Goal: Task Accomplishment & Management: Manage account settings

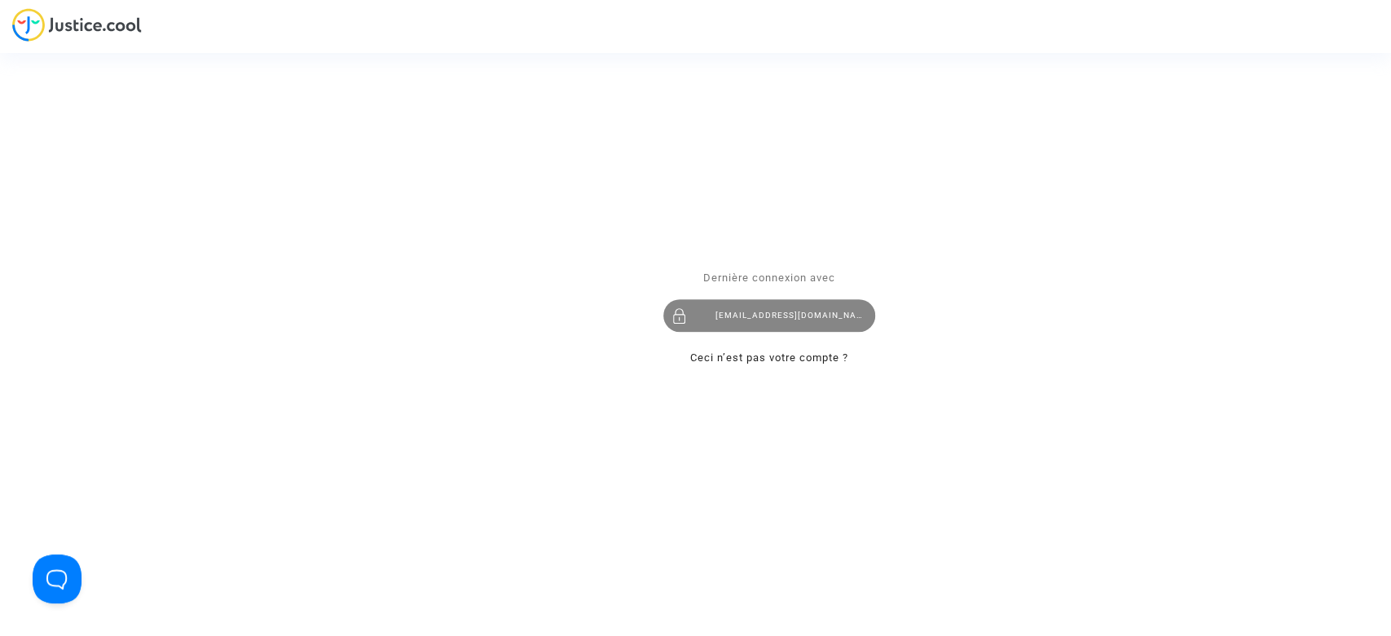
click at [785, 318] on div "laurenenal.pitcher@gmail.com" at bounding box center [769, 316] width 212 height 33
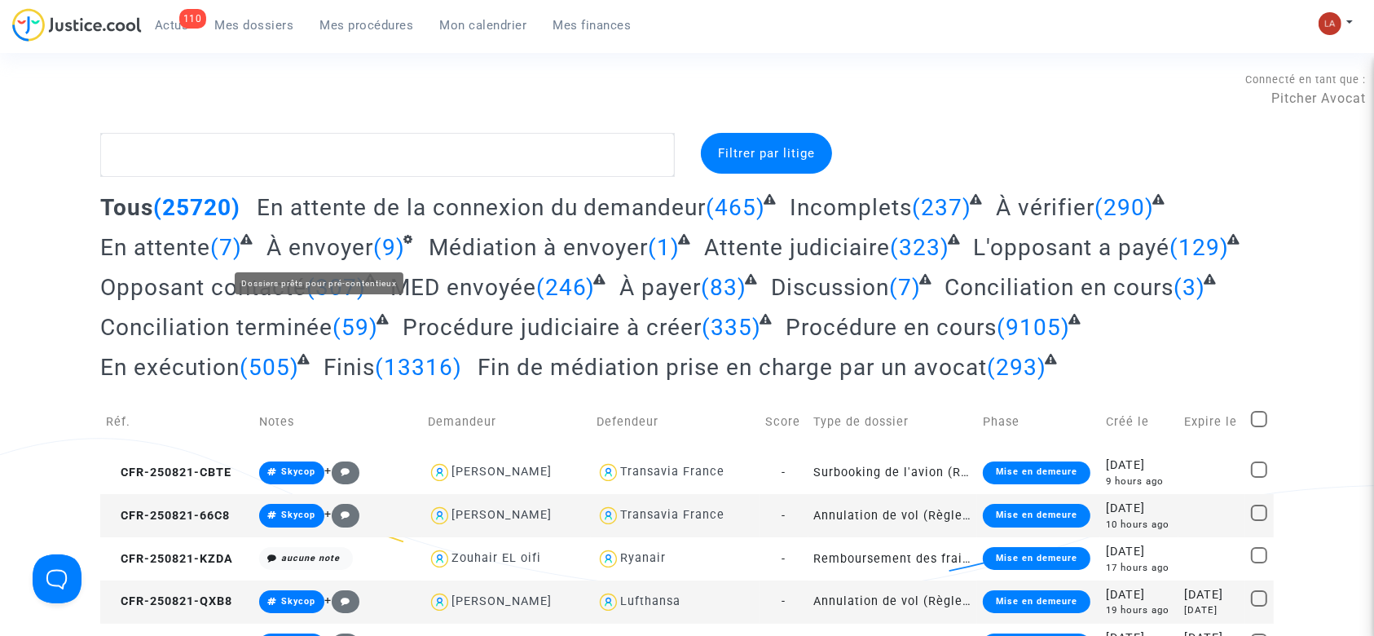
drag, startPoint x: 337, startPoint y: 254, endPoint x: 645, endPoint y: 200, distance: 312.9
click at [337, 254] on span "À envoyer" at bounding box center [320, 247] width 107 height 27
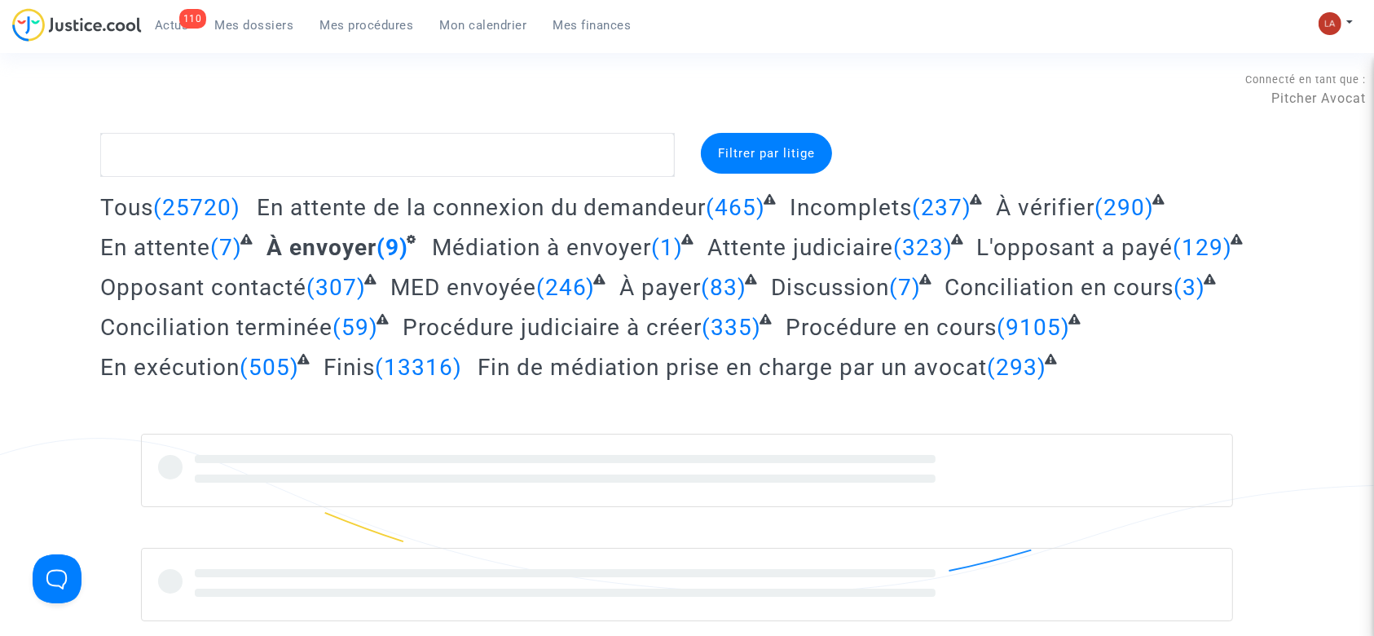
scroll to position [326, 0]
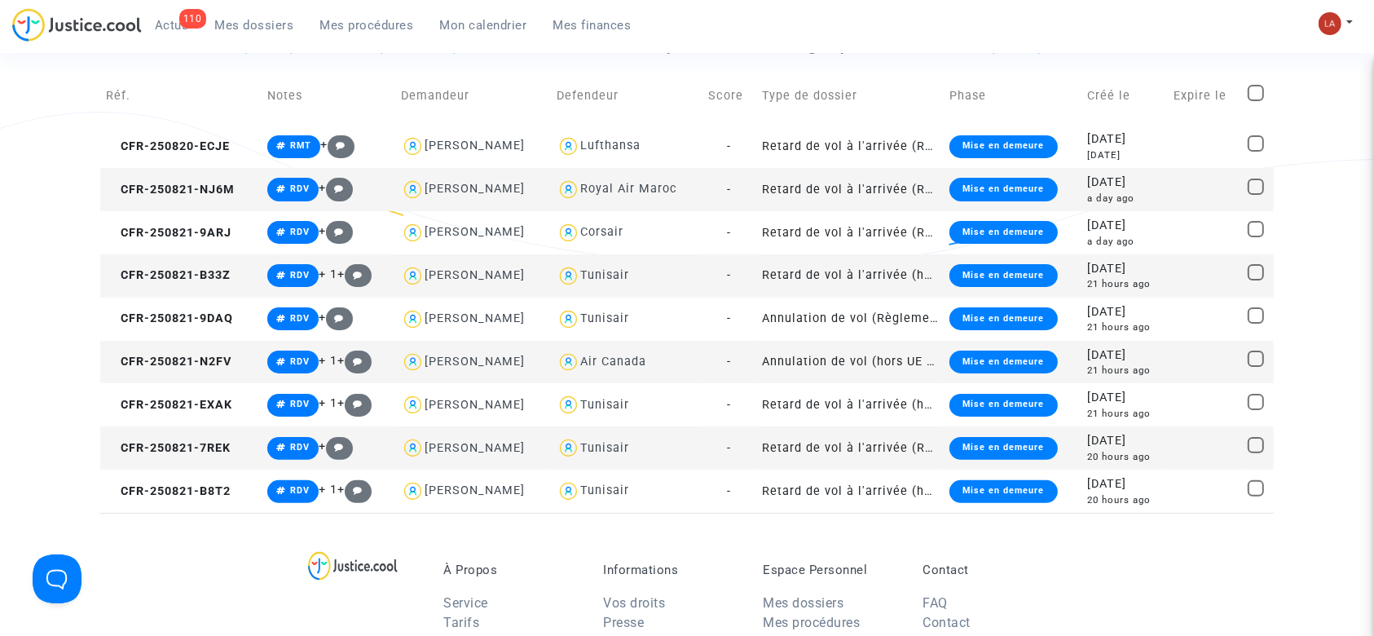
click at [217, 261] on td "CFR-250821-B33Z" at bounding box center [180, 275] width 161 height 43
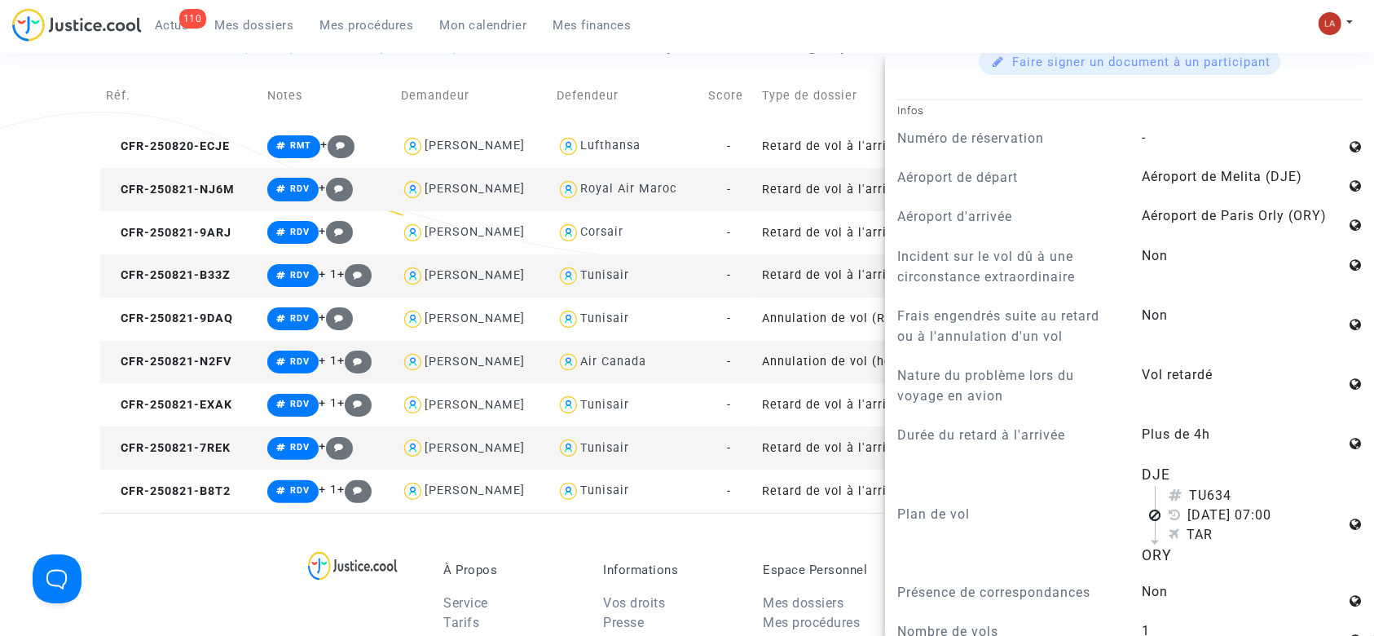
scroll to position [1304, 0]
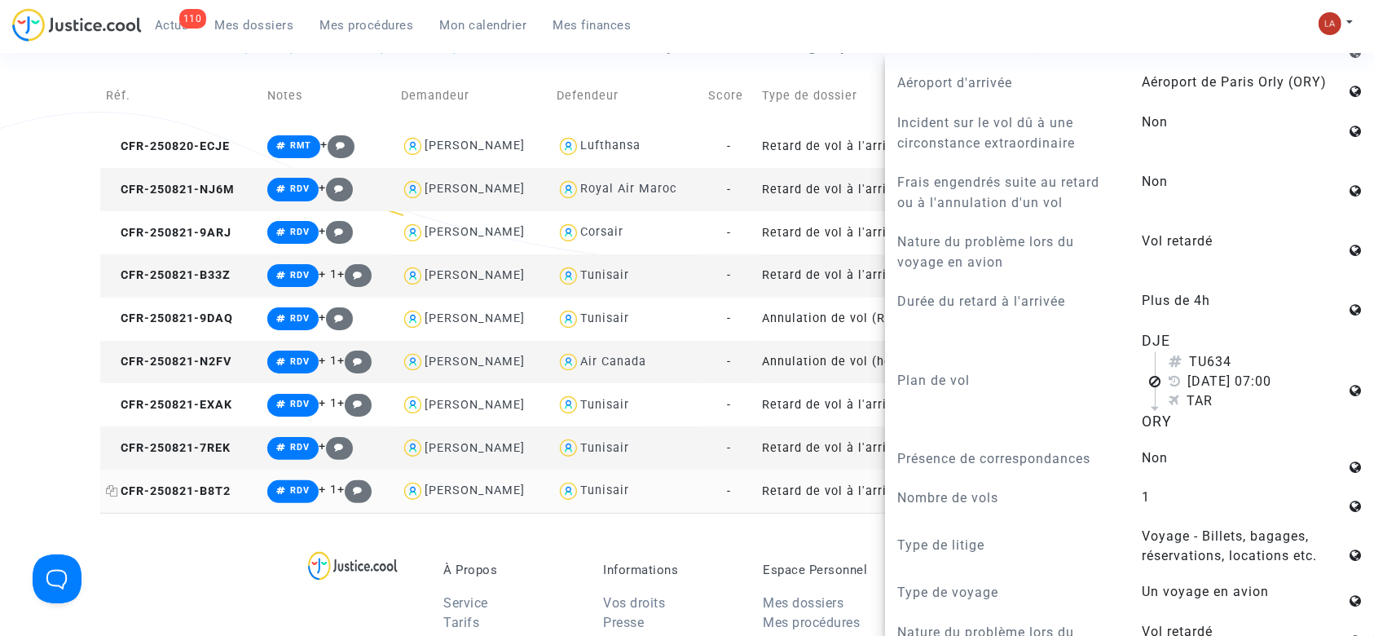
click at [181, 493] on span "CFR-250821-B8T2" at bounding box center [168, 491] width 125 height 14
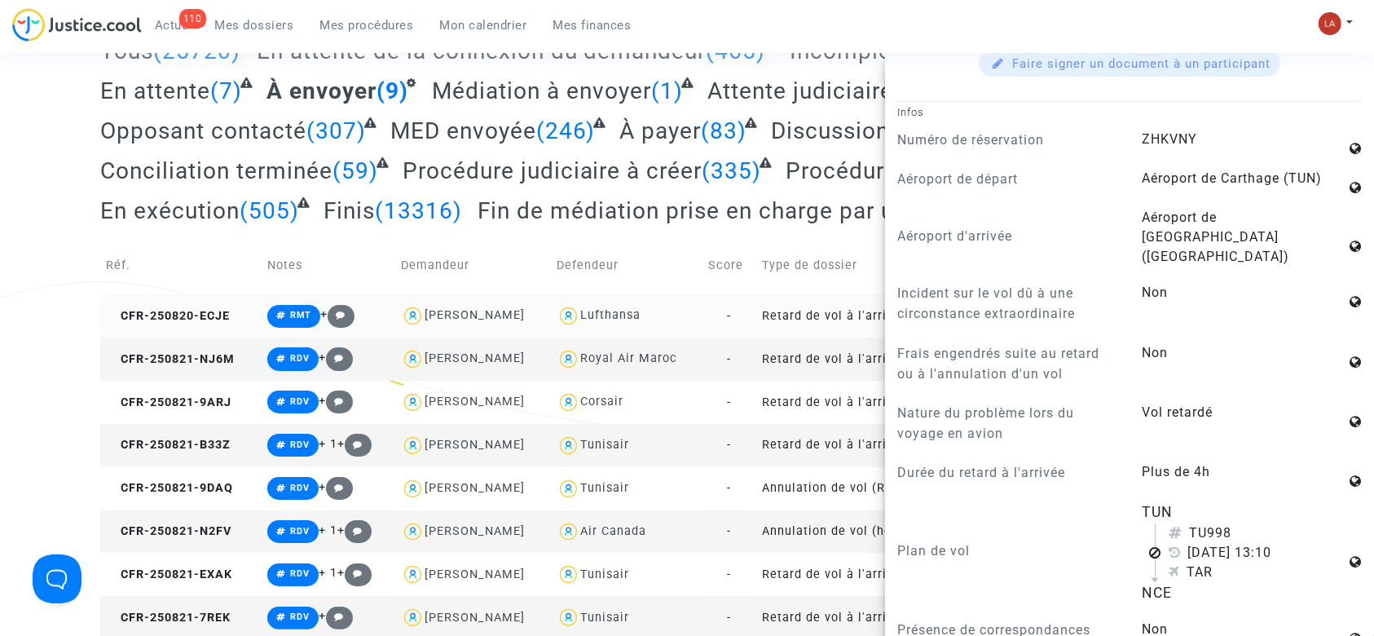
scroll to position [155, 0]
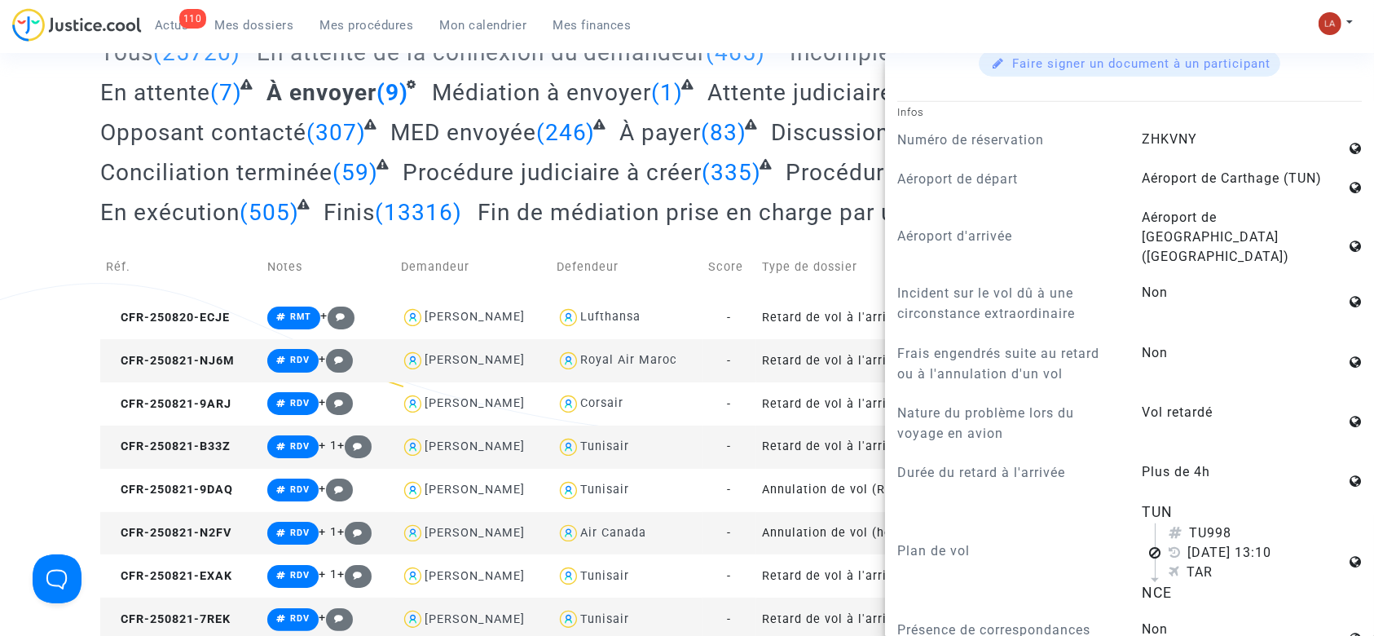
click at [233, 528] on td "CFR-250821-N2FV" at bounding box center [180, 533] width 161 height 43
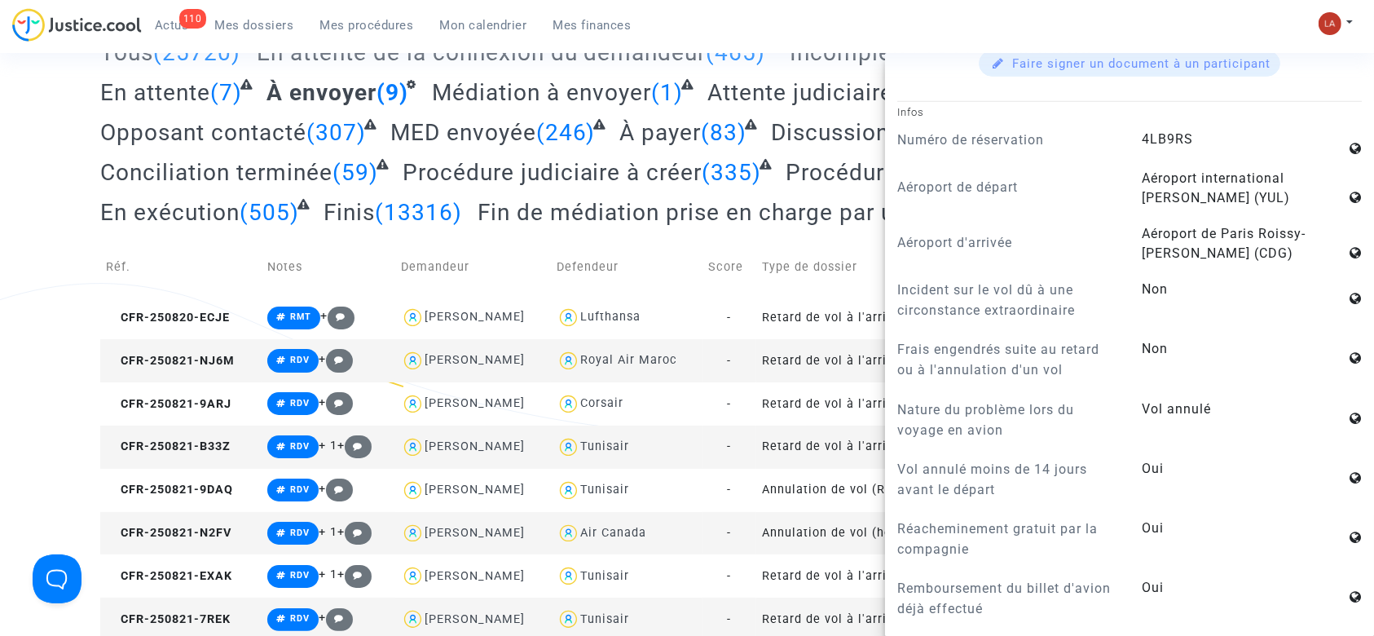
scroll to position [372, 0]
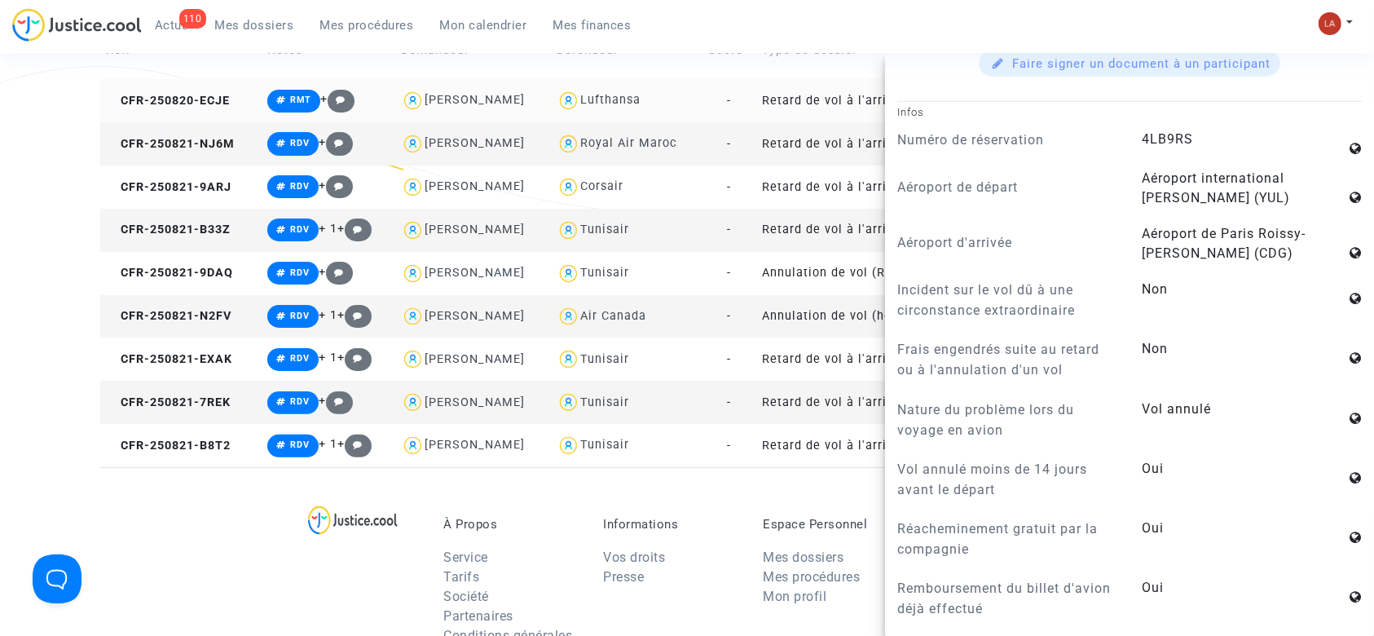
click at [181, 80] on td "CFR-250820-ECJE" at bounding box center [180, 100] width 161 height 43
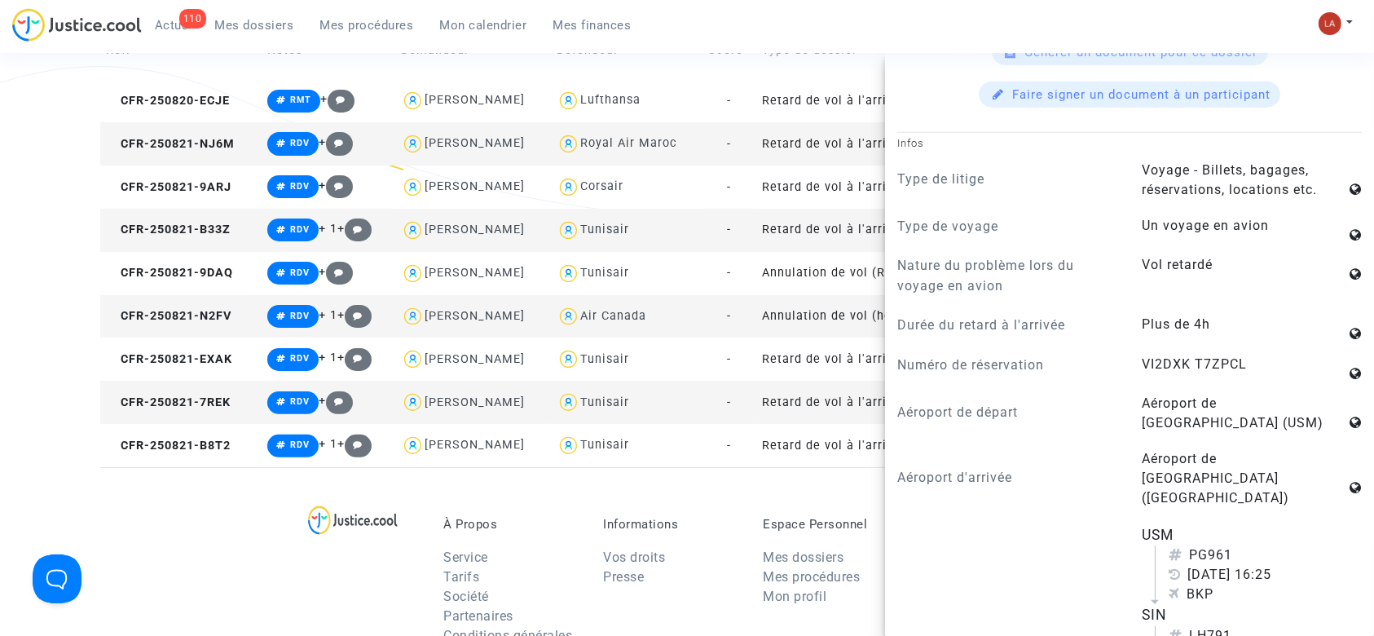
scroll to position [1304, 0]
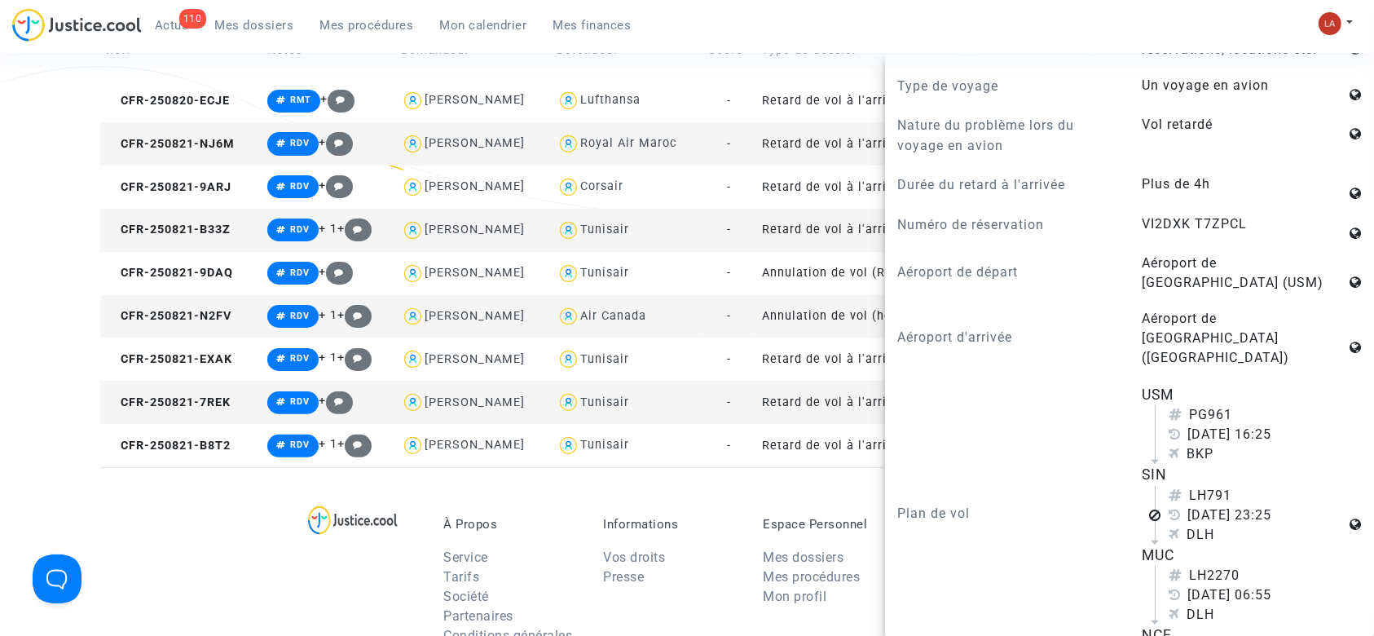
click at [156, 554] on div "À Propos Service Tarifs Société Partenaires Conditions générales Informations V…" at bounding box center [687, 572] width 1174 height 211
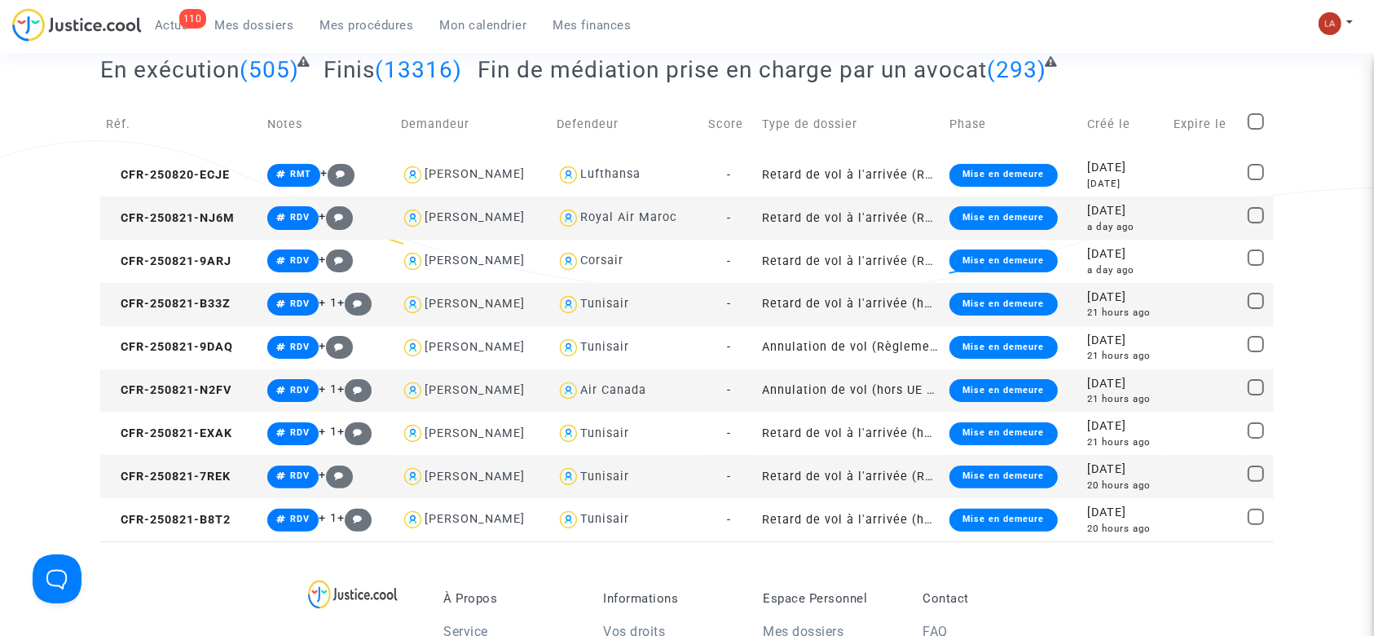
scroll to position [263, 0]
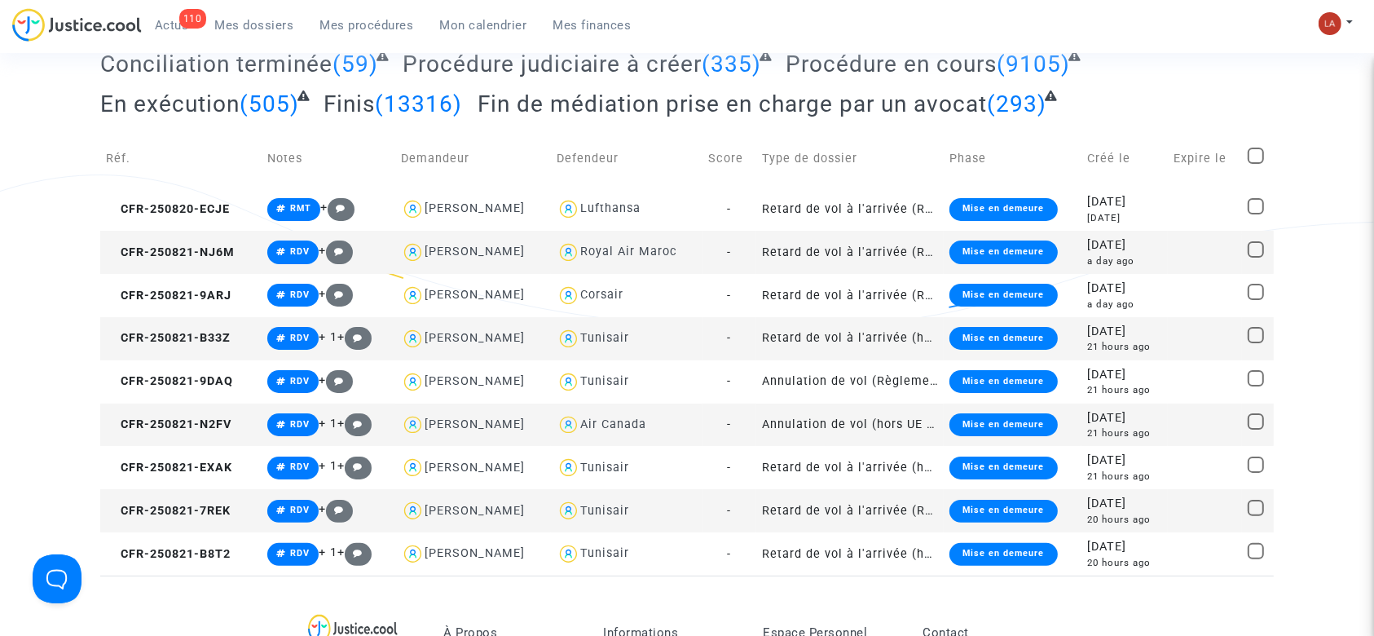
click at [1260, 150] on span at bounding box center [1256, 156] width 16 height 16
click at [1256, 164] on input "checkbox" at bounding box center [1255, 164] width 1 height 1
checkbox input "true"
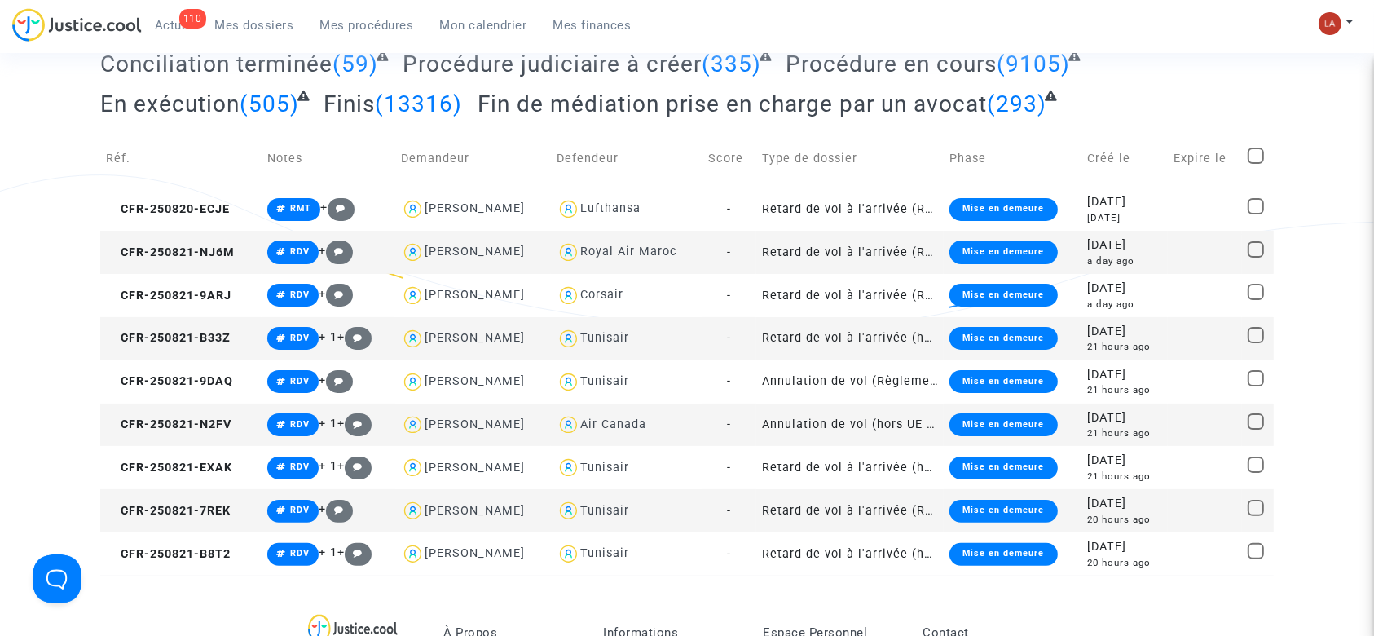
checkbox input "true"
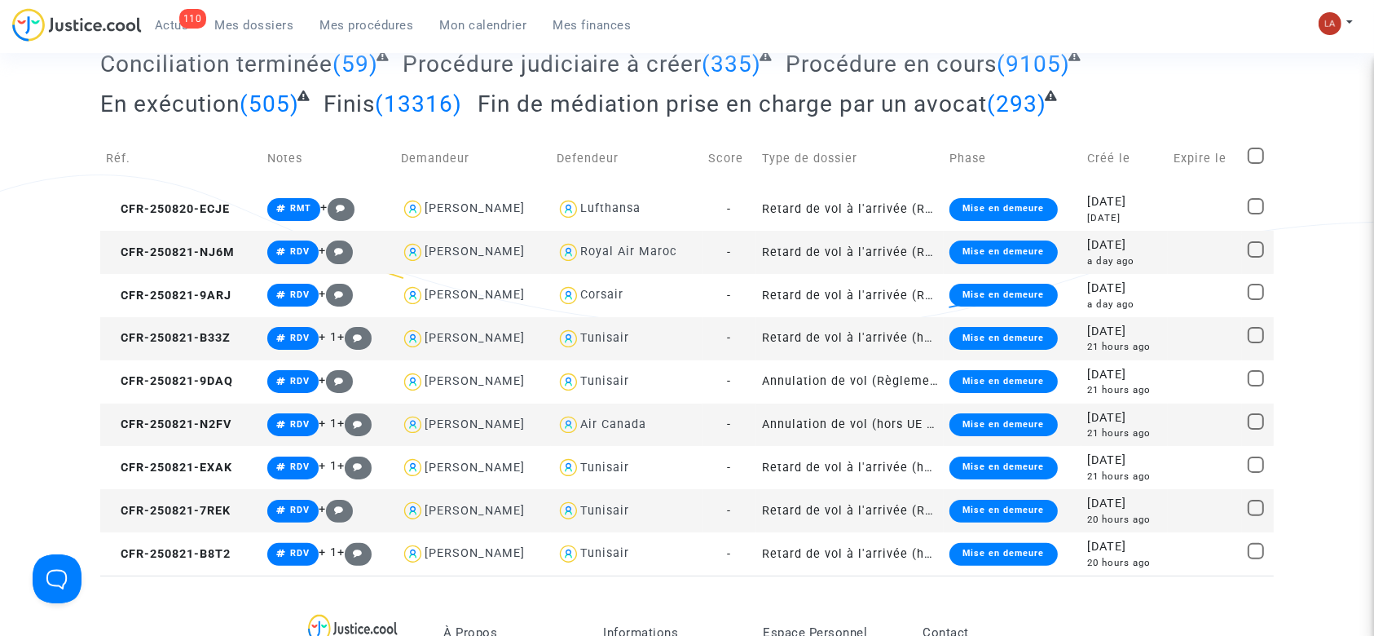
checkbox input "true"
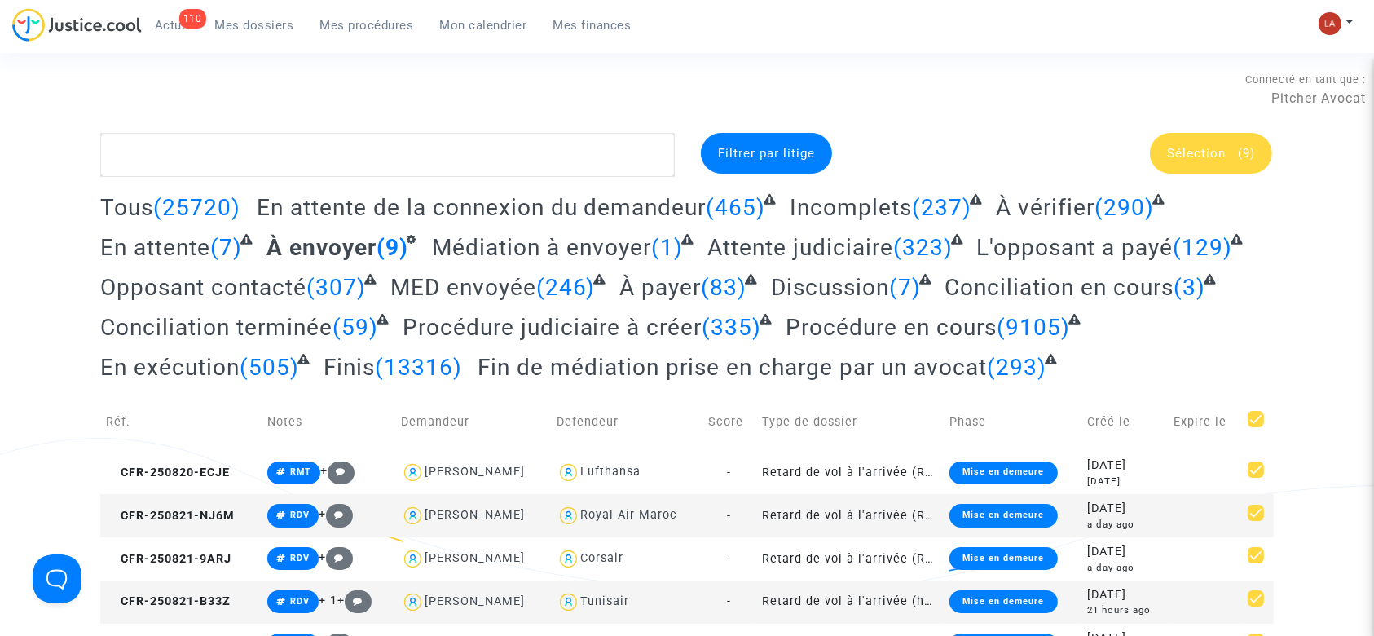
click at [1212, 163] on div "Sélection (9)" at bounding box center [1211, 153] width 122 height 41
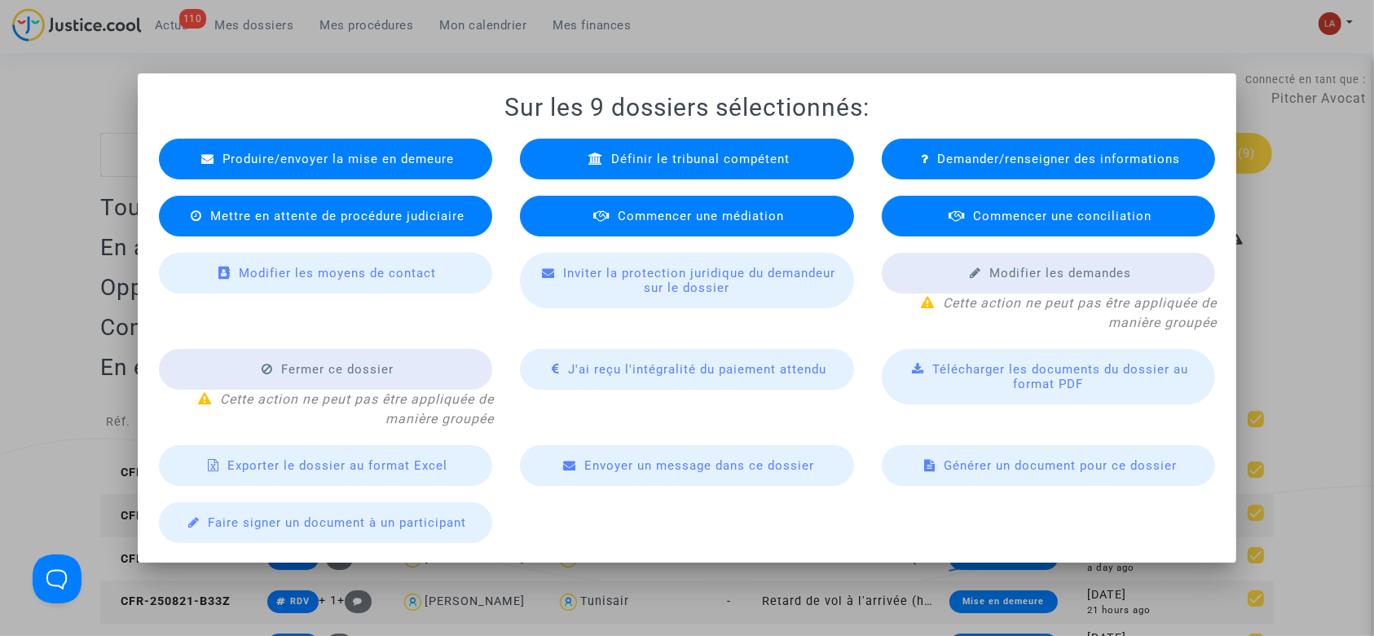
click at [672, 212] on span "Commencer une médiation" at bounding box center [701, 216] width 166 height 15
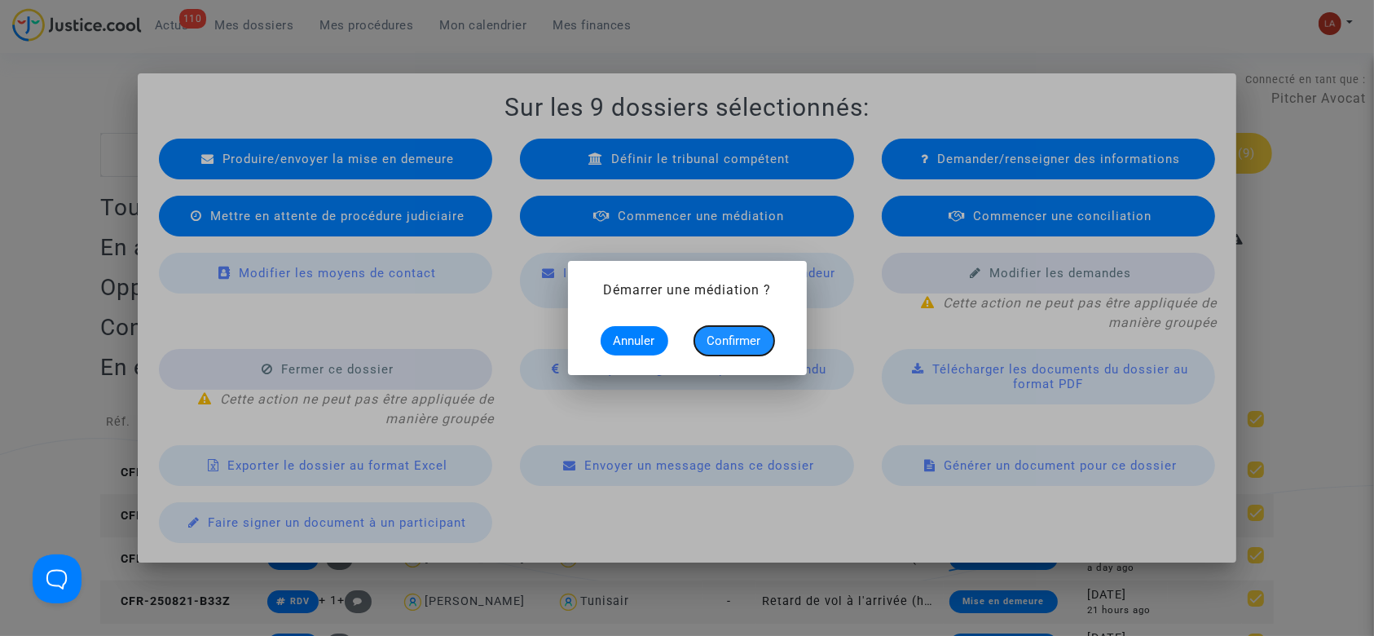
click at [757, 343] on span "Confirmer" at bounding box center [734, 340] width 54 height 15
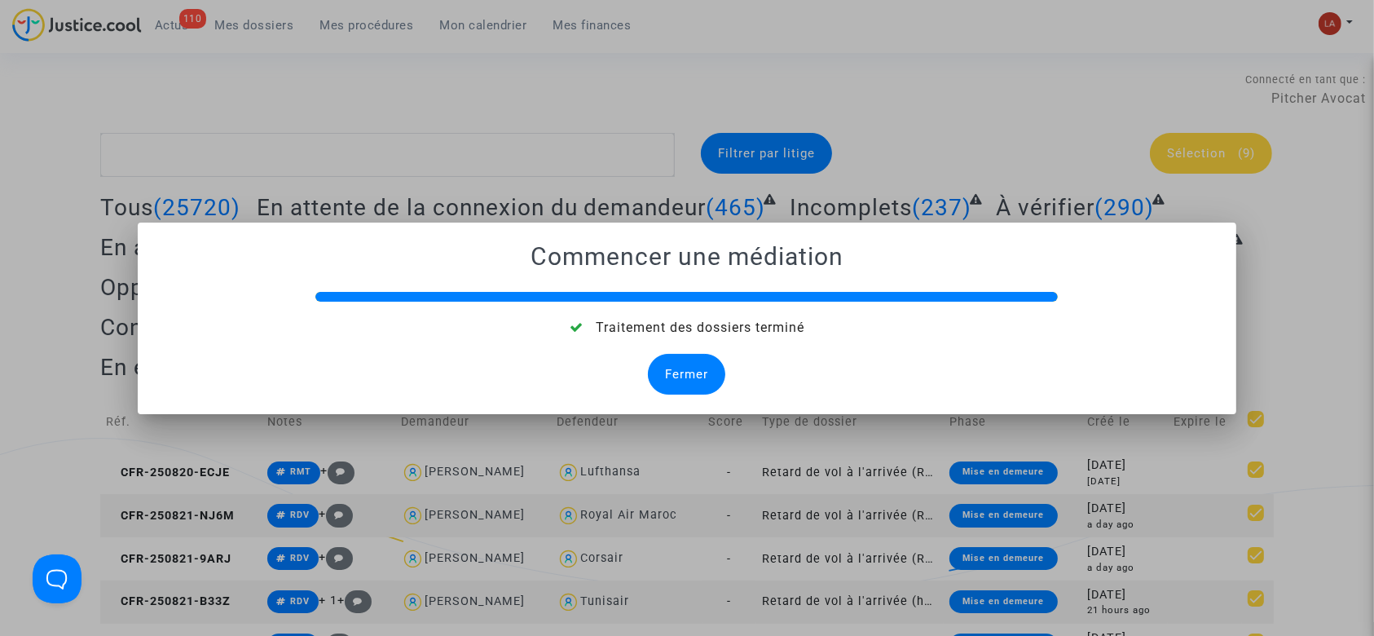
click at [691, 373] on div "Fermer" at bounding box center [686, 374] width 77 height 41
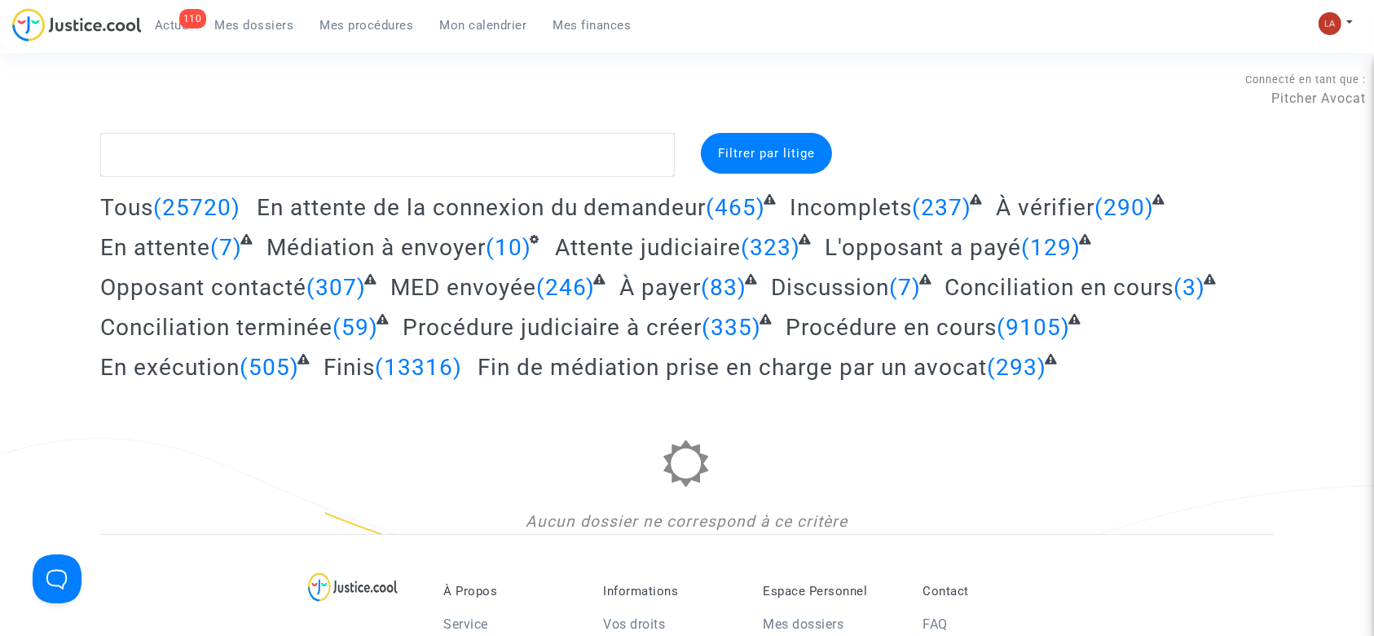
click at [1095, 212] on span "(290)" at bounding box center [1124, 207] width 59 height 27
click at [1022, 200] on span "À vérifier" at bounding box center [1045, 207] width 99 height 27
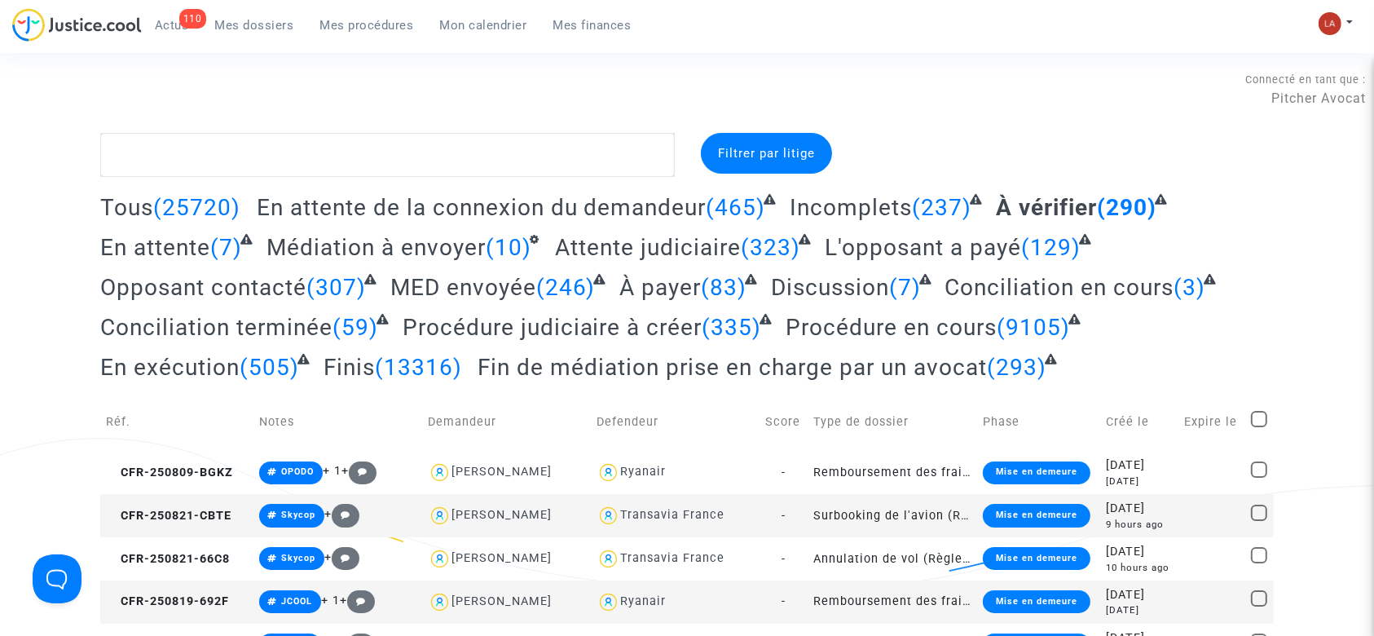
scroll to position [434, 0]
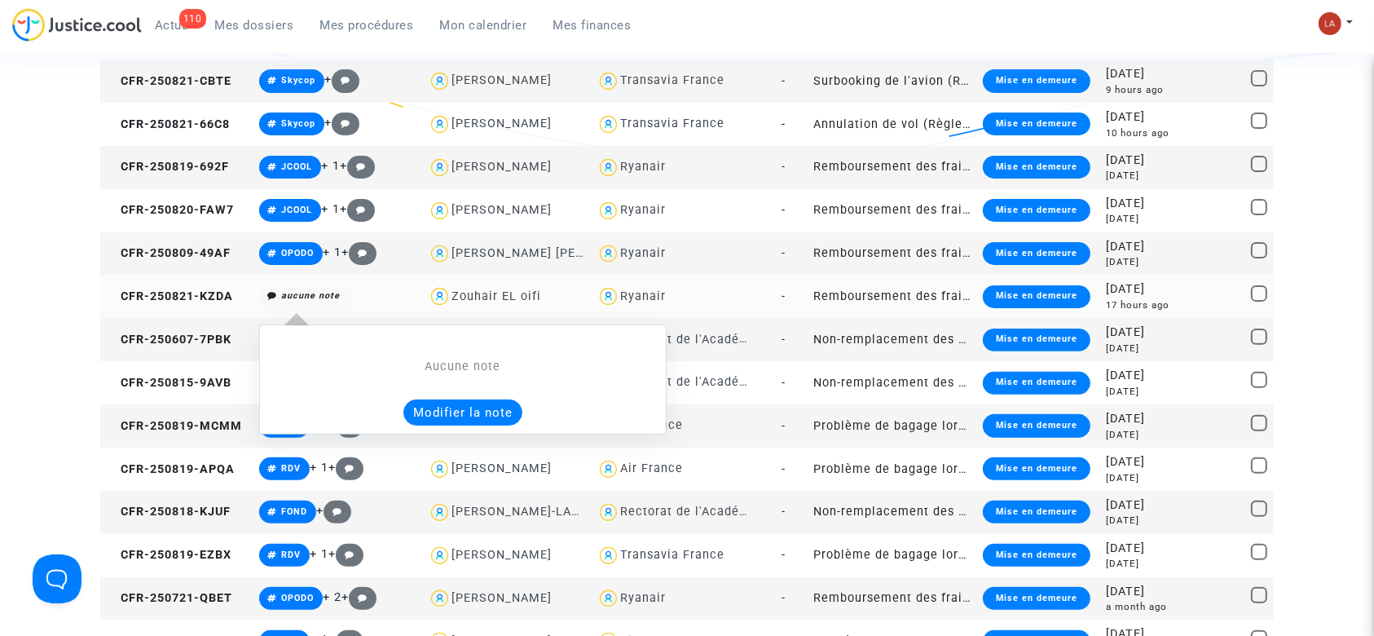
click at [456, 407] on button "Modifier la note" at bounding box center [462, 412] width 119 height 26
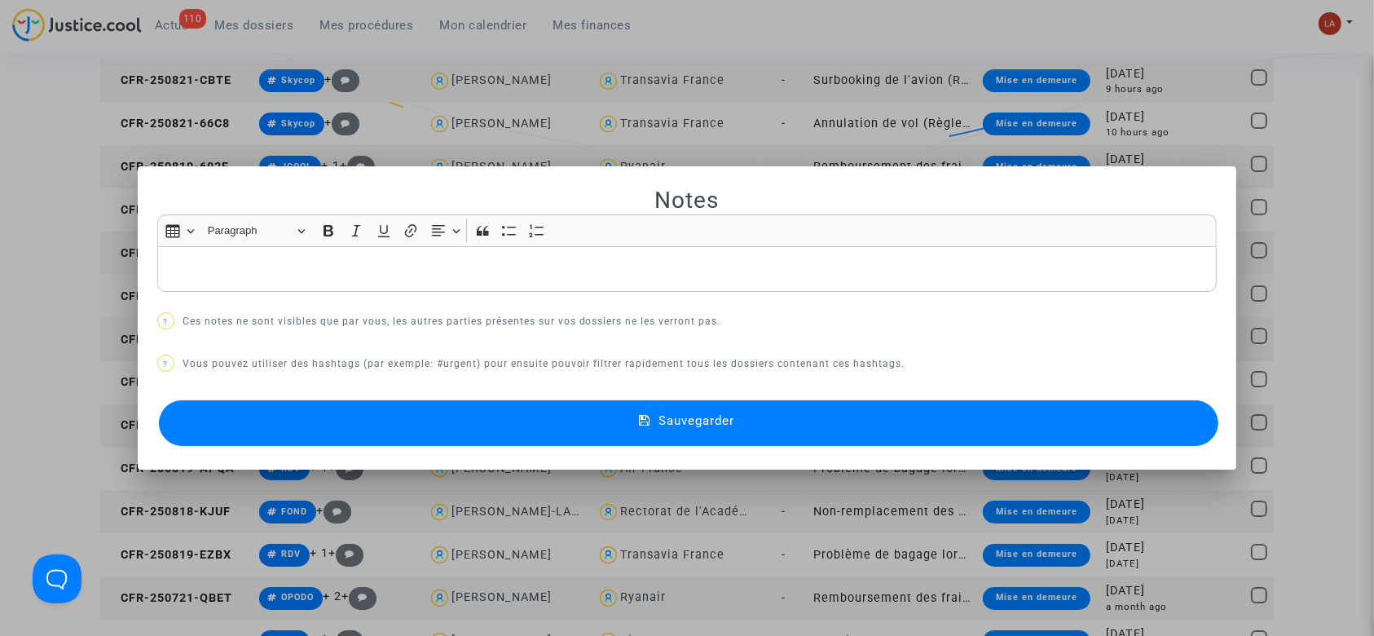
scroll to position [0, 0]
click at [366, 262] on p "Rich Text Editor, main" at bounding box center [686, 269] width 1043 height 20
drag, startPoint x: 354, startPoint y: 408, endPoint x: 708, endPoint y: 393, distance: 354.9
click at [353, 409] on button "Sauvegarder" at bounding box center [689, 423] width 1060 height 46
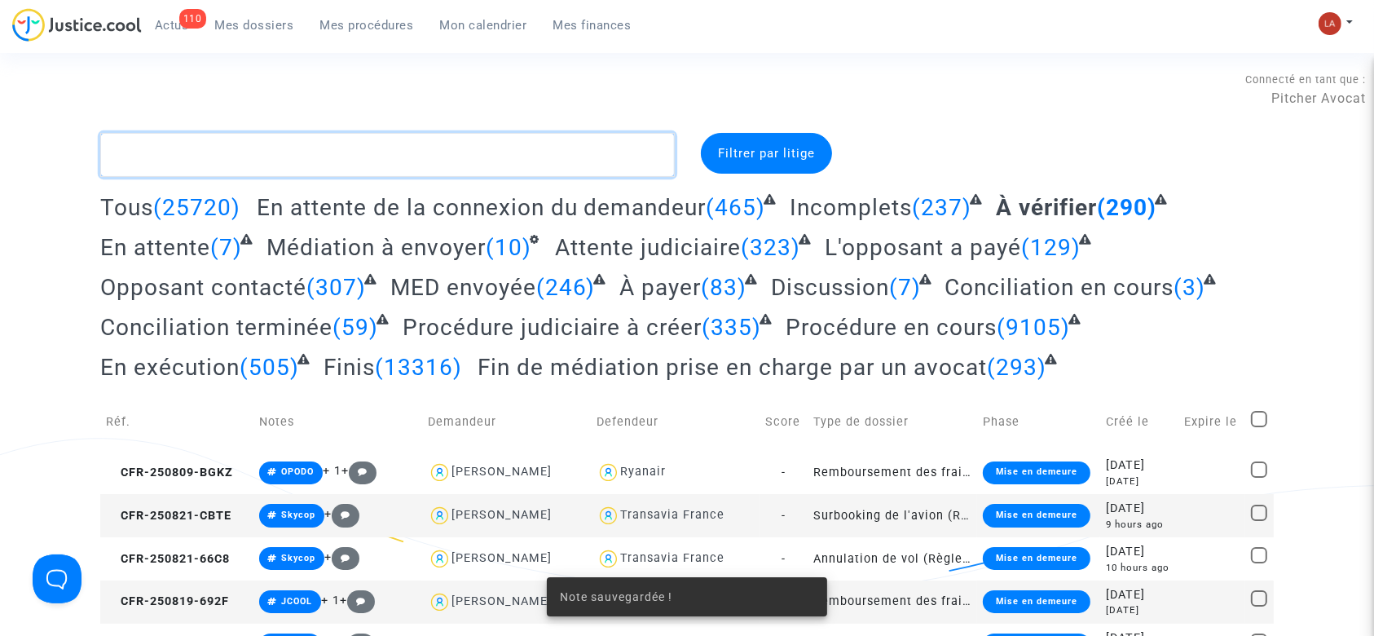
click at [263, 161] on textarea at bounding box center [387, 155] width 575 height 44
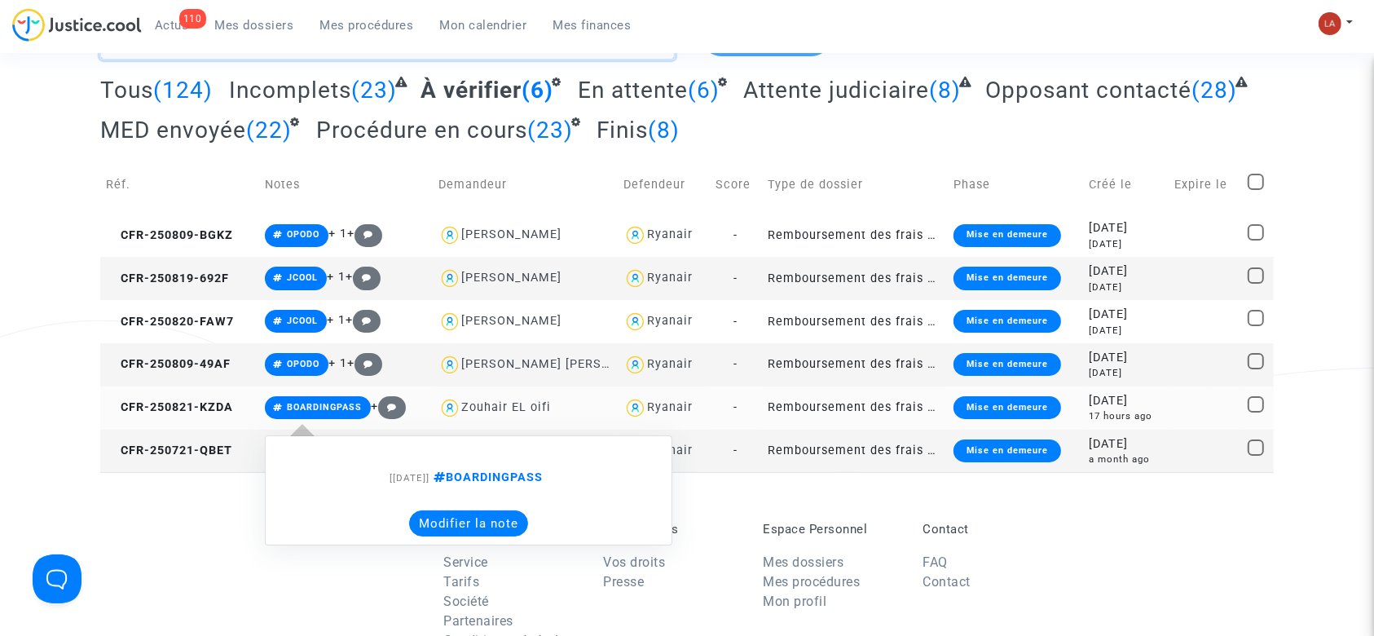
scroll to position [217, 0]
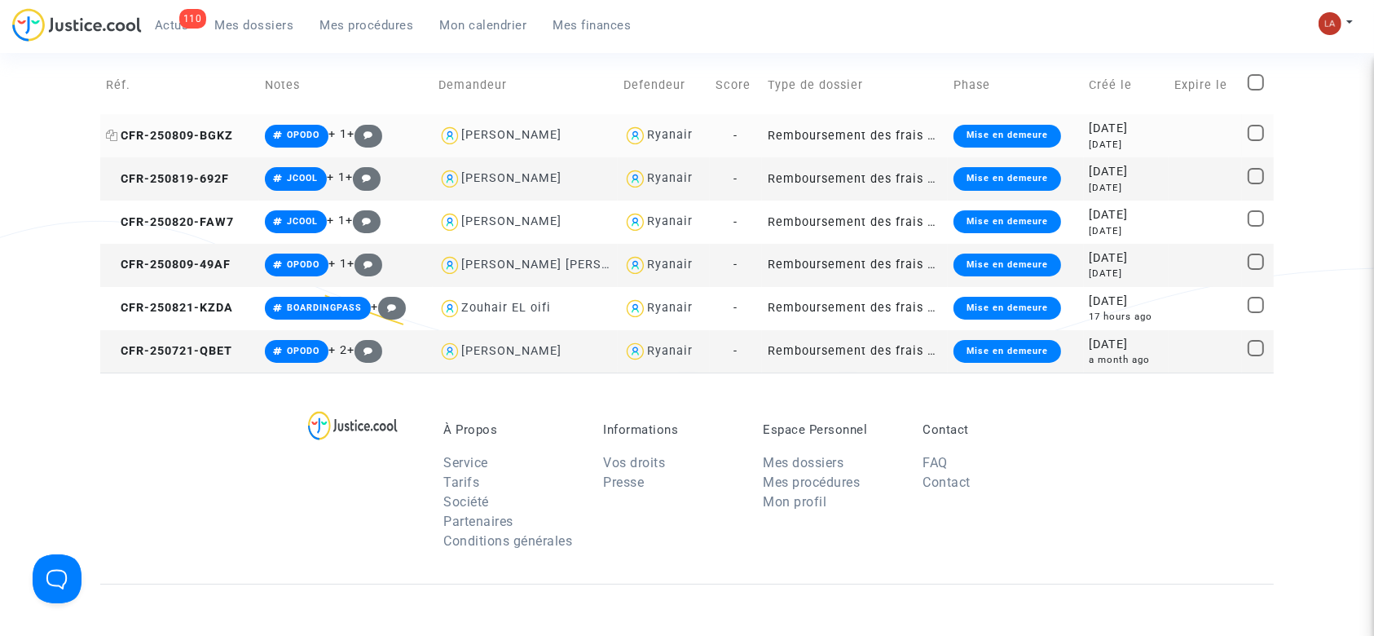
type textarea "#boardingpass"
click at [173, 135] on span "CFR-250809-BGKZ" at bounding box center [169, 136] width 127 height 14
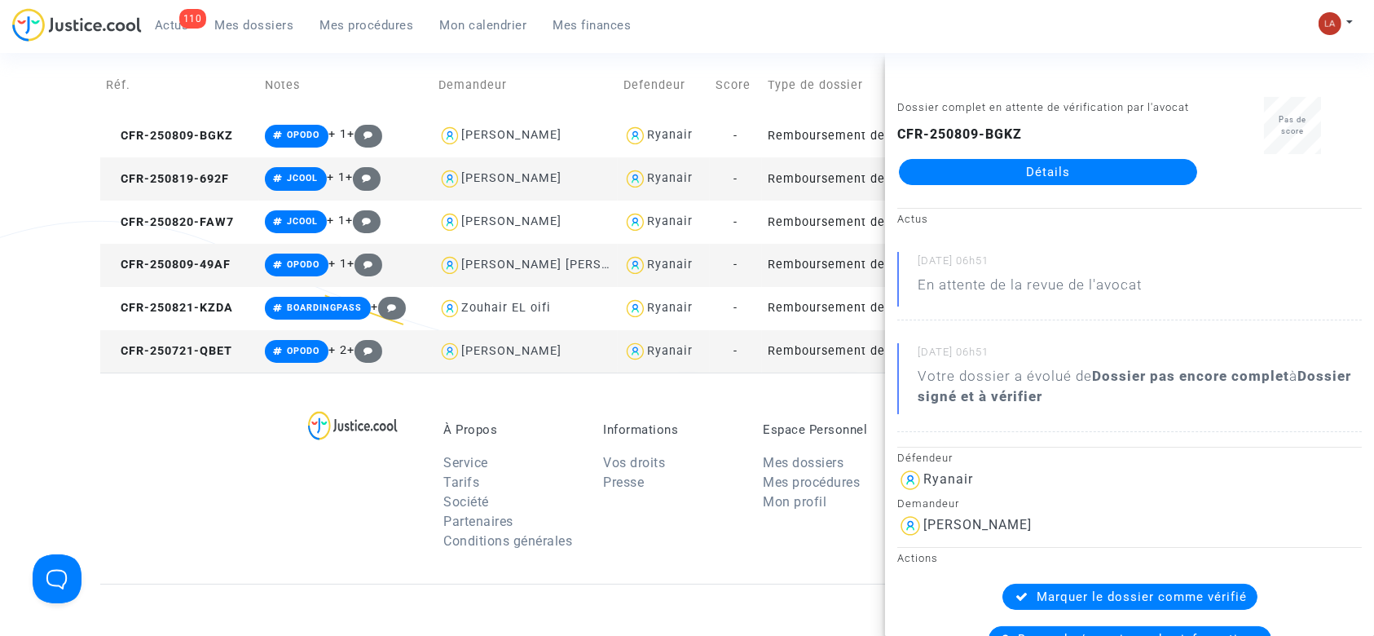
click at [168, 185] on td "CFR-250819-692F" at bounding box center [179, 178] width 159 height 43
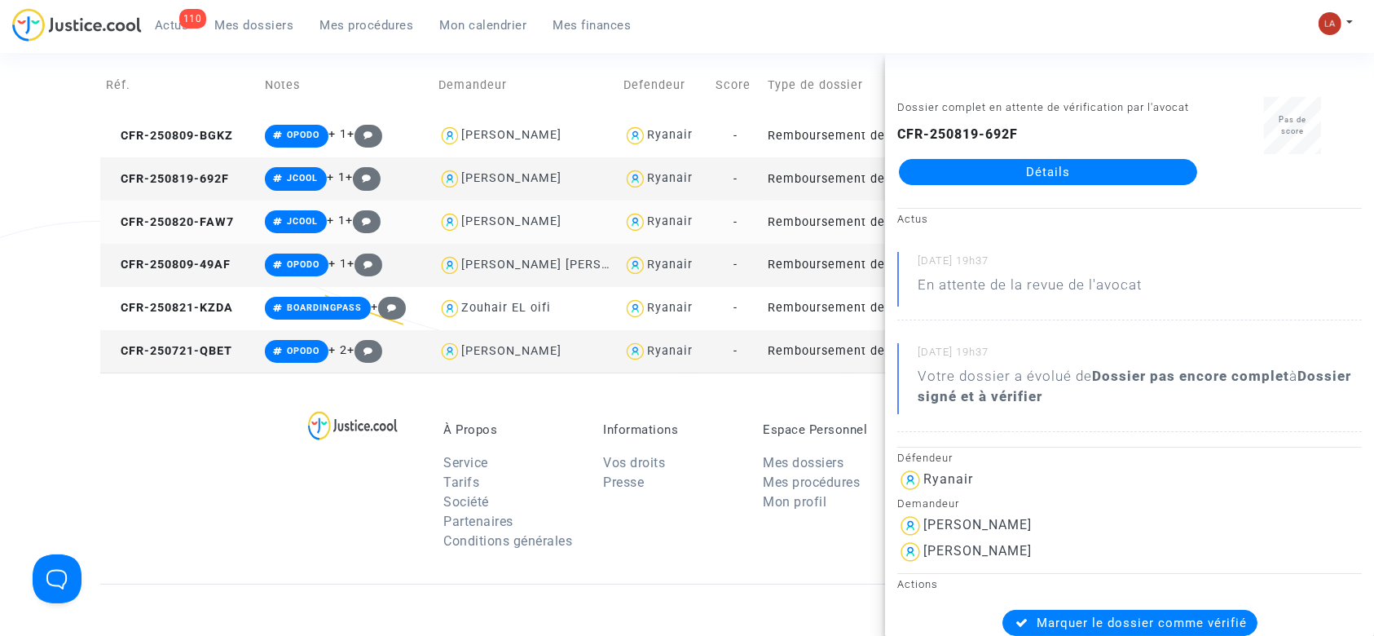
click at [204, 229] on td "CFR-250820-FAW7" at bounding box center [179, 222] width 159 height 43
click at [187, 258] on span "CFR-250809-49AF" at bounding box center [168, 265] width 125 height 14
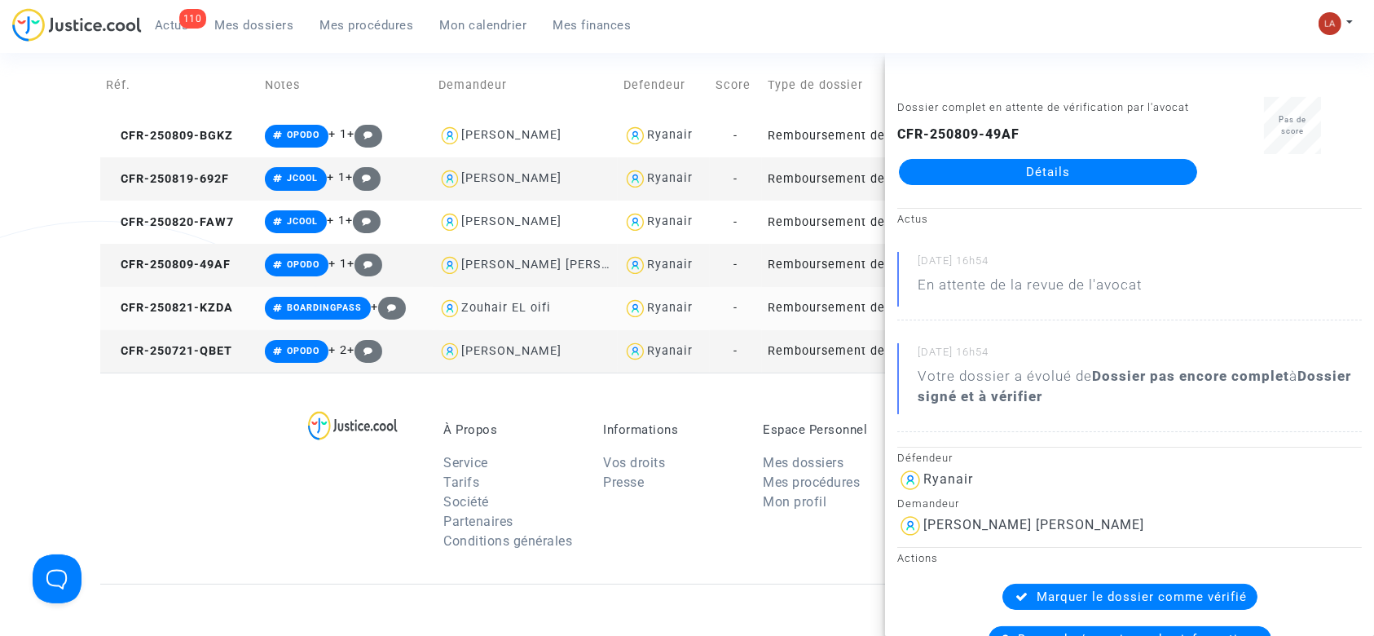
click at [228, 314] on td "CFR-250821-KZDA" at bounding box center [179, 308] width 159 height 43
click at [1341, 32] on button at bounding box center [1336, 23] width 36 height 24
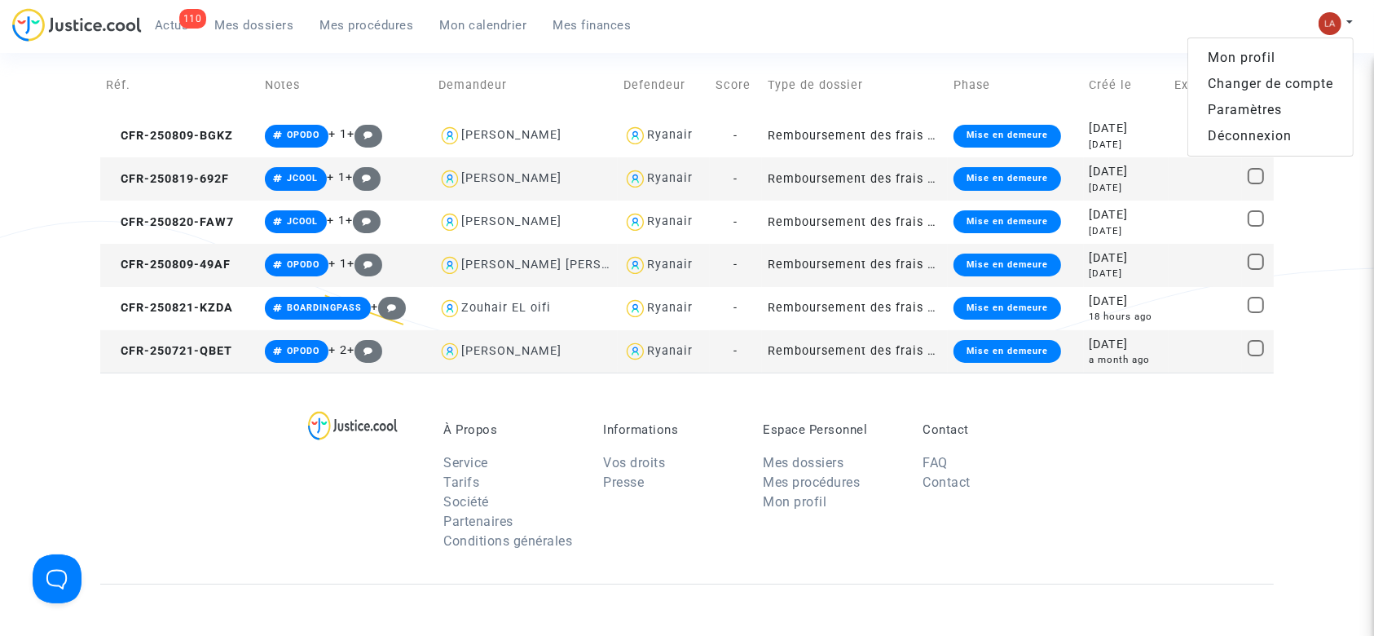
click at [1298, 75] on link "Changer de compte" at bounding box center [1270, 84] width 165 height 26
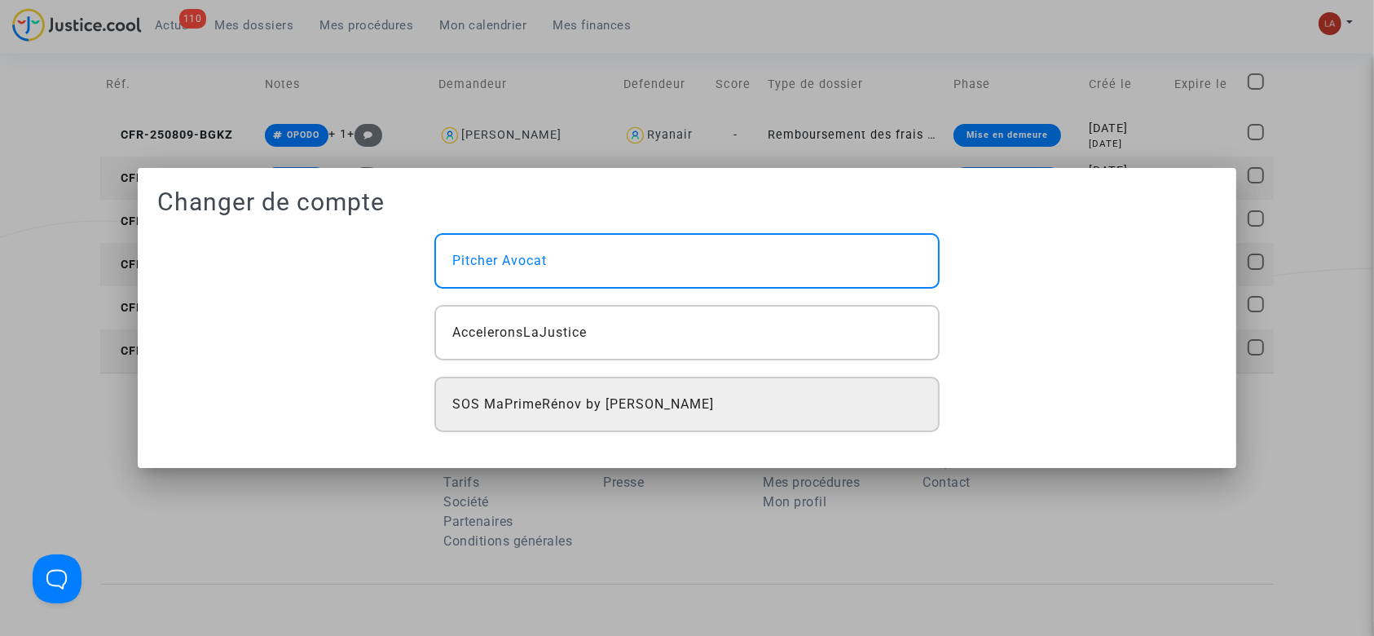
click at [540, 390] on div "SOS MaPrimeRénov by [PERSON_NAME]" at bounding box center [686, 404] width 505 height 55
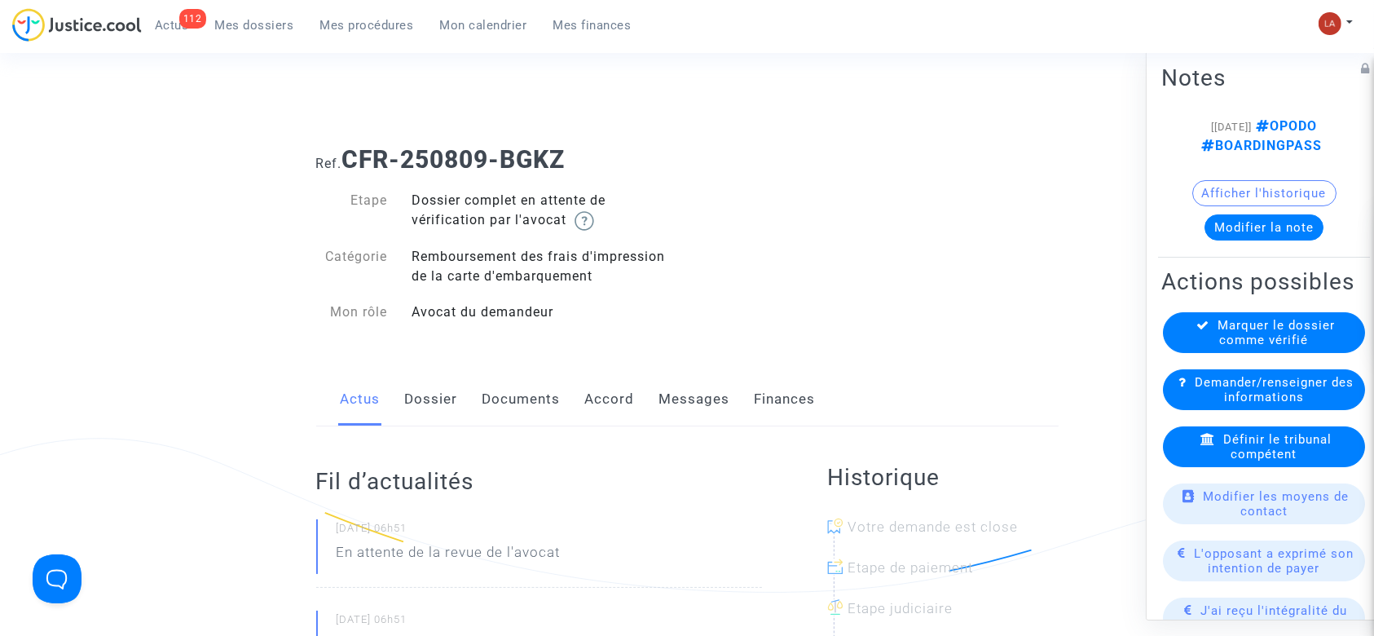
drag, startPoint x: 423, startPoint y: 429, endPoint x: 426, endPoint y: 417, distance: 11.9
click at [446, 412] on link "Dossier" at bounding box center [431, 399] width 53 height 54
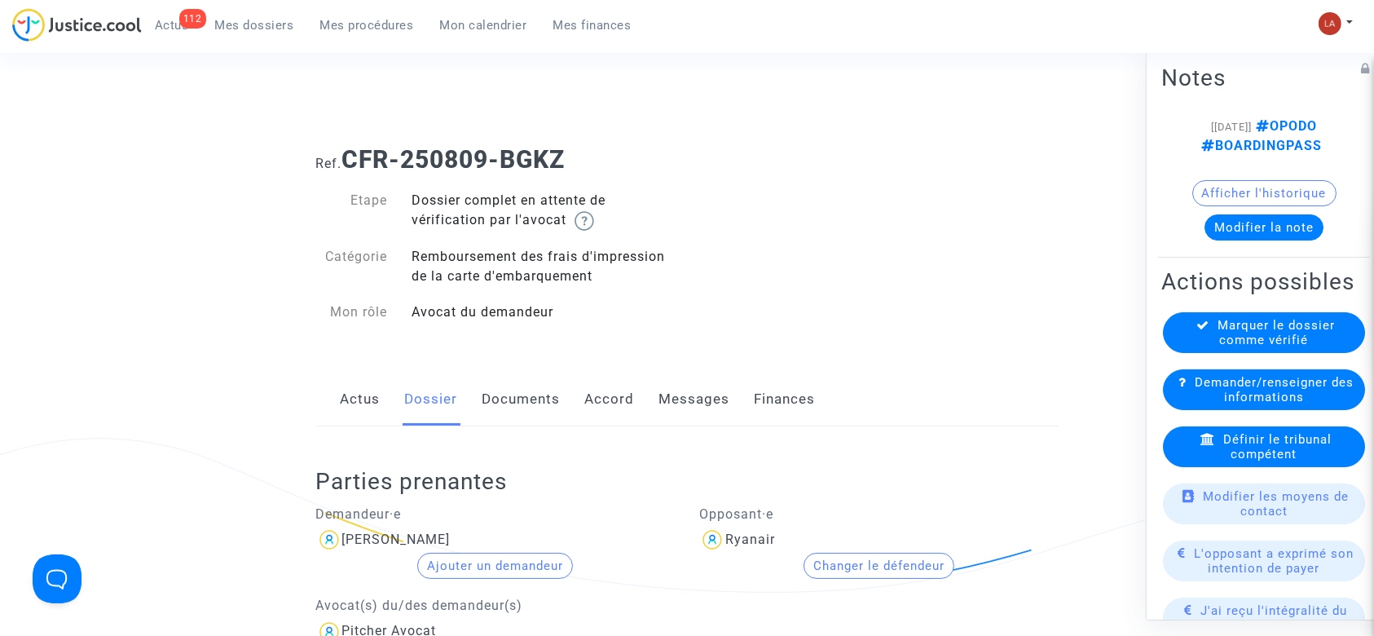
click at [1223, 461] on span "Définir le tribunal compétent" at bounding box center [1277, 446] width 108 height 29
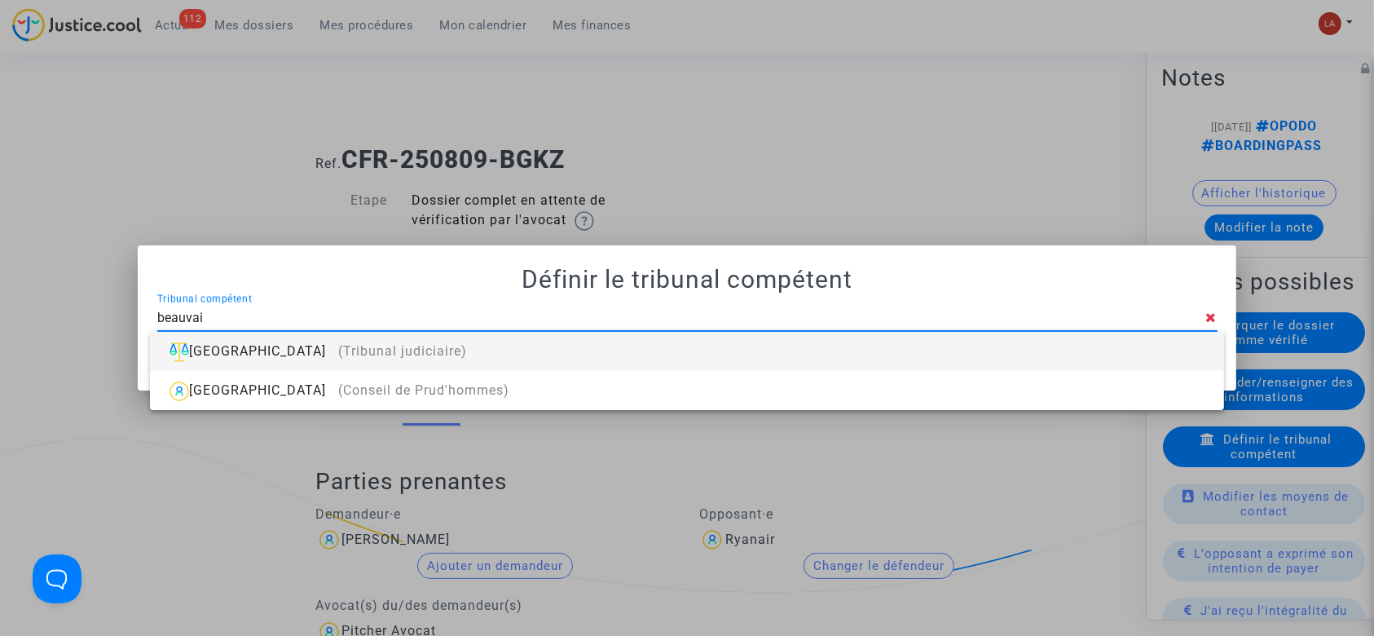
type input "beauvais"
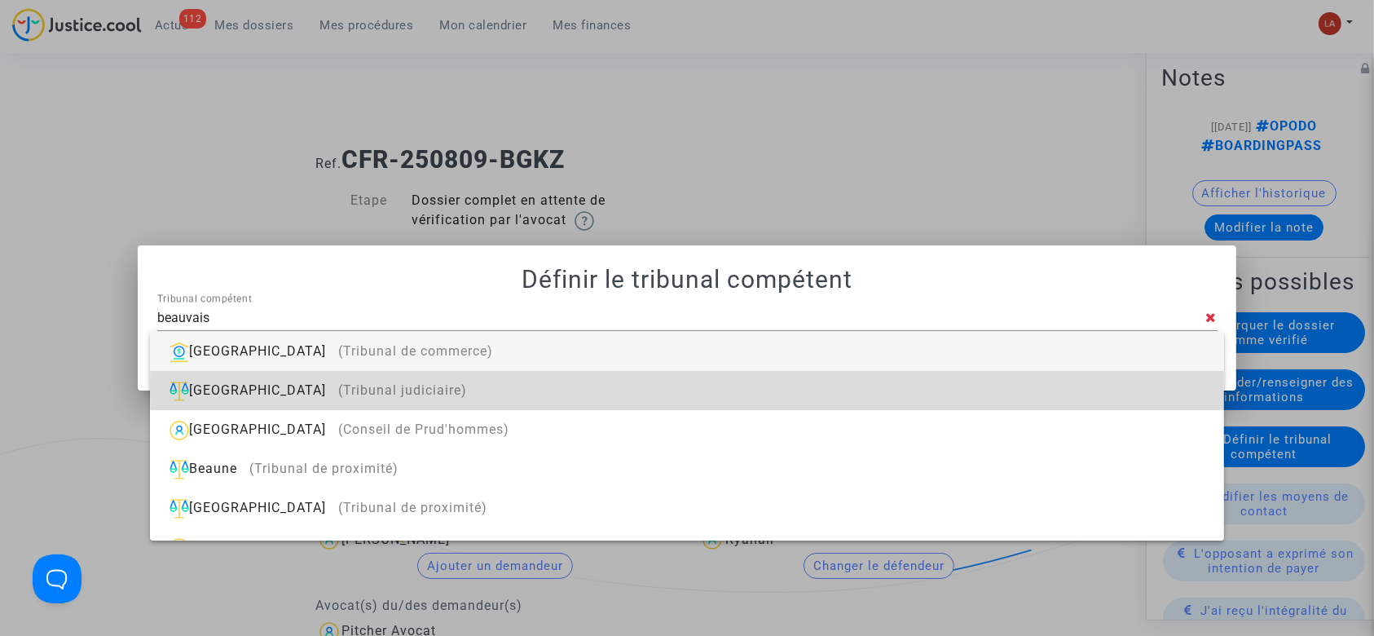
click at [763, 389] on div "Beauvais (Tribunal judiciaire)" at bounding box center [686, 390] width 1047 height 39
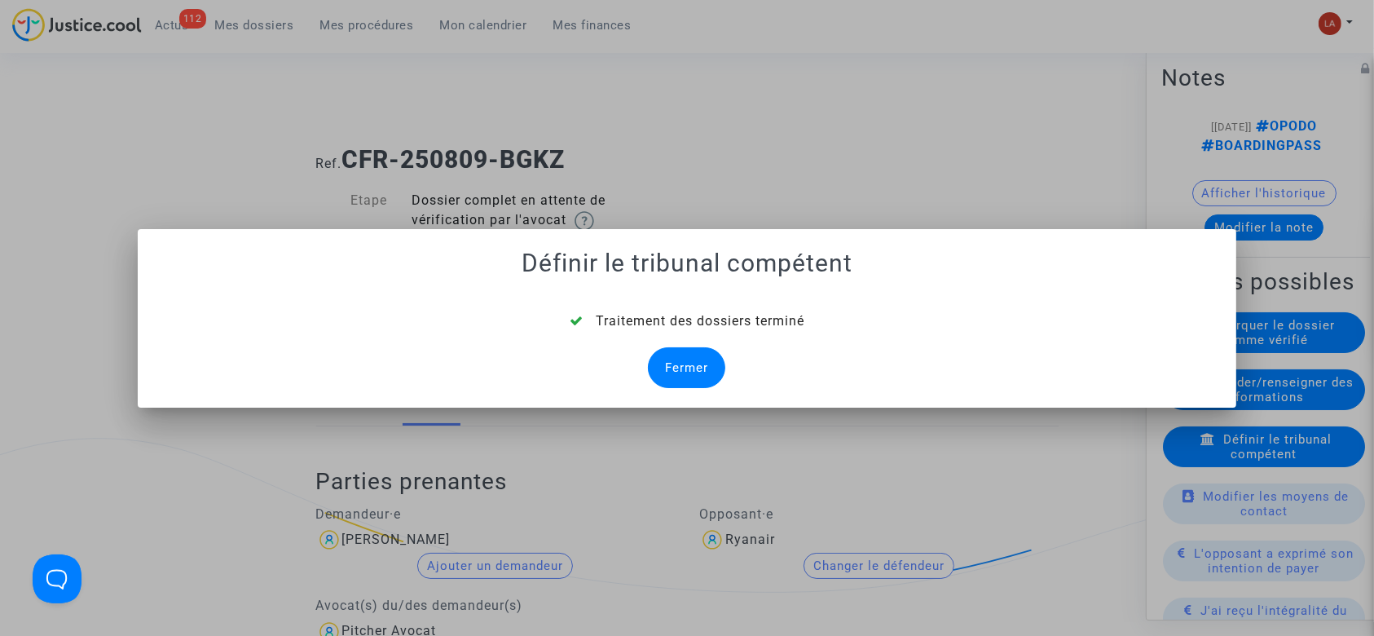
click at [699, 367] on div "Fermer" at bounding box center [686, 367] width 77 height 41
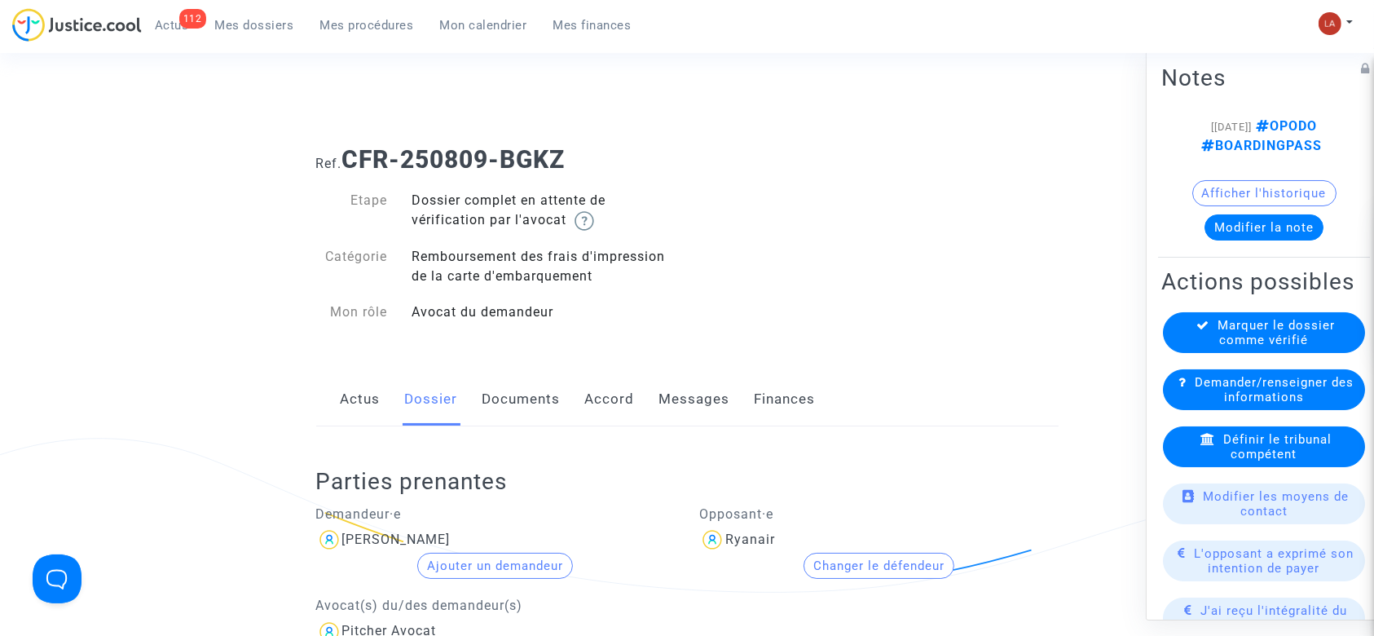
click at [531, 401] on link "Documents" at bounding box center [522, 399] width 78 height 54
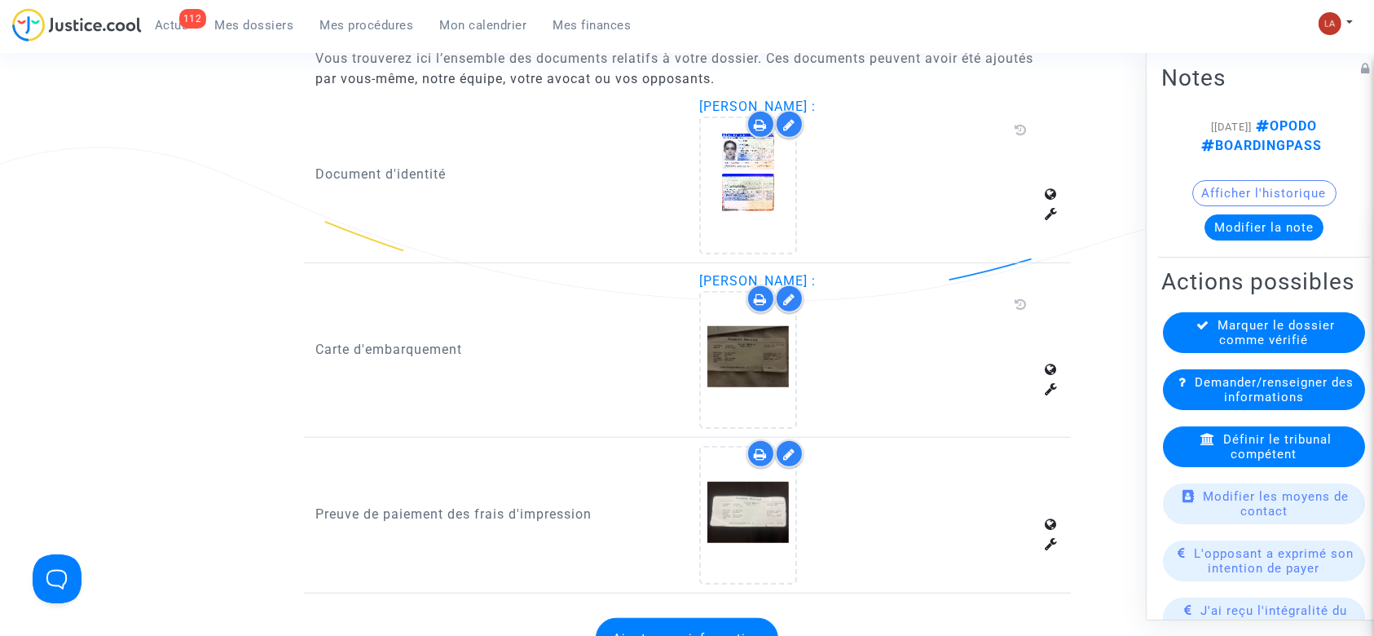
scroll to position [1057, 0]
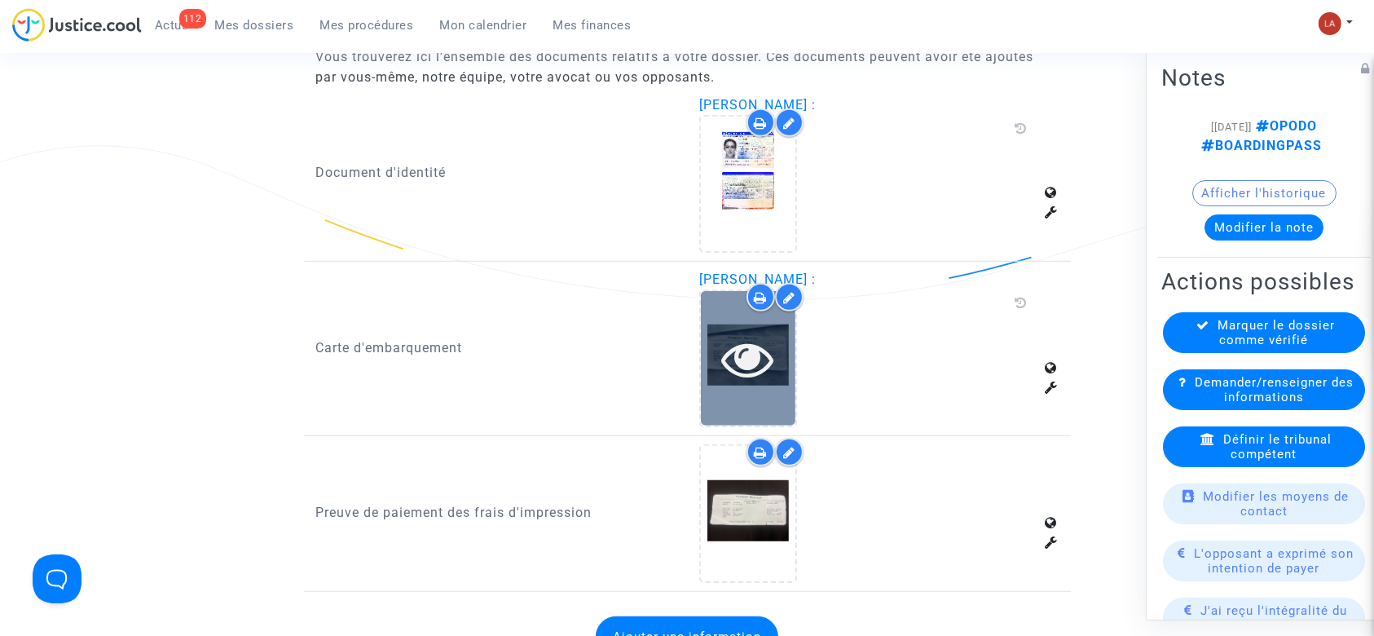
click at [766, 346] on icon at bounding box center [748, 359] width 53 height 52
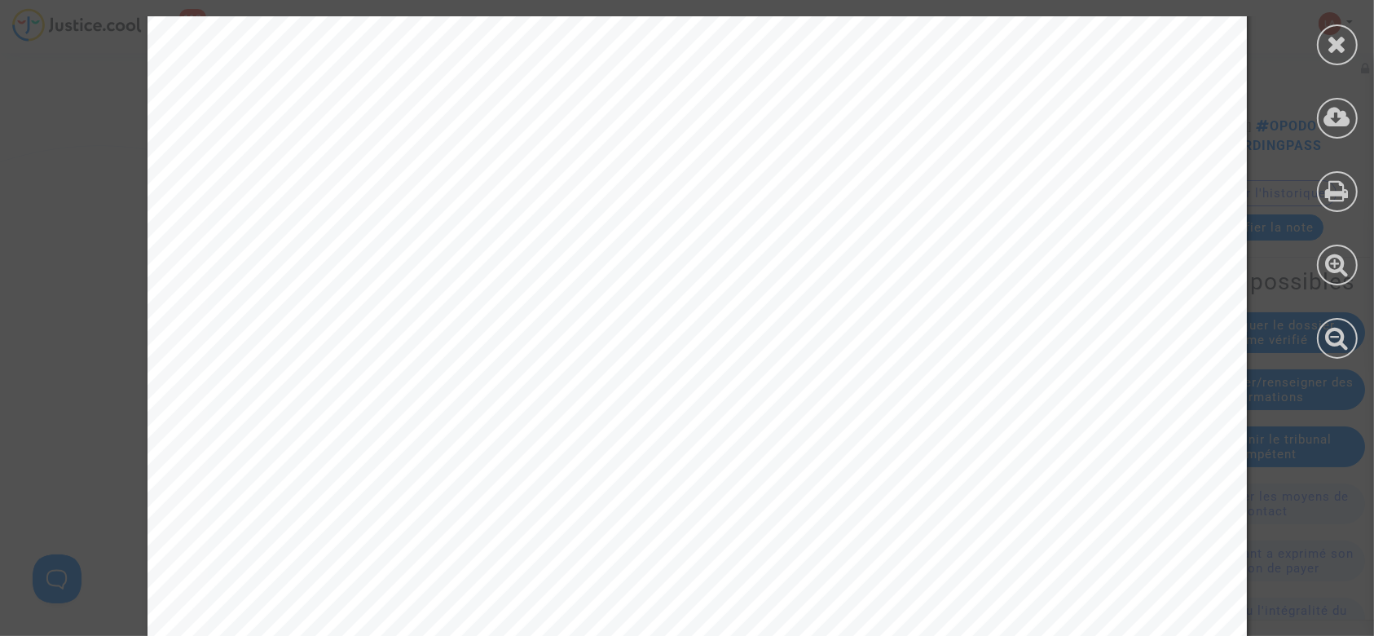
scroll to position [959, 0]
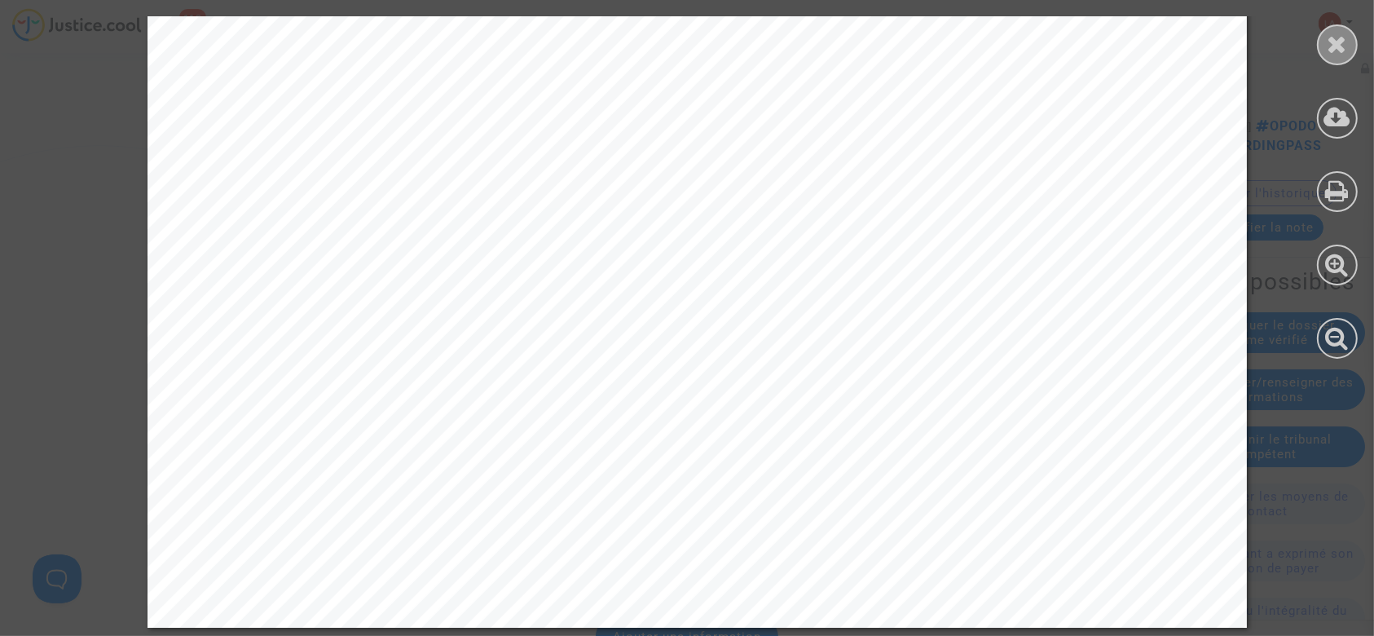
click at [1353, 31] on div at bounding box center [1337, 44] width 41 height 41
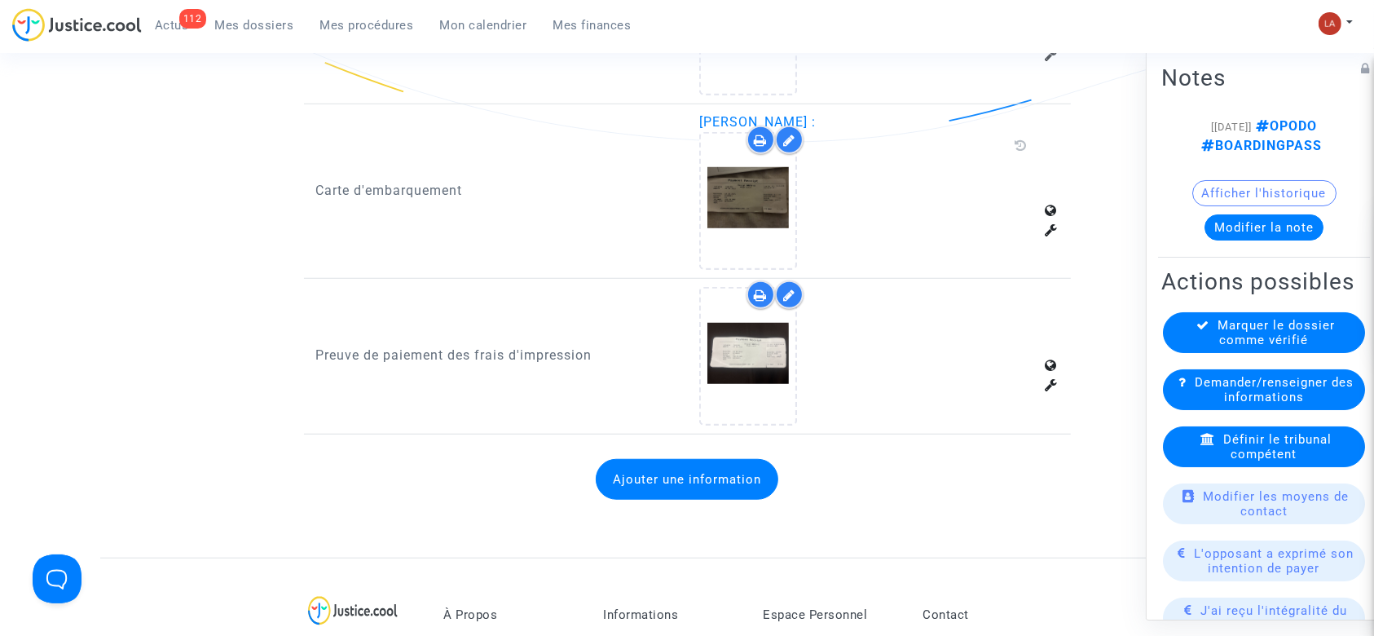
scroll to position [1216, 0]
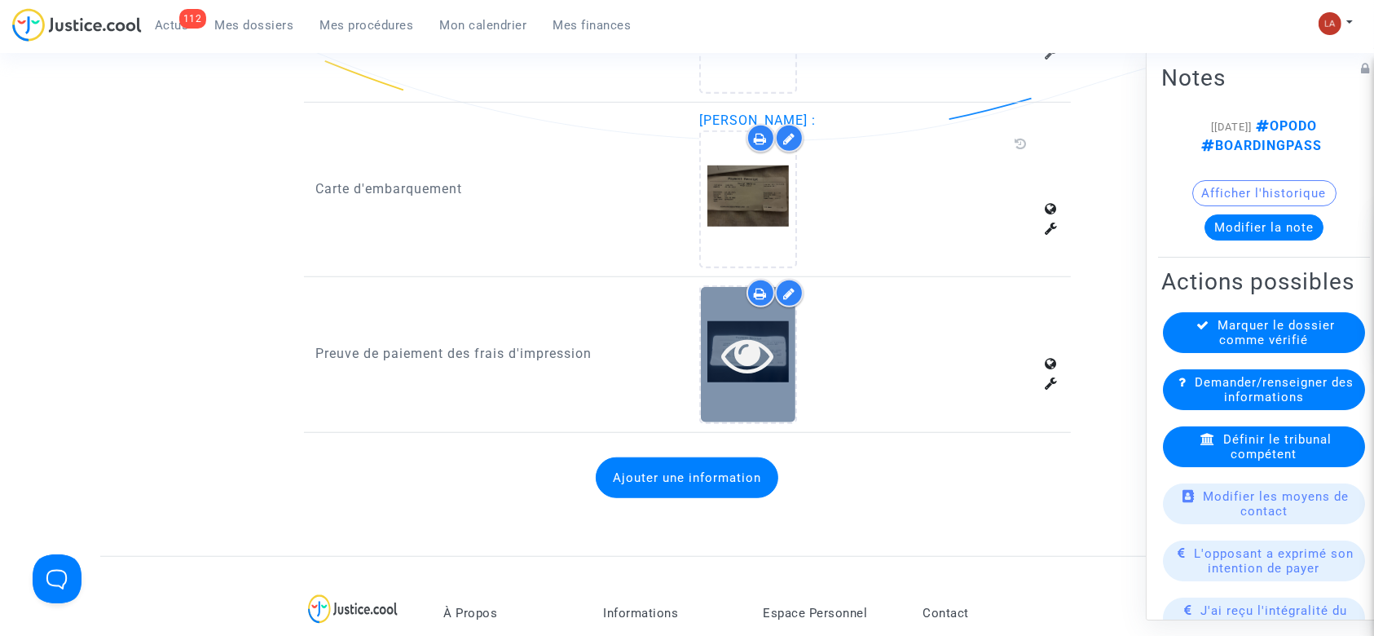
click at [735, 363] on icon at bounding box center [748, 354] width 53 height 52
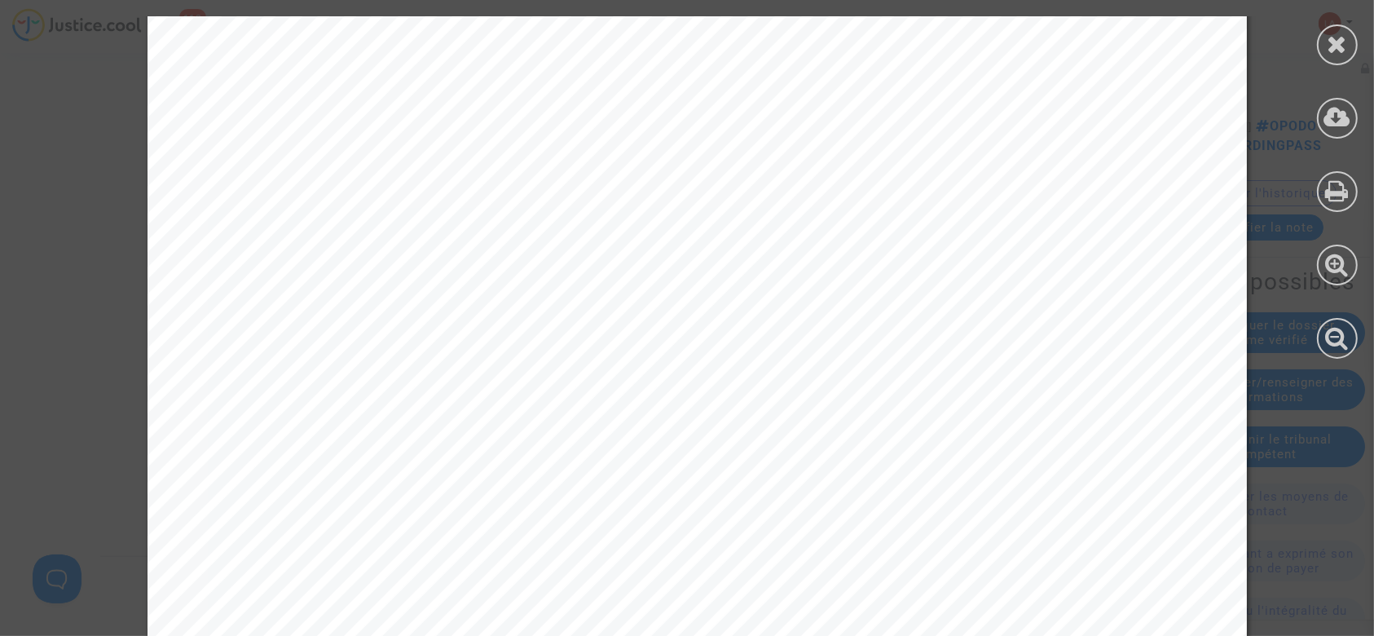
scroll to position [959, 0]
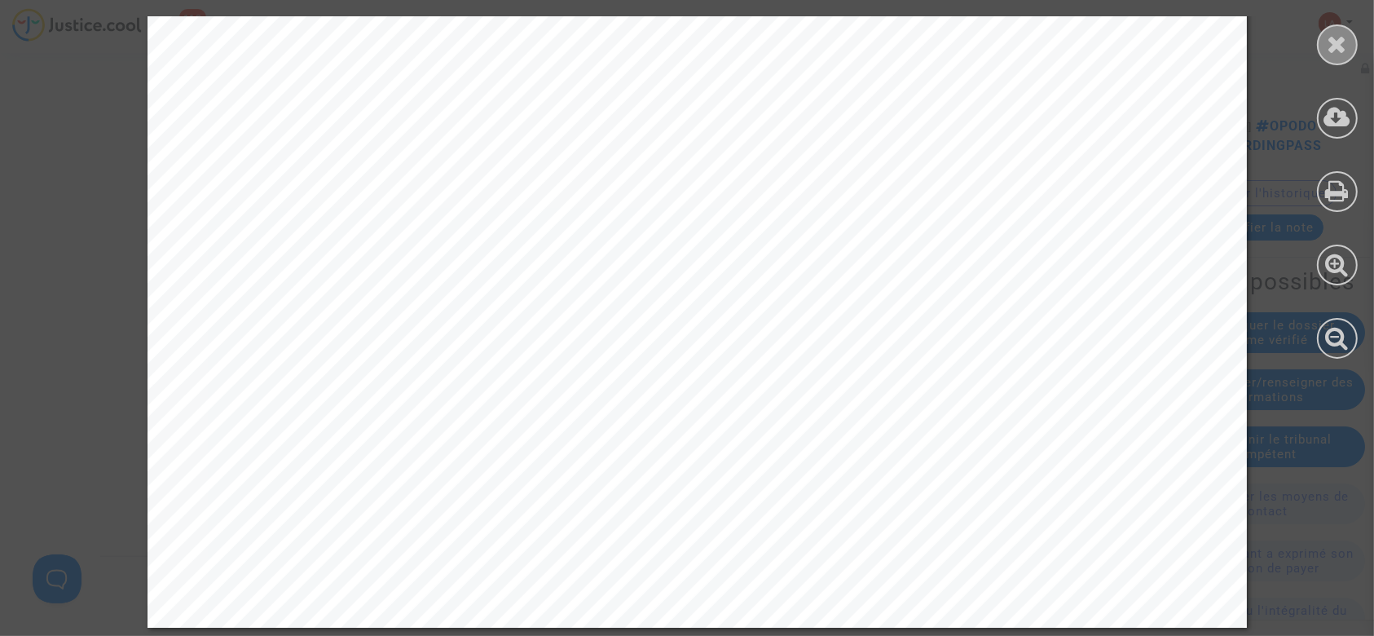
click at [1346, 33] on icon at bounding box center [1338, 44] width 20 height 24
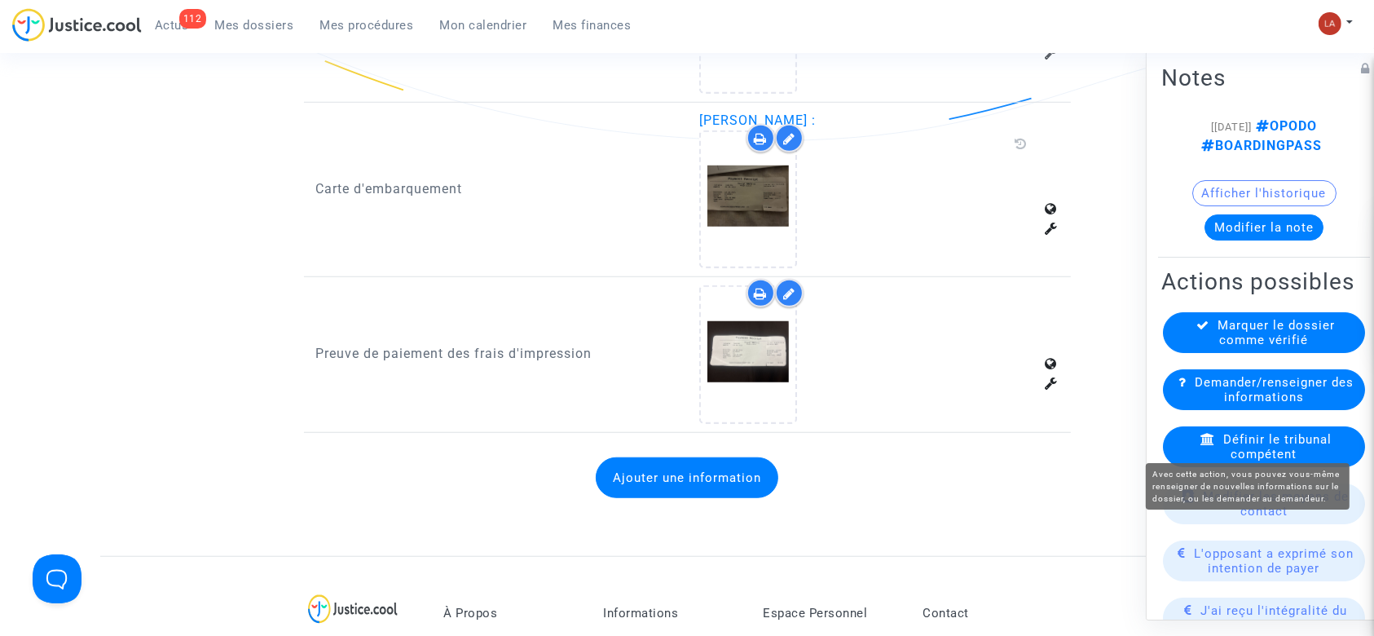
click at [1222, 404] on span "Demander/renseigner des informations" at bounding box center [1274, 389] width 159 height 29
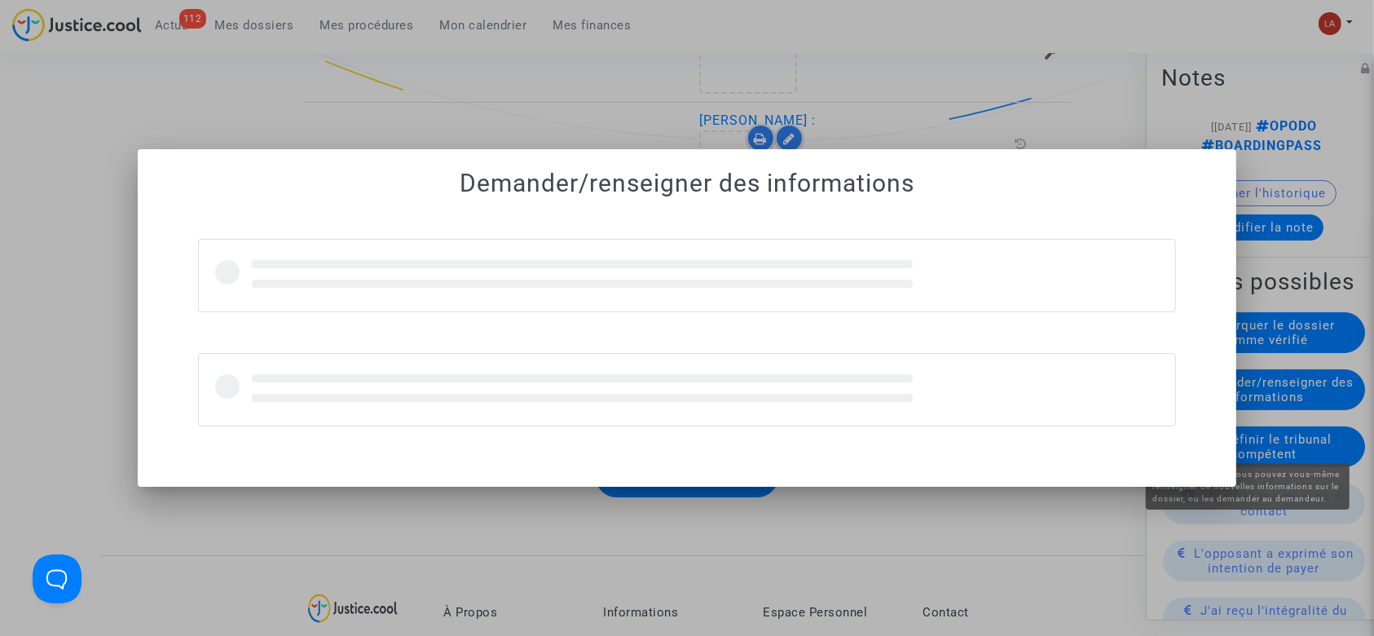
scroll to position [0, 0]
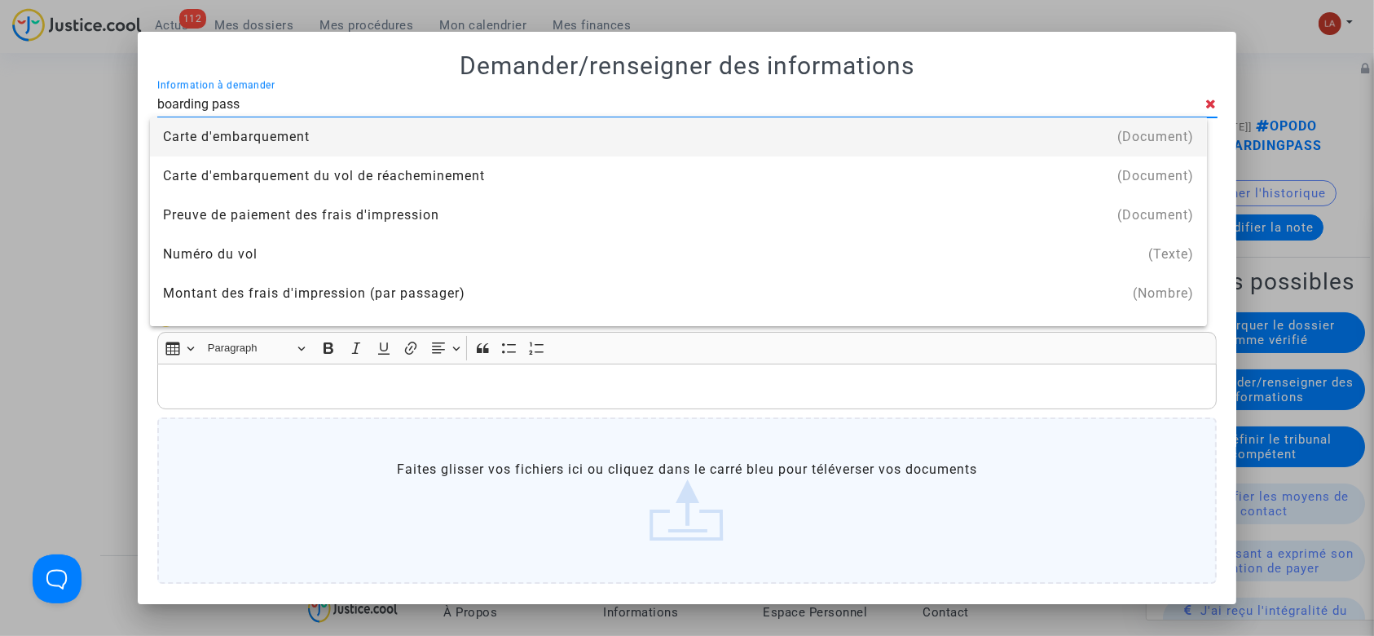
type input "boarding pass"
click at [479, 143] on div "Carte d'embarquement" at bounding box center [678, 136] width 1031 height 39
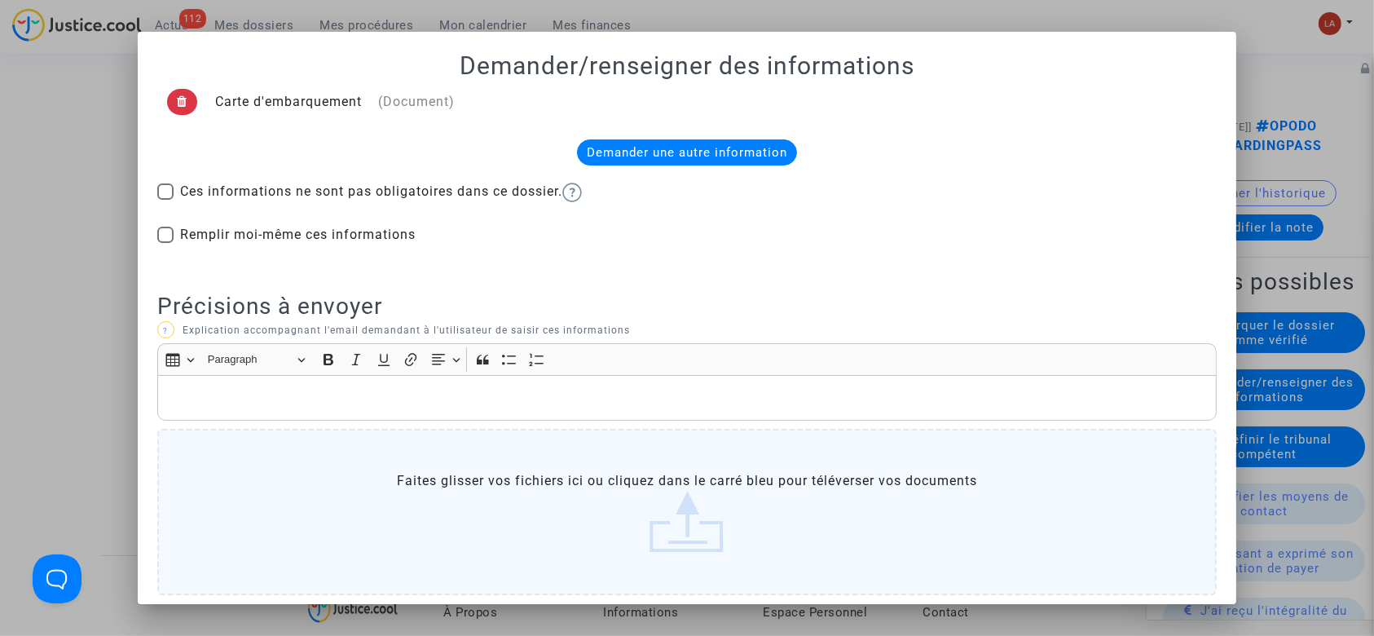
click at [333, 399] on p "Rich Text Editor, main" at bounding box center [686, 398] width 1043 height 20
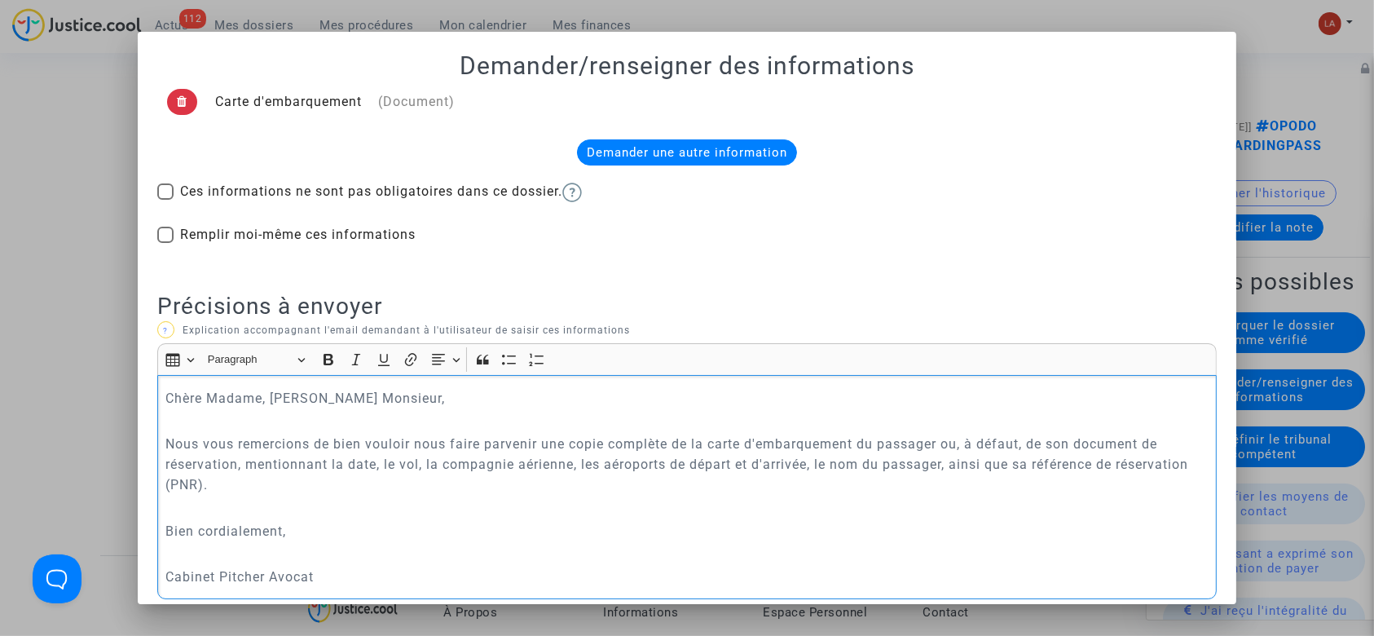
scroll to position [267, 0]
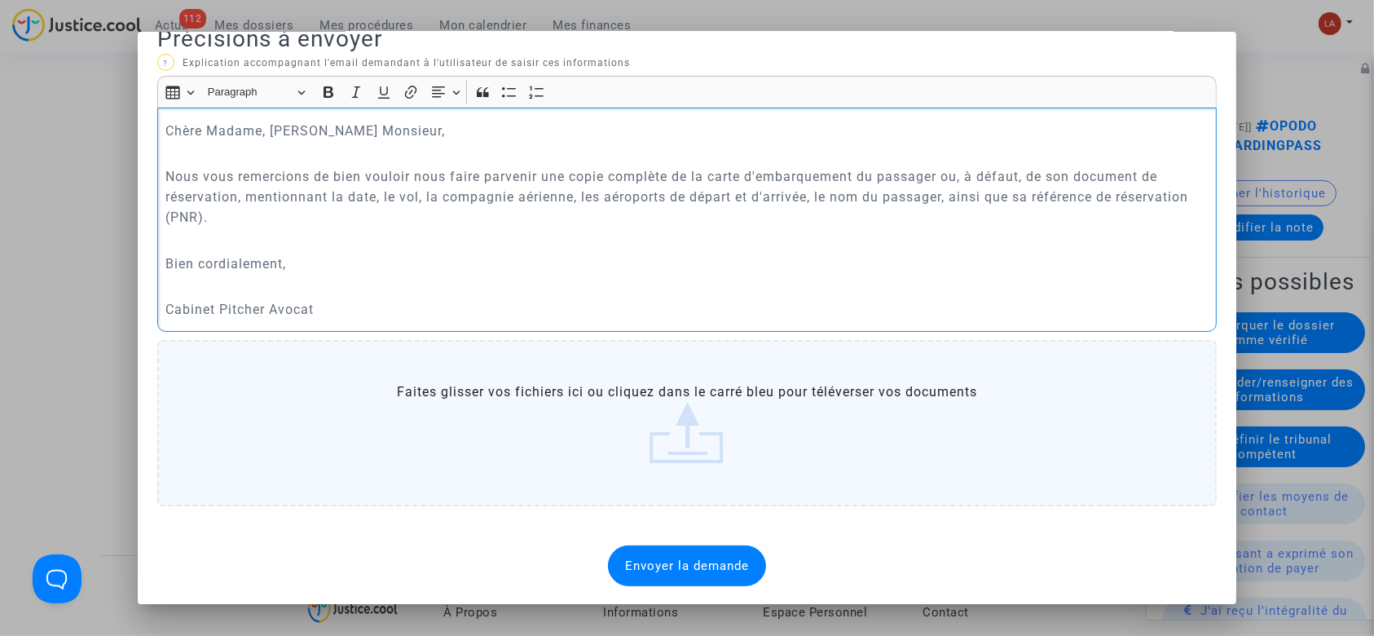
click at [715, 590] on mat-dialog-container "Demander/renseigner des informations Carte d'embarquement (Document) Demander u…" at bounding box center [687, 318] width 1099 height 572
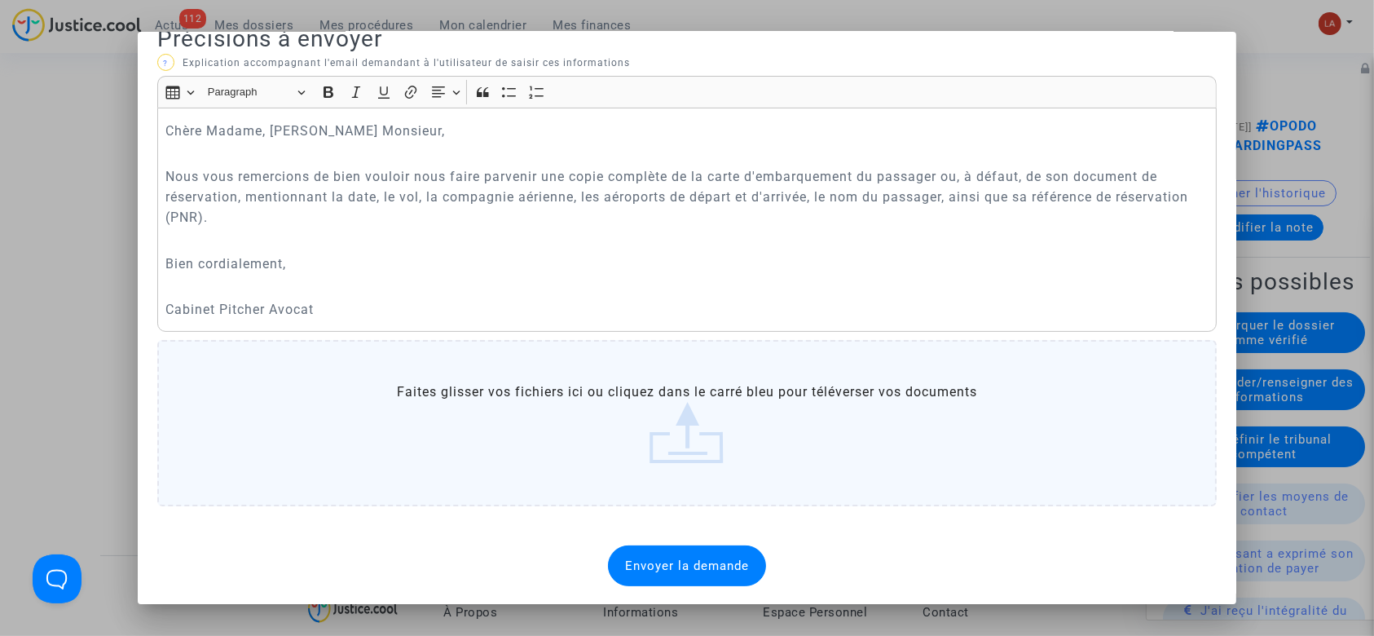
click at [715, 590] on mat-dialog-container "Demander/renseigner des informations Carte d'embarquement (Document) Demander u…" at bounding box center [687, 318] width 1099 height 572
click at [689, 562] on span "Envoyer la demande" at bounding box center [687, 565] width 124 height 15
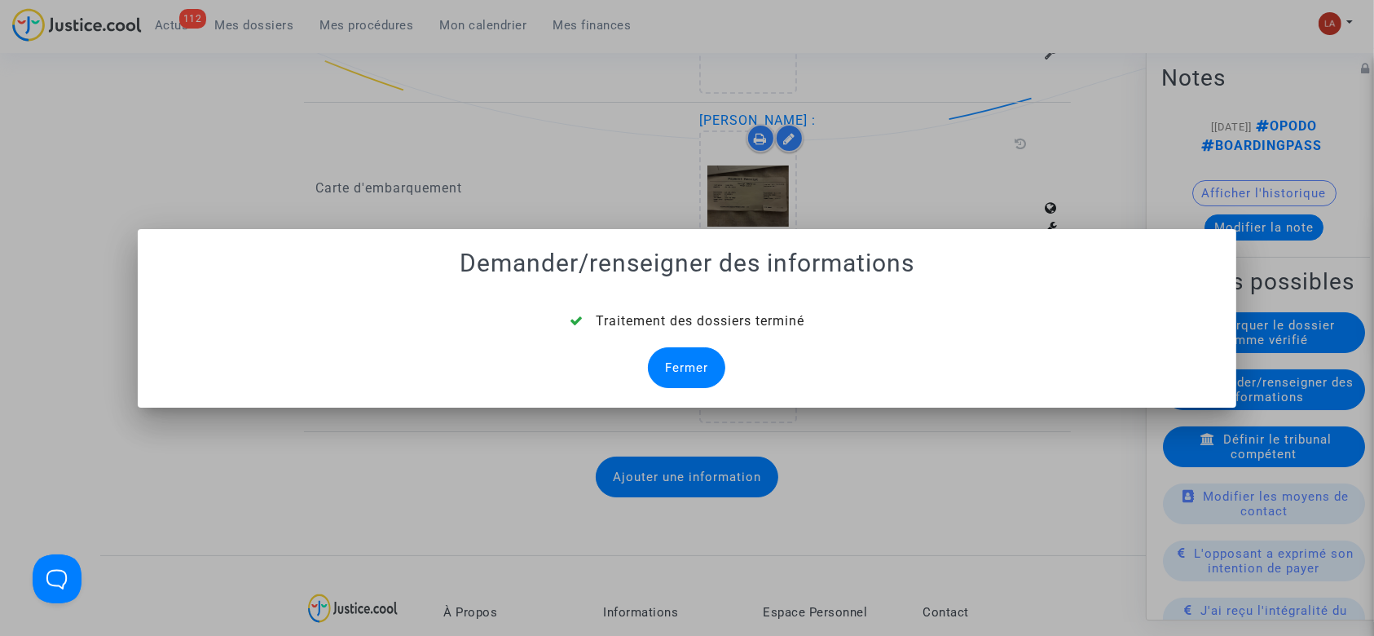
click at [655, 323] on span "Traitement des dossiers terminé" at bounding box center [700, 320] width 209 height 15
click at [676, 377] on div "Fermer" at bounding box center [686, 367] width 77 height 41
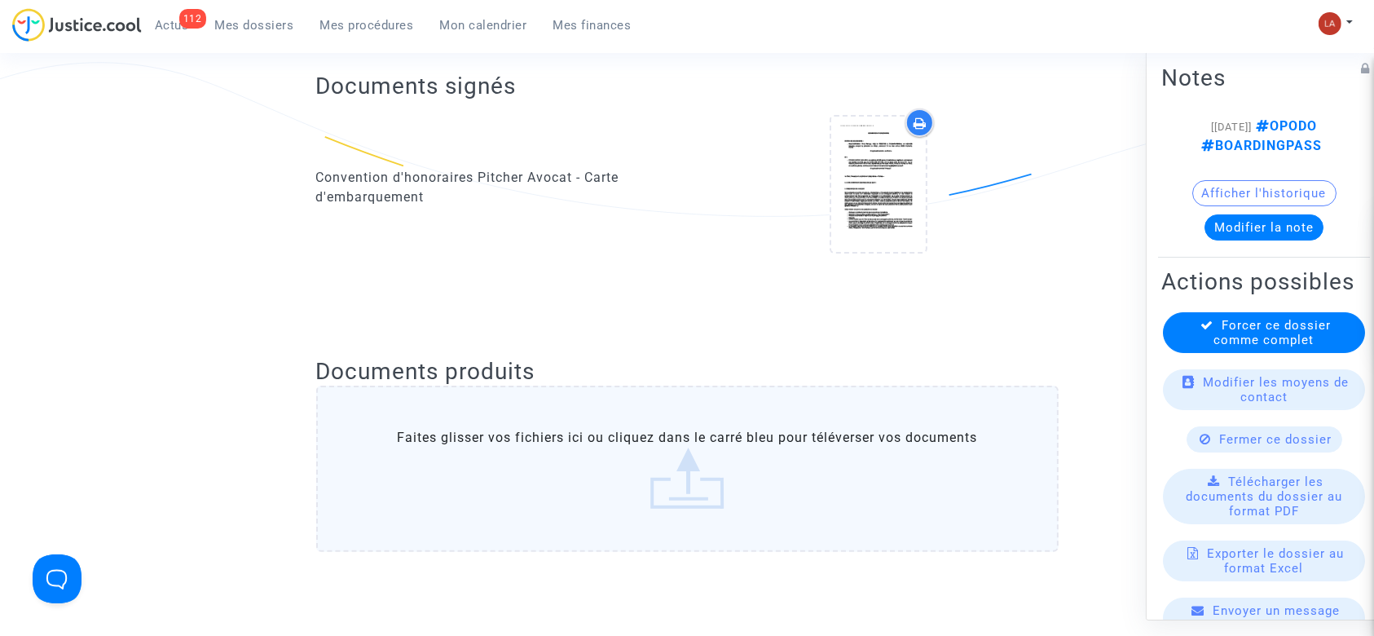
scroll to position [1216, 0]
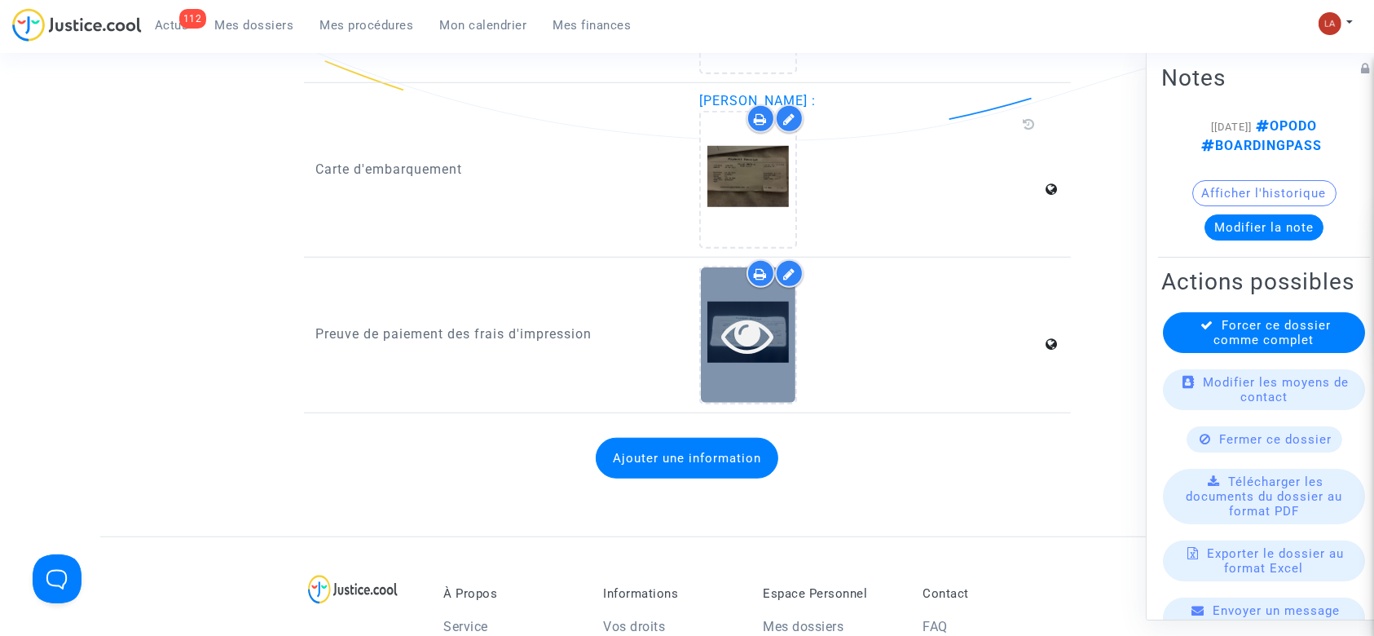
click at [763, 372] on div at bounding box center [748, 334] width 95 height 134
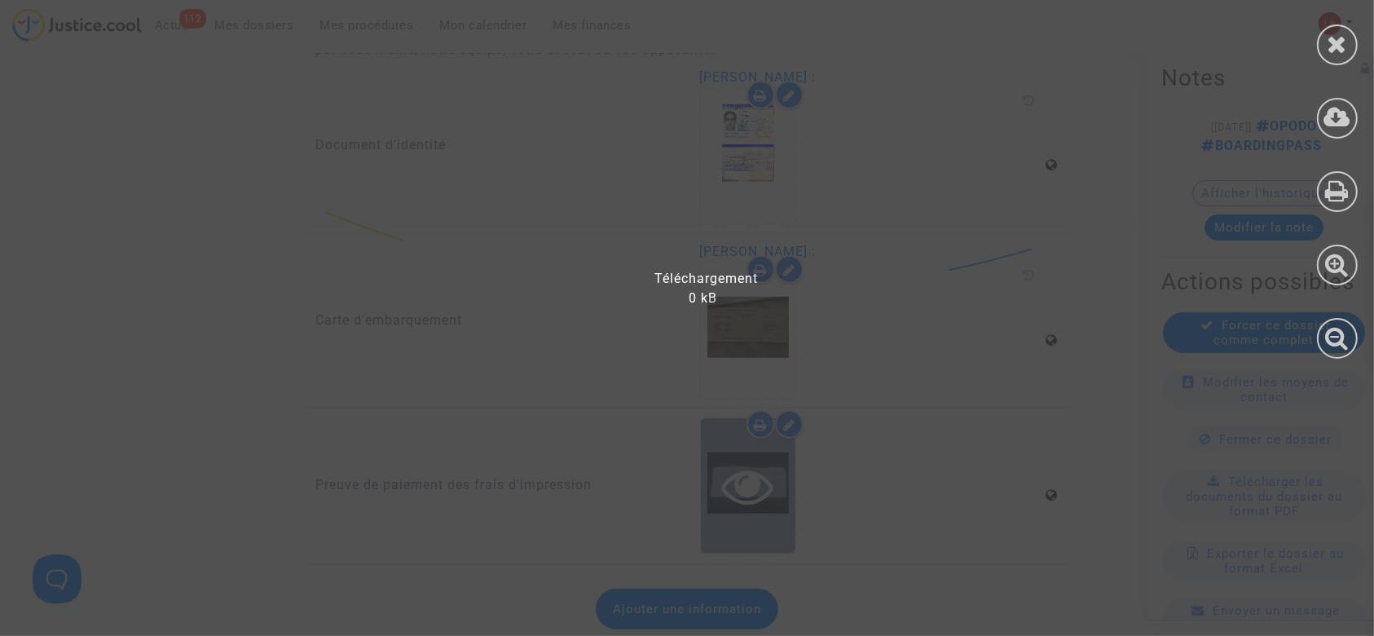
scroll to position [1064, 0]
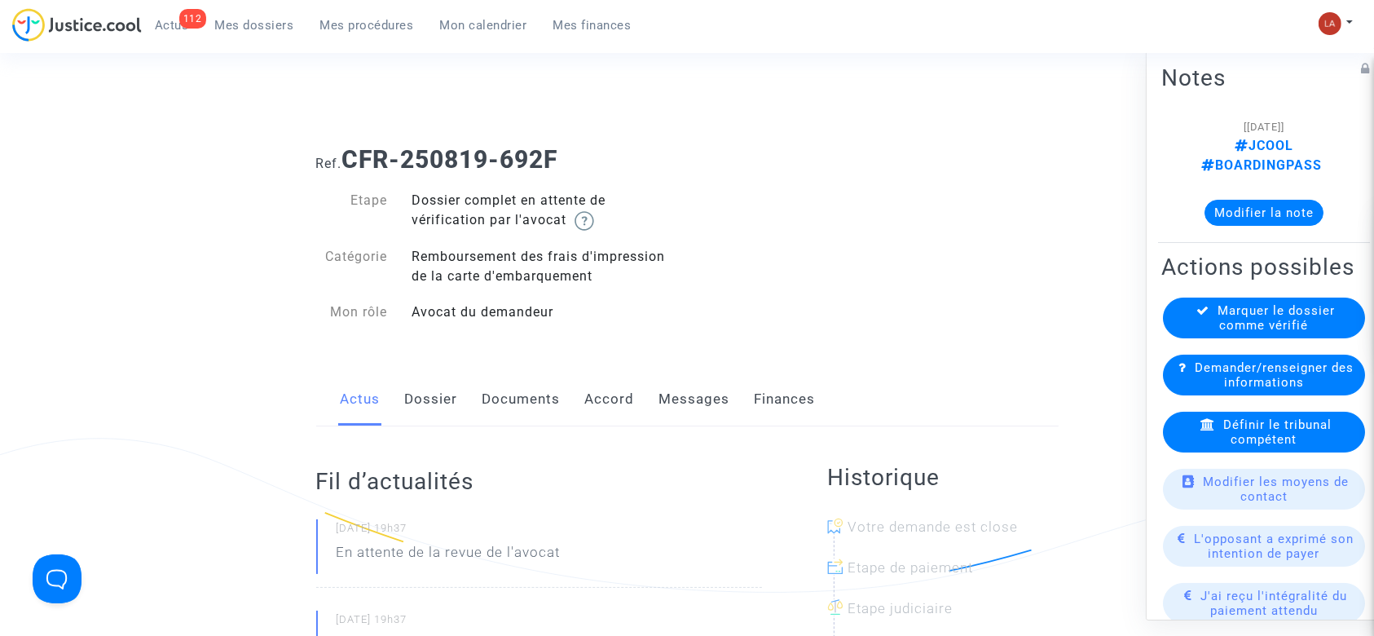
click at [434, 394] on link "Dossier" at bounding box center [431, 399] width 53 height 54
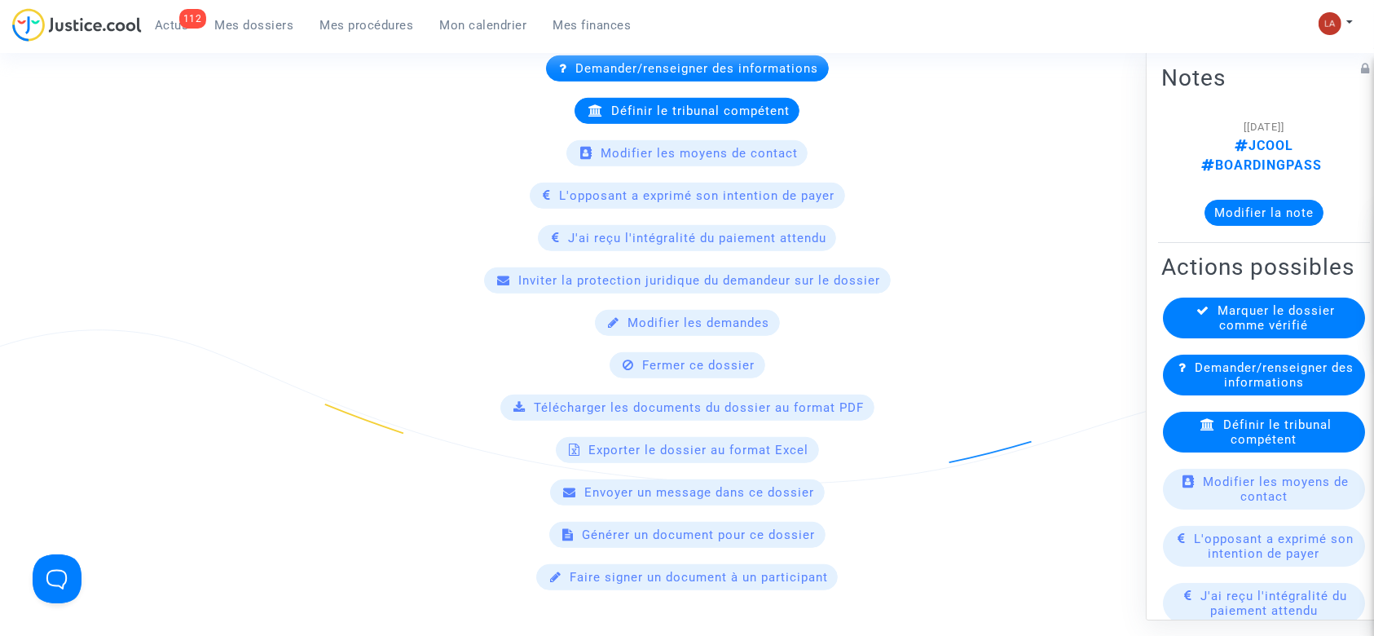
scroll to position [870, 0]
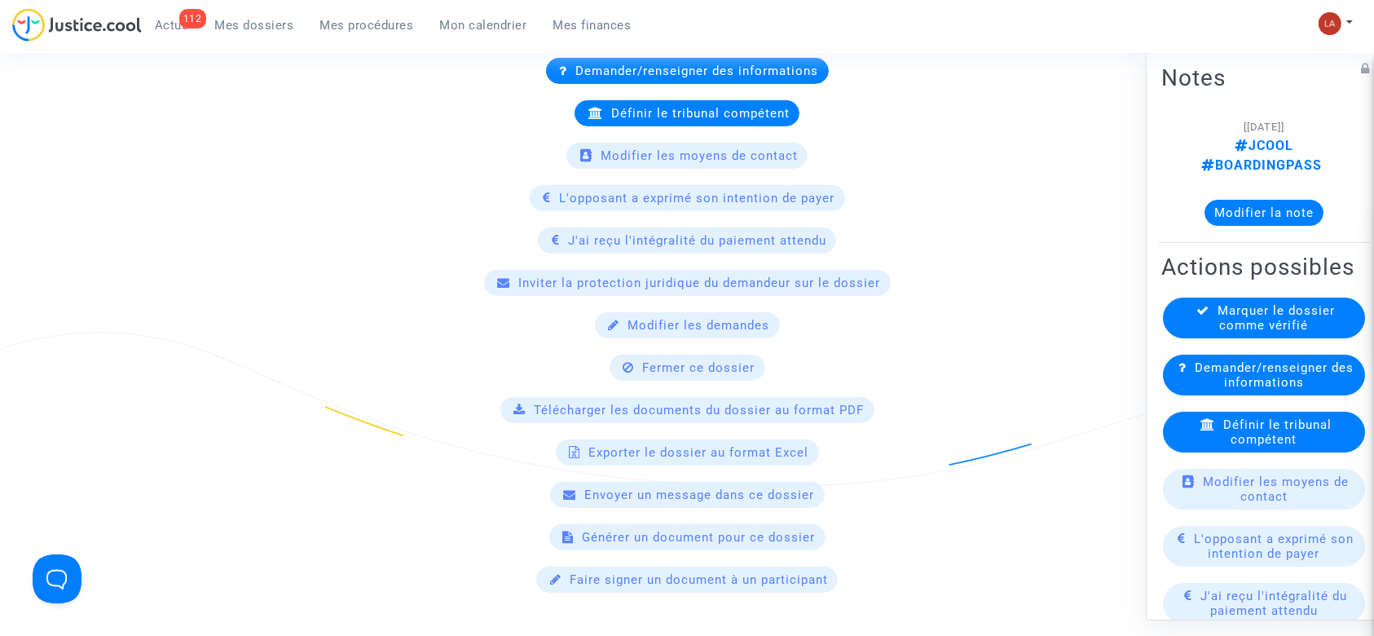
click at [1224, 434] on span "Définir le tribunal compétent" at bounding box center [1277, 431] width 108 height 29
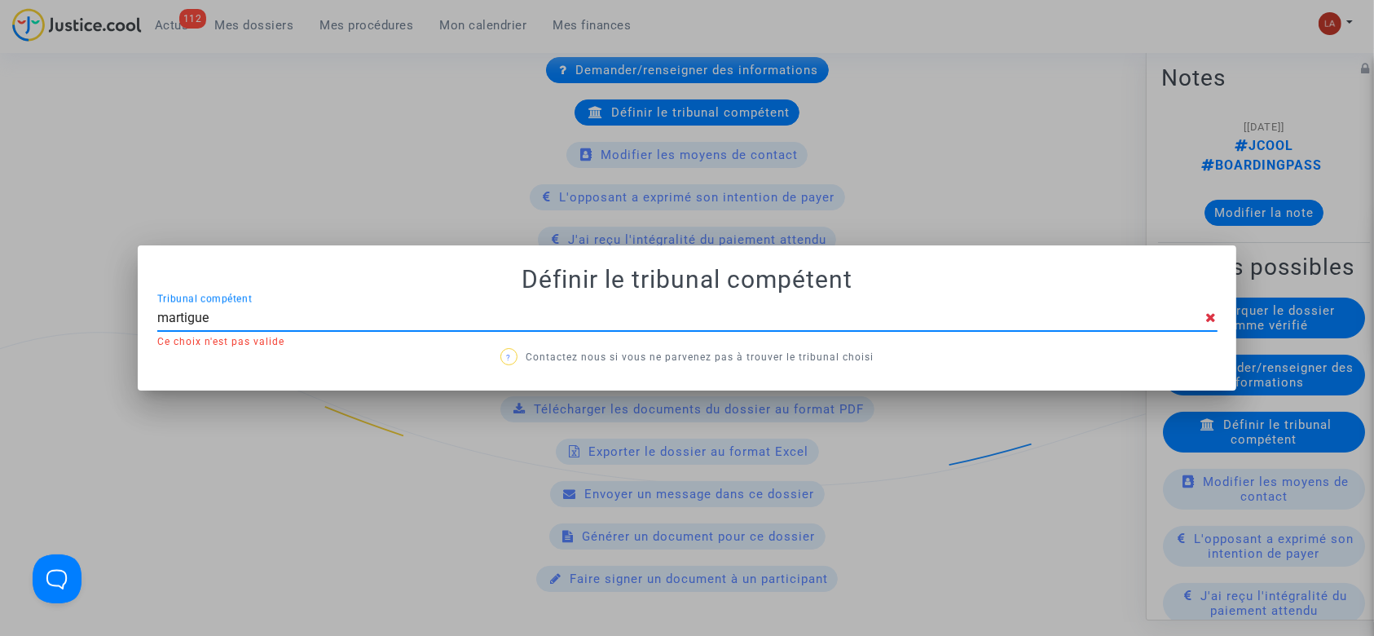
type input "martigues"
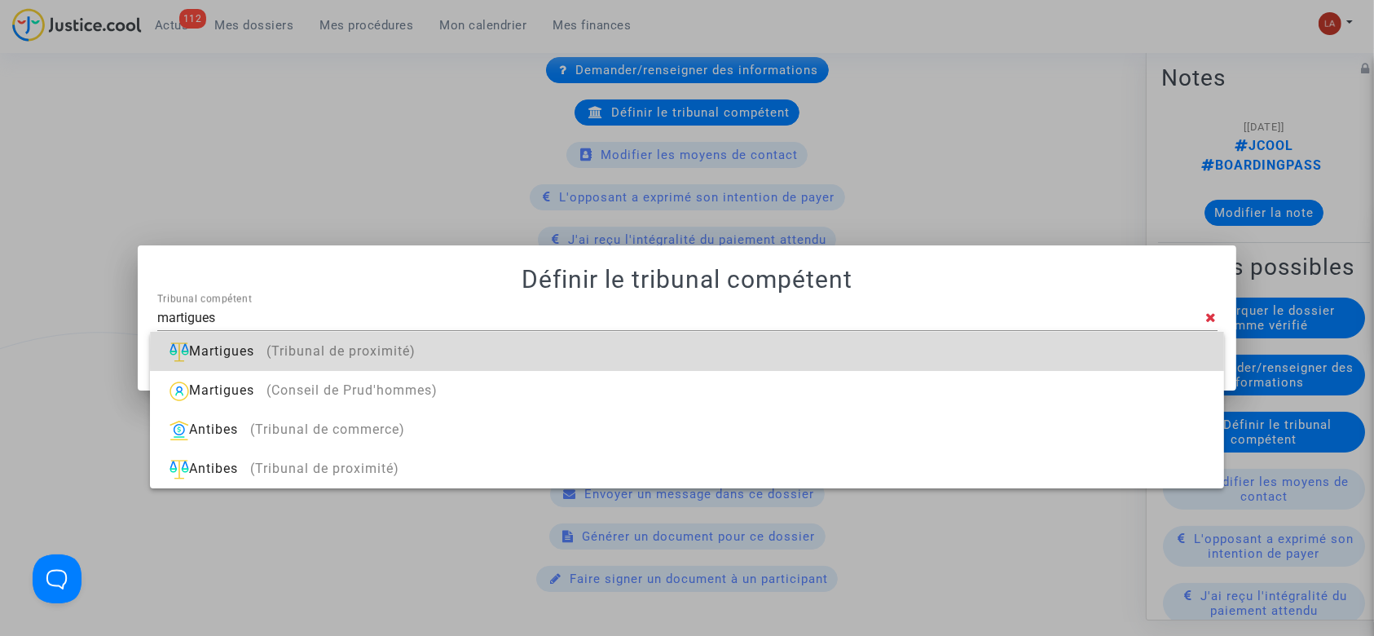
click at [933, 356] on div "Martigues (Tribunal de proximité)" at bounding box center [686, 351] width 1047 height 39
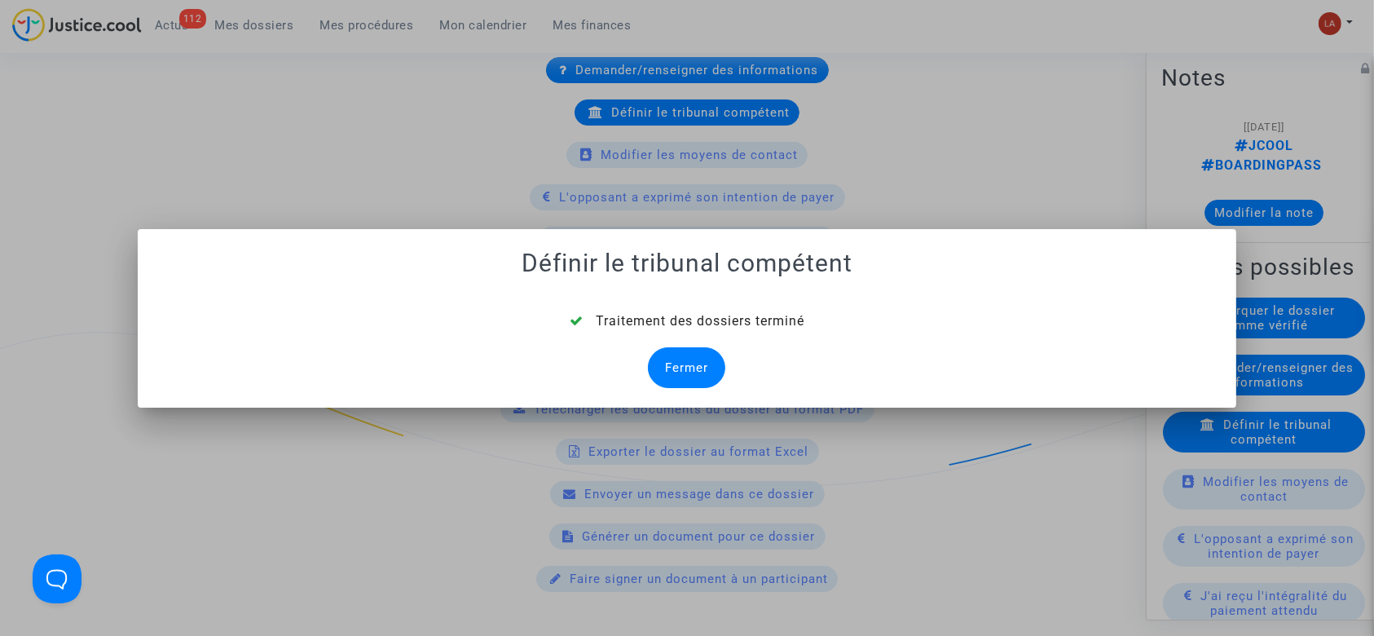
click at [663, 368] on div "Fermer" at bounding box center [686, 367] width 77 height 41
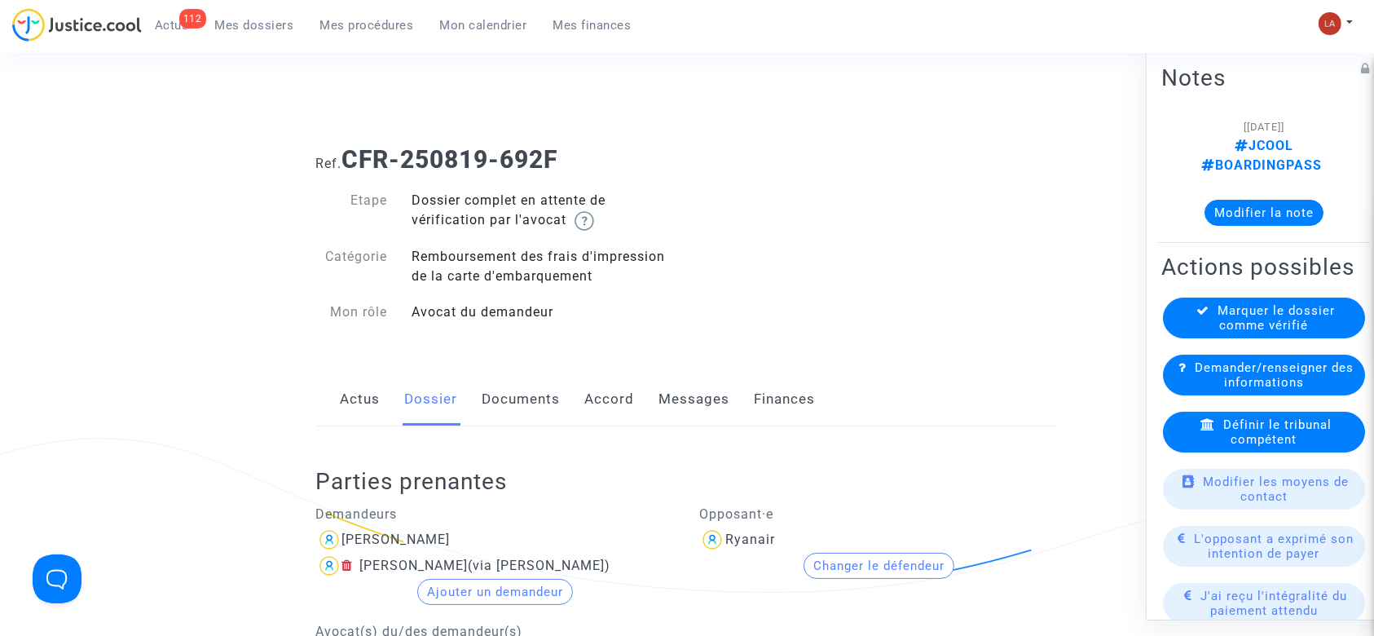
click at [528, 385] on link "Documents" at bounding box center [522, 399] width 78 height 54
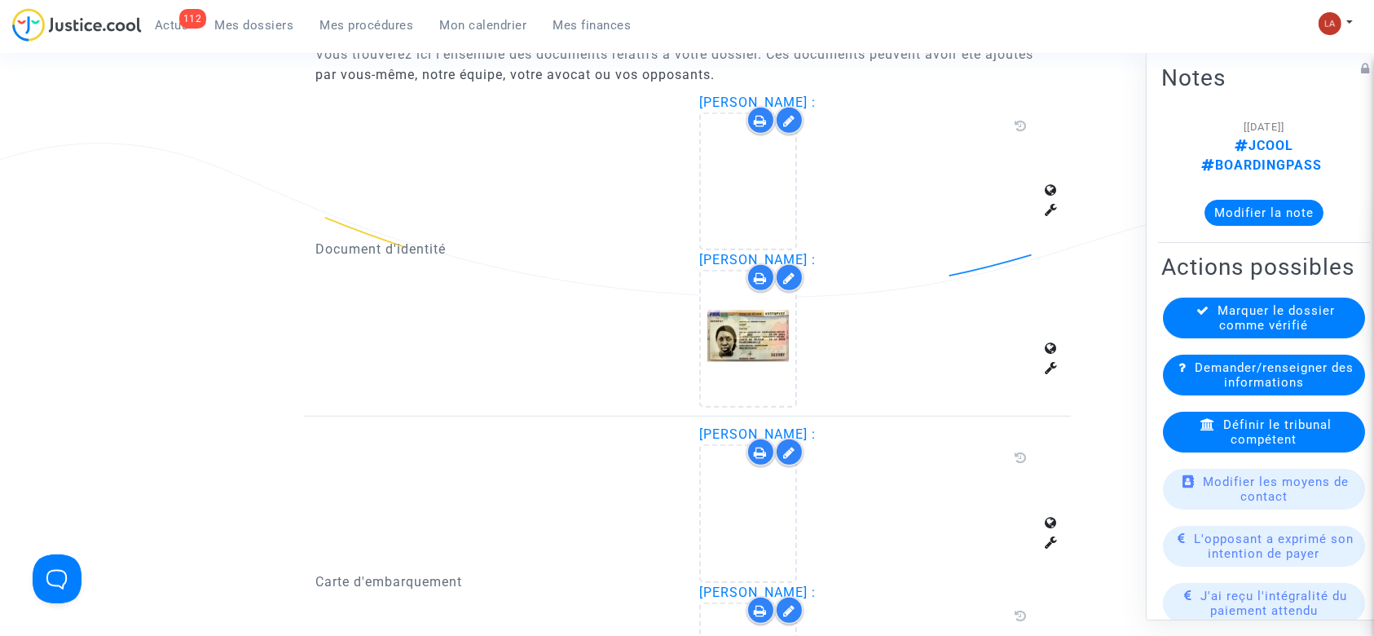
scroll to position [1037, 0]
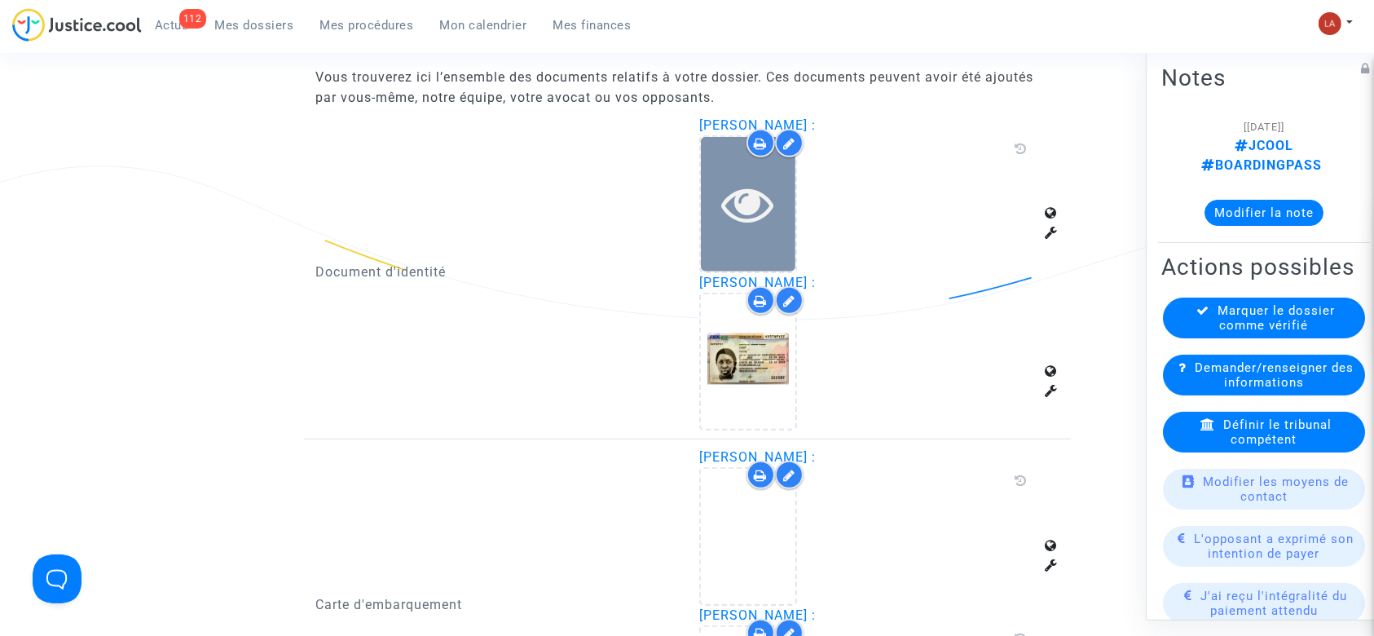
click at [753, 245] on div at bounding box center [748, 204] width 95 height 134
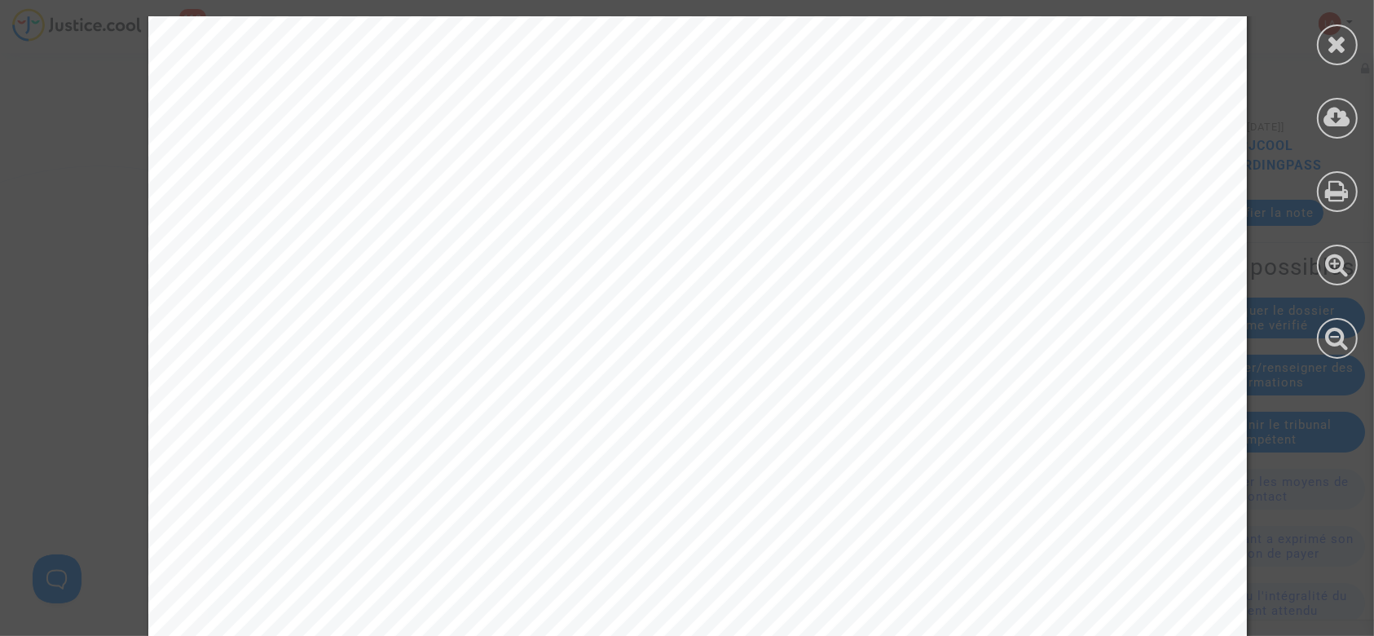
scroll to position [712, 0]
click at [1320, 62] on div at bounding box center [1337, 187] width 73 height 375
click at [1325, 43] on div at bounding box center [1337, 44] width 41 height 41
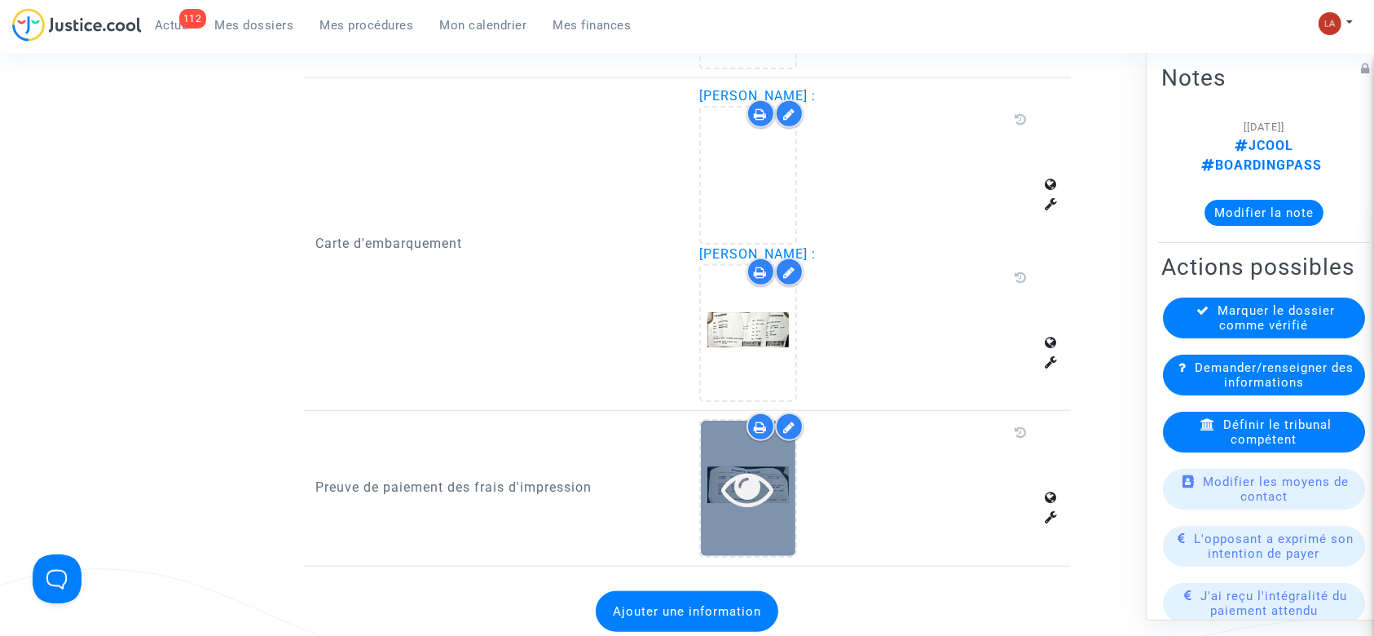
scroll to position [1432, 0]
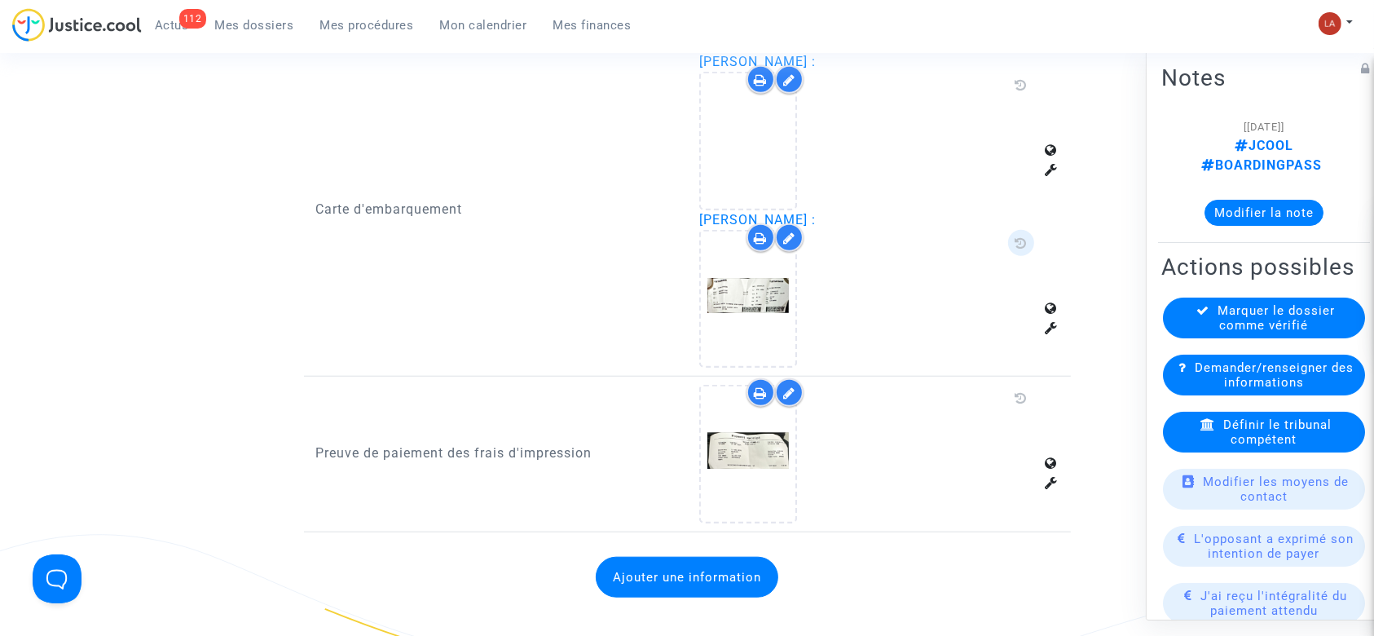
click at [1025, 231] on span at bounding box center [1021, 243] width 26 height 26
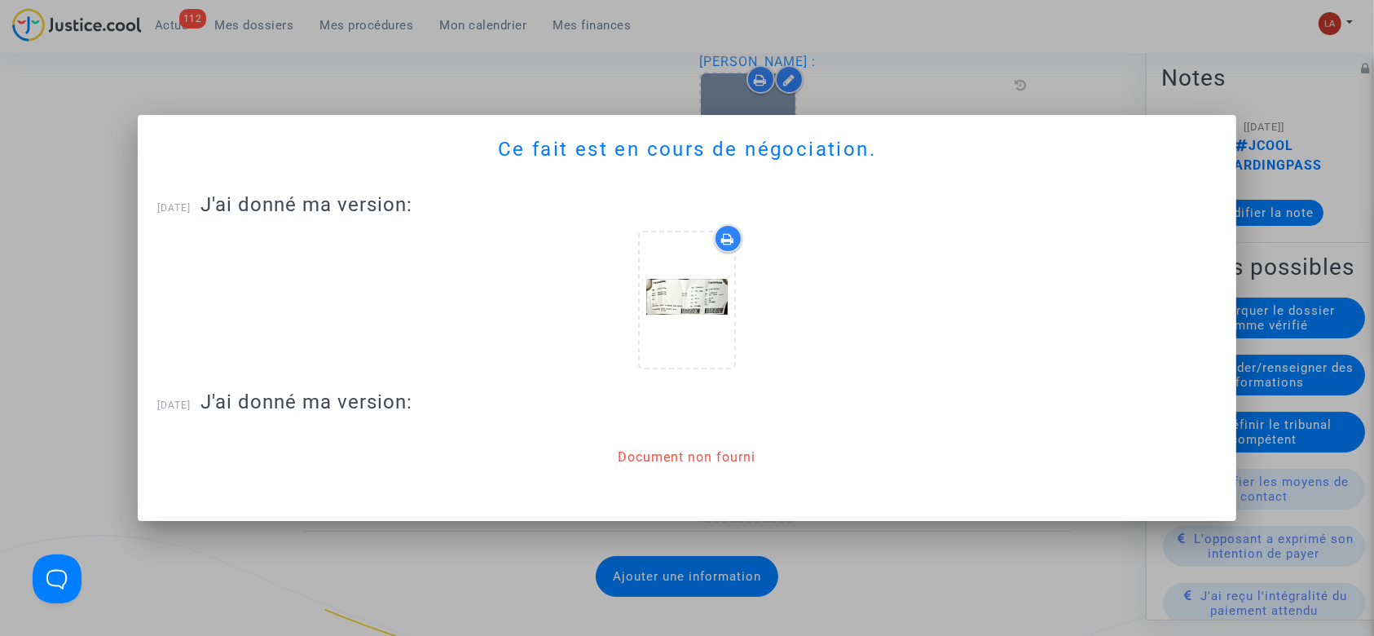
drag, startPoint x: 610, startPoint y: 54, endPoint x: 739, endPoint y: 176, distance: 177.6
click at [613, 59] on div at bounding box center [687, 318] width 1374 height 636
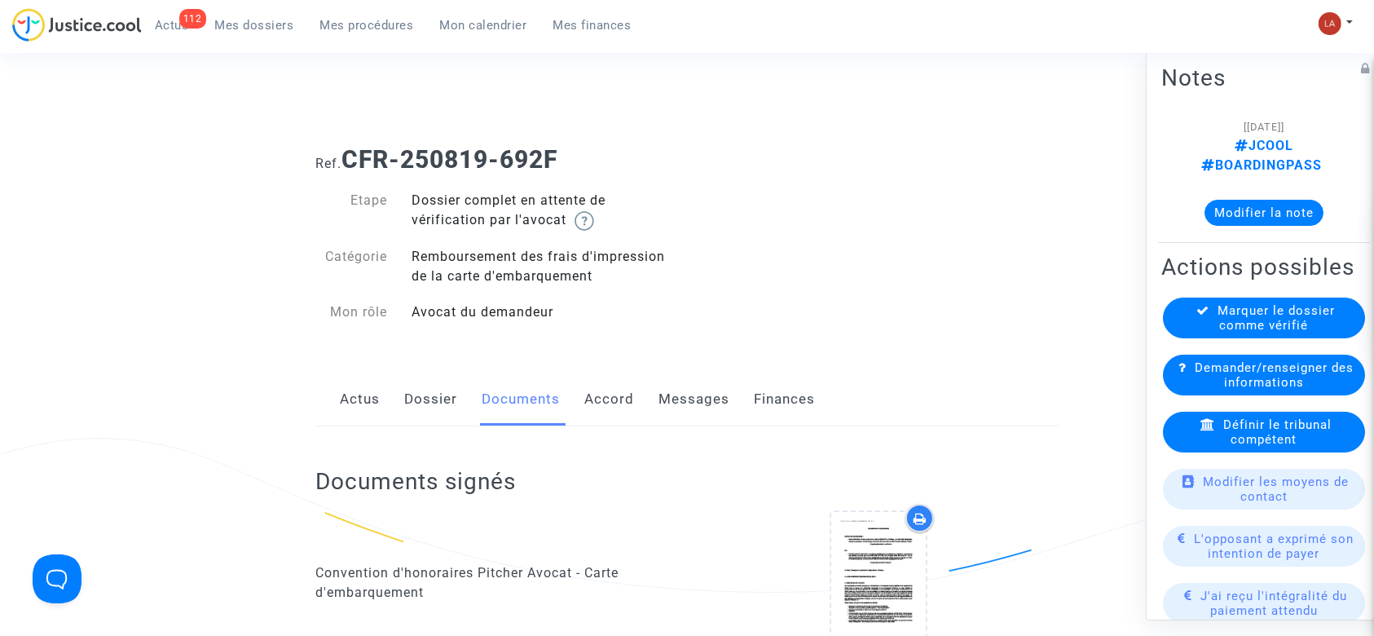
scroll to position [1432, 0]
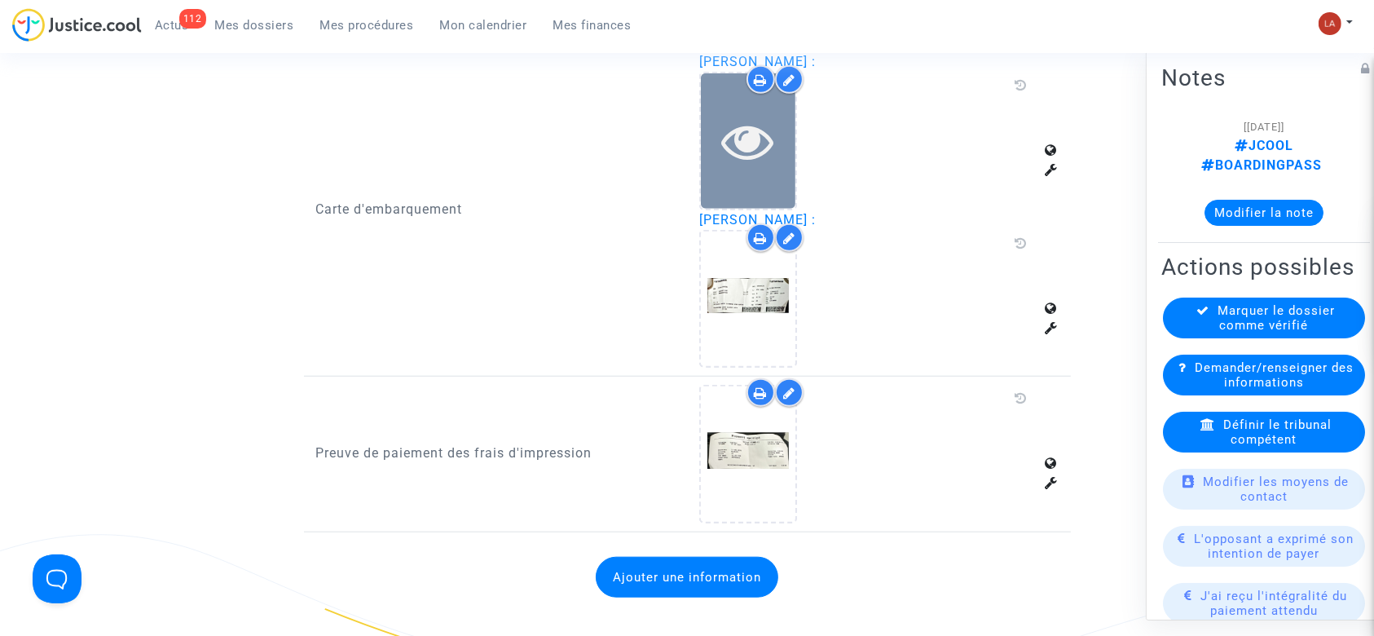
click at [724, 140] on icon at bounding box center [748, 141] width 53 height 52
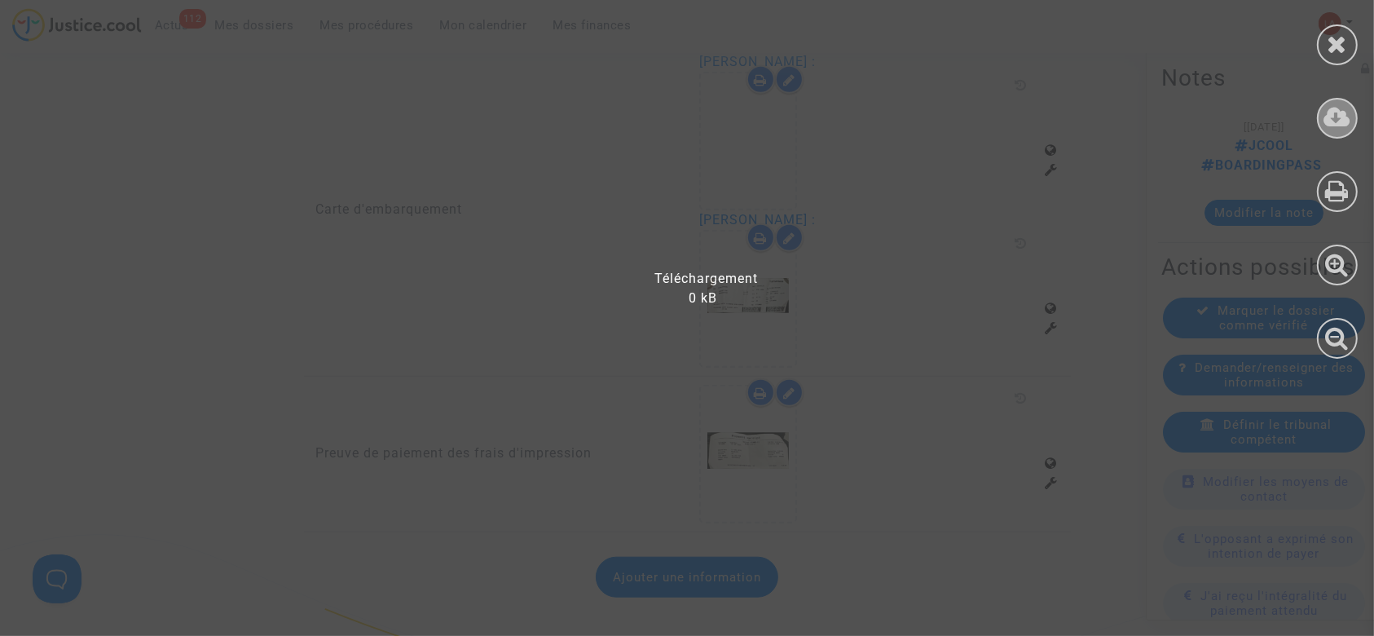
click at [1345, 122] on icon at bounding box center [1337, 117] width 27 height 24
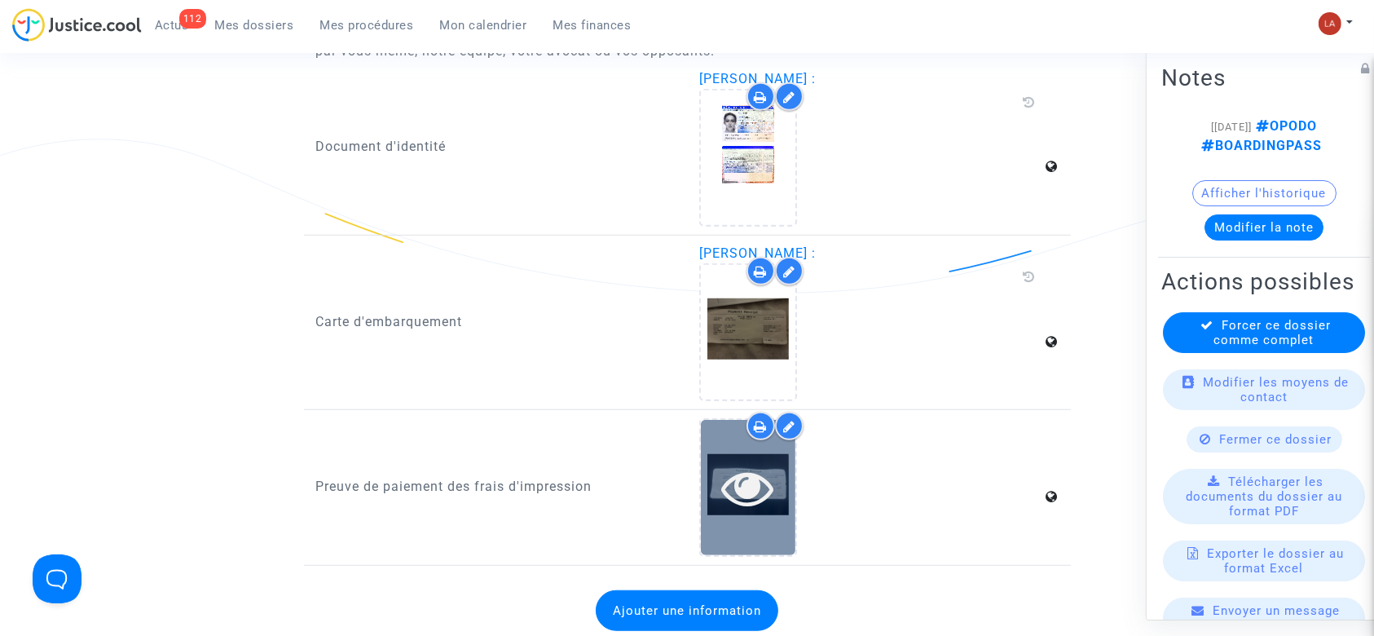
click at [704, 476] on div at bounding box center [748, 487] width 95 height 52
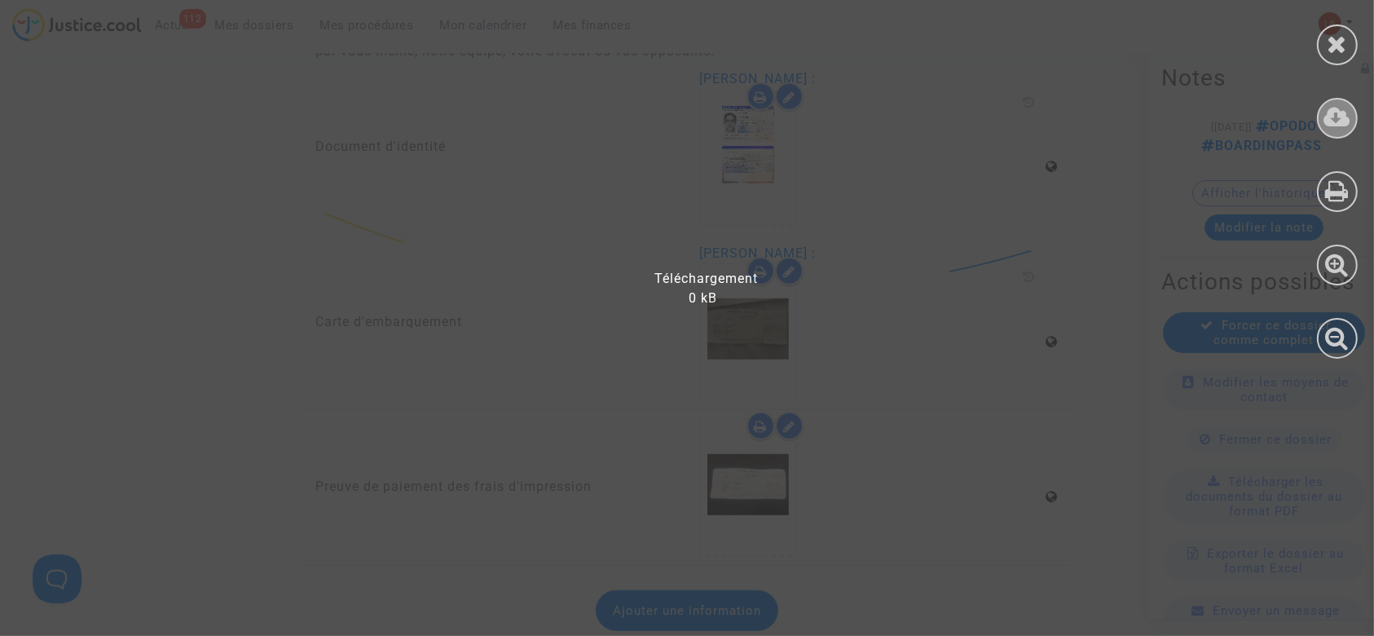
click at [1335, 132] on div at bounding box center [1337, 118] width 41 height 41
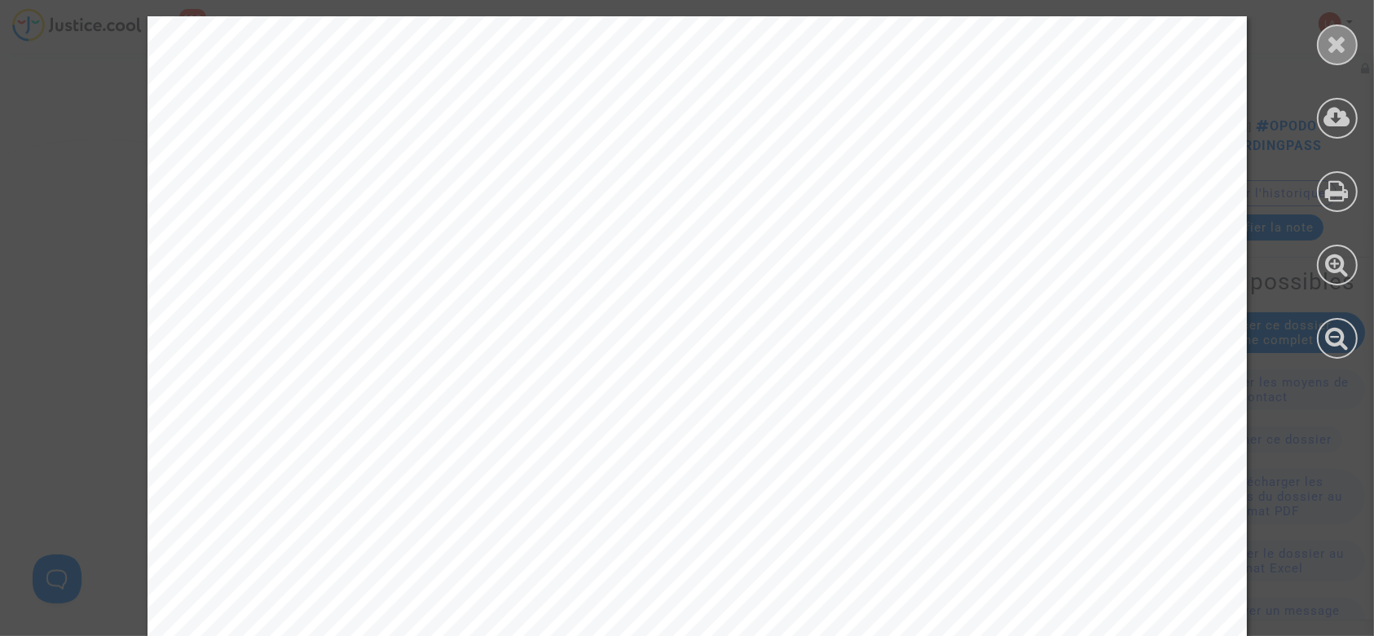
click at [1347, 36] on icon at bounding box center [1338, 44] width 20 height 24
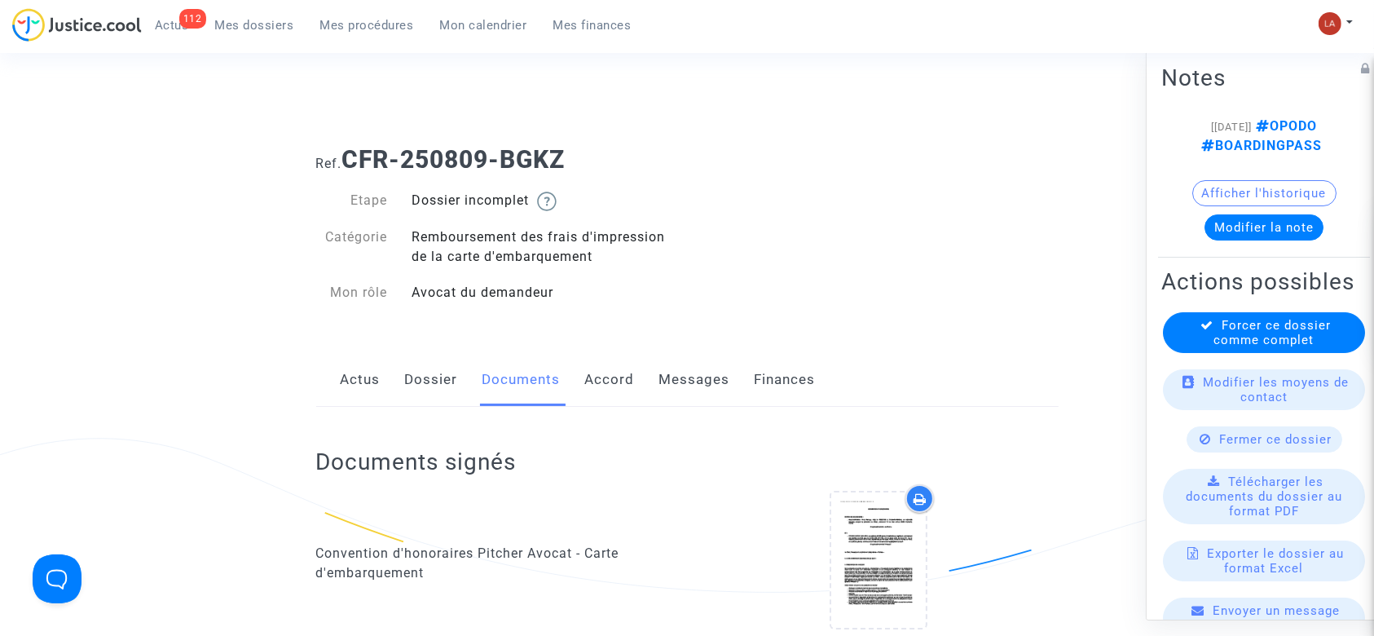
click at [430, 376] on link "Dossier" at bounding box center [431, 380] width 53 height 54
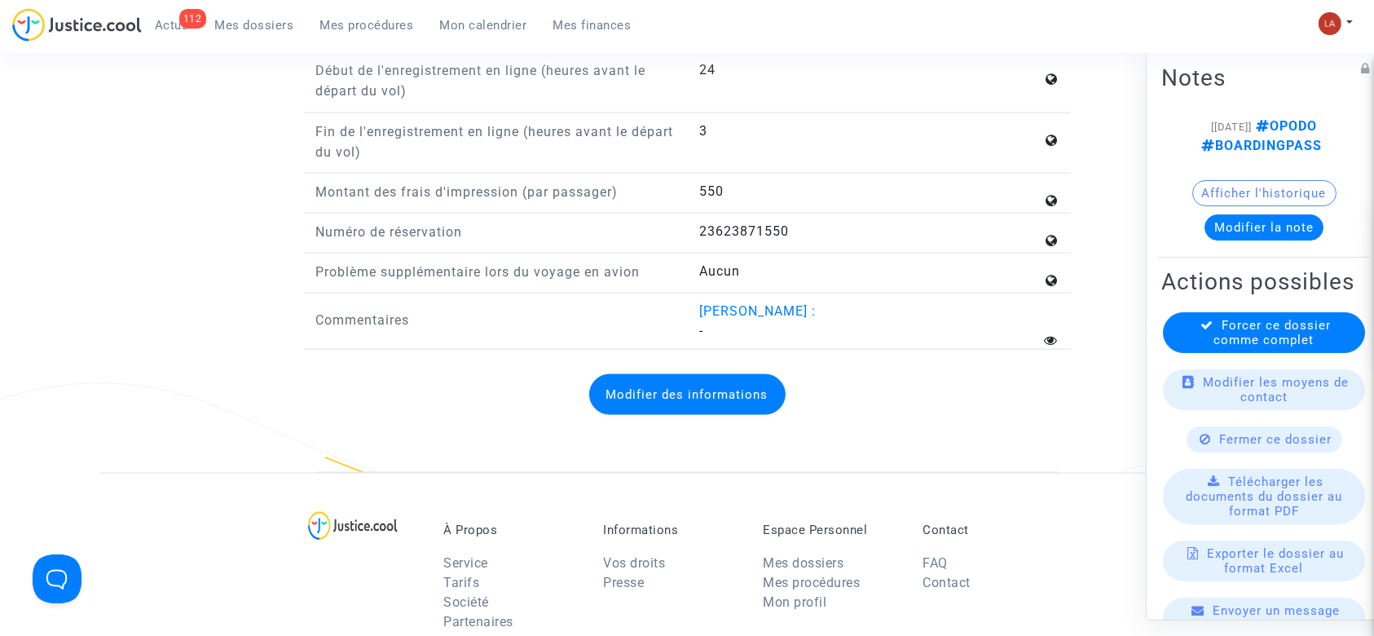
scroll to position [2351, 0]
click at [644, 381] on button "Modifier des informations" at bounding box center [687, 392] width 196 height 41
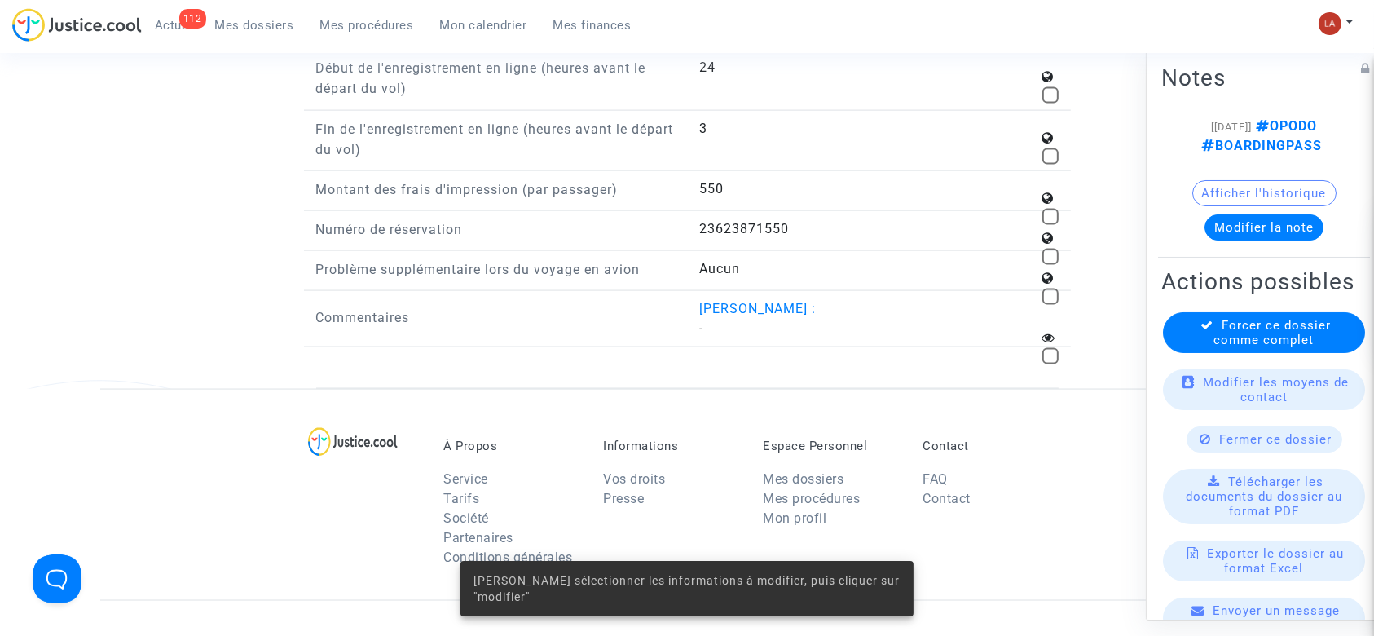
click at [1047, 219] on div "23623871550" at bounding box center [878, 229] width 359 height 20
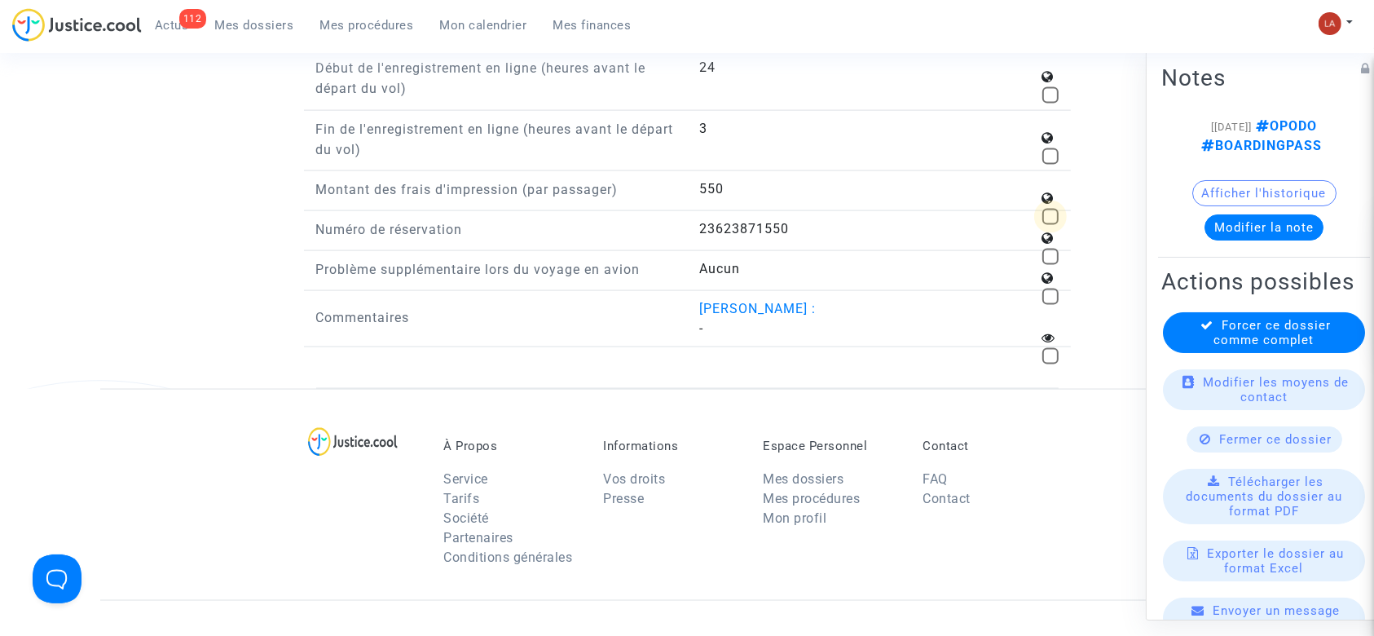
click at [1052, 209] on span at bounding box center [1050, 217] width 16 height 16
click at [1051, 225] on input "checkbox" at bounding box center [1050, 225] width 1 height 1
checkbox input "true"
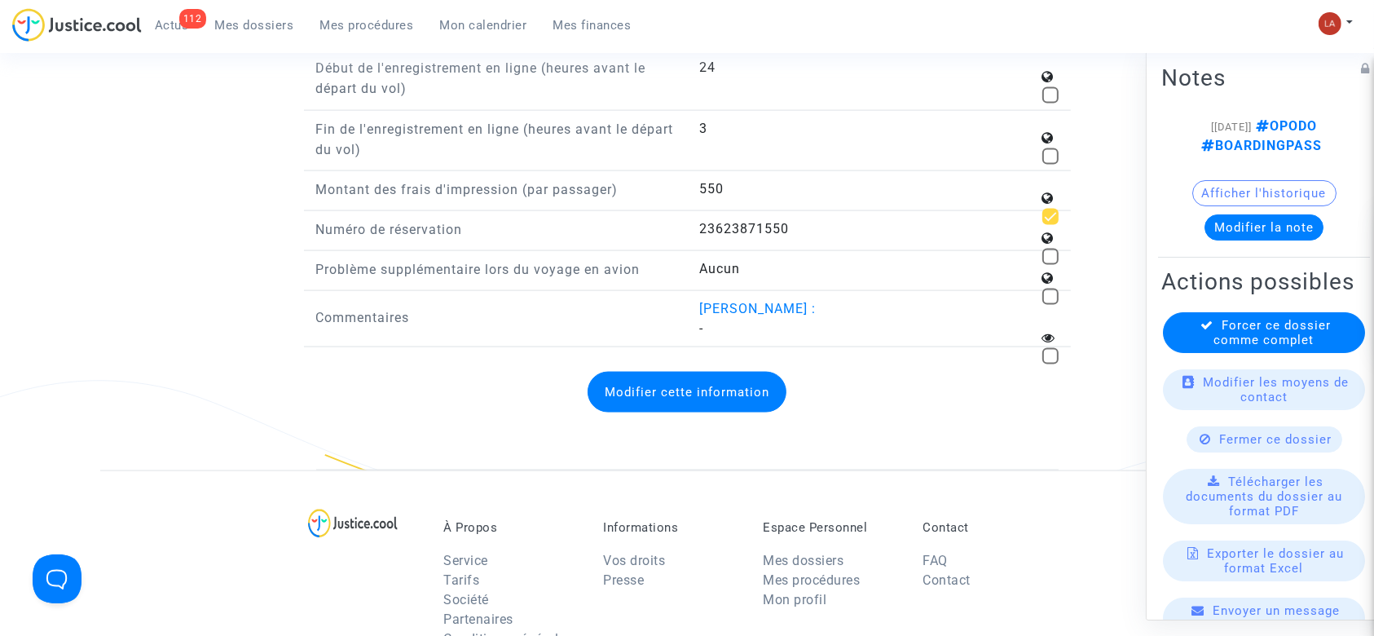
click at [681, 394] on button "Modifier cette information" at bounding box center [687, 392] width 199 height 41
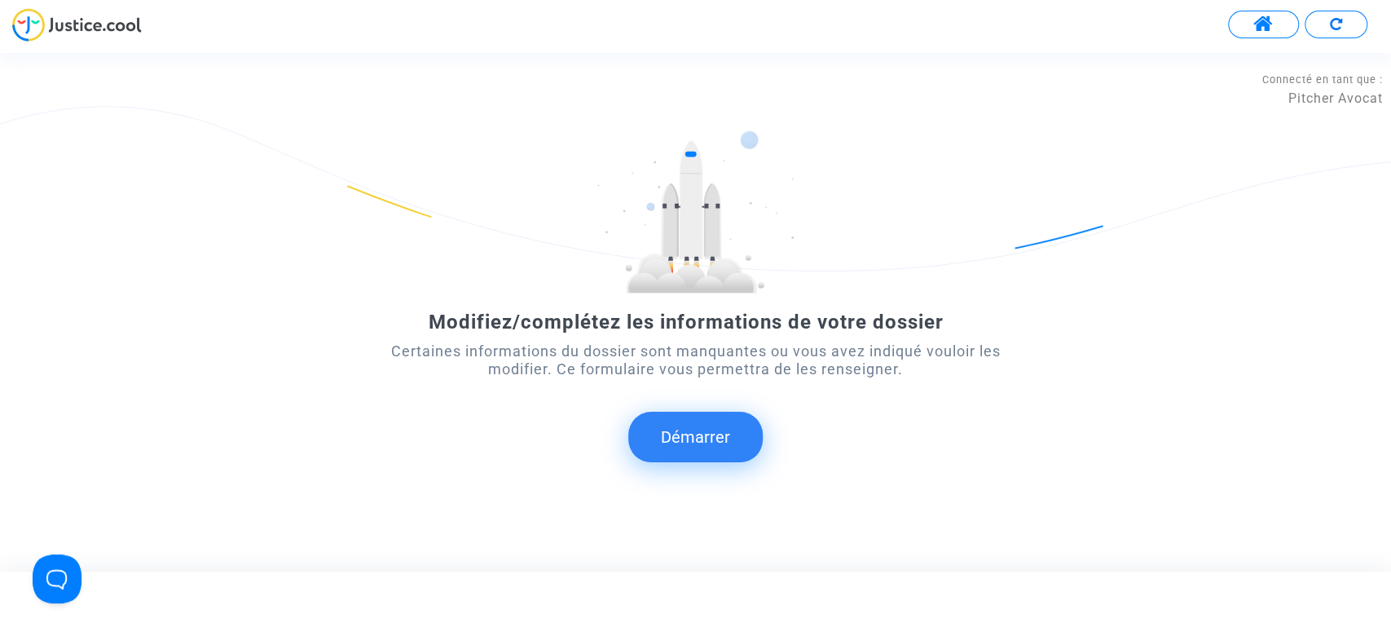
click at [724, 447] on button "Démarrer" at bounding box center [695, 437] width 134 height 51
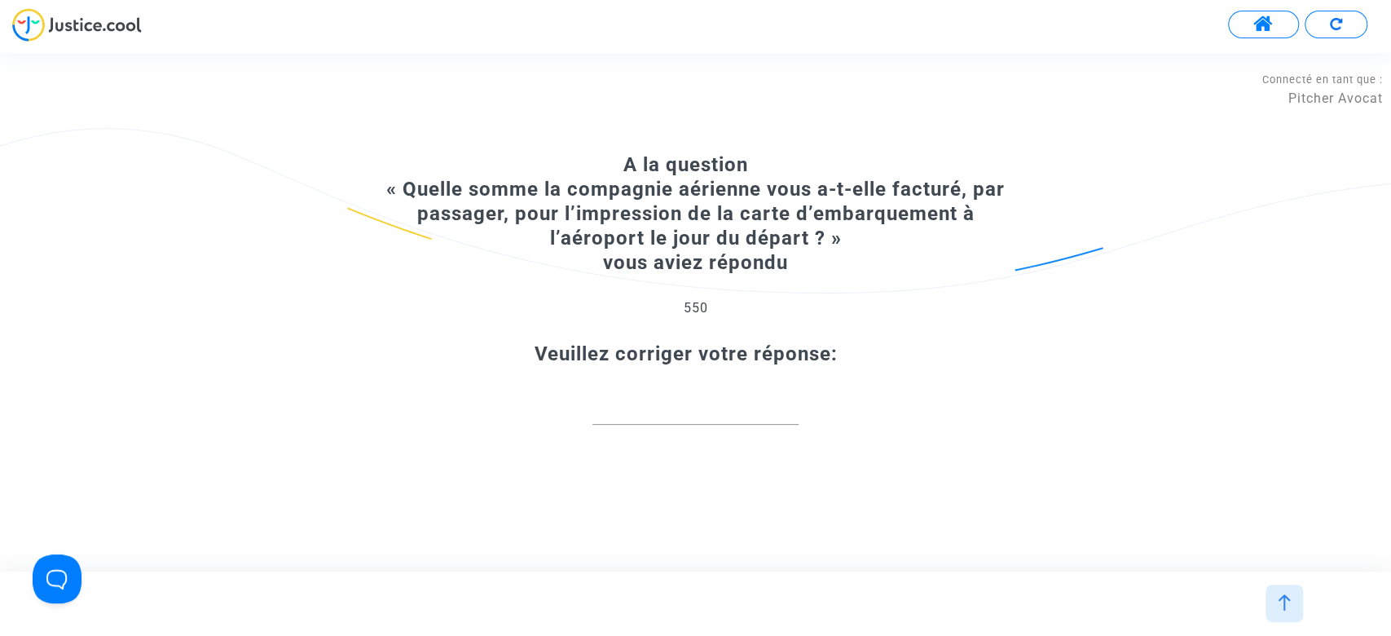
click at [682, 403] on input "number" at bounding box center [696, 407] width 206 height 22
paste input "52.39"
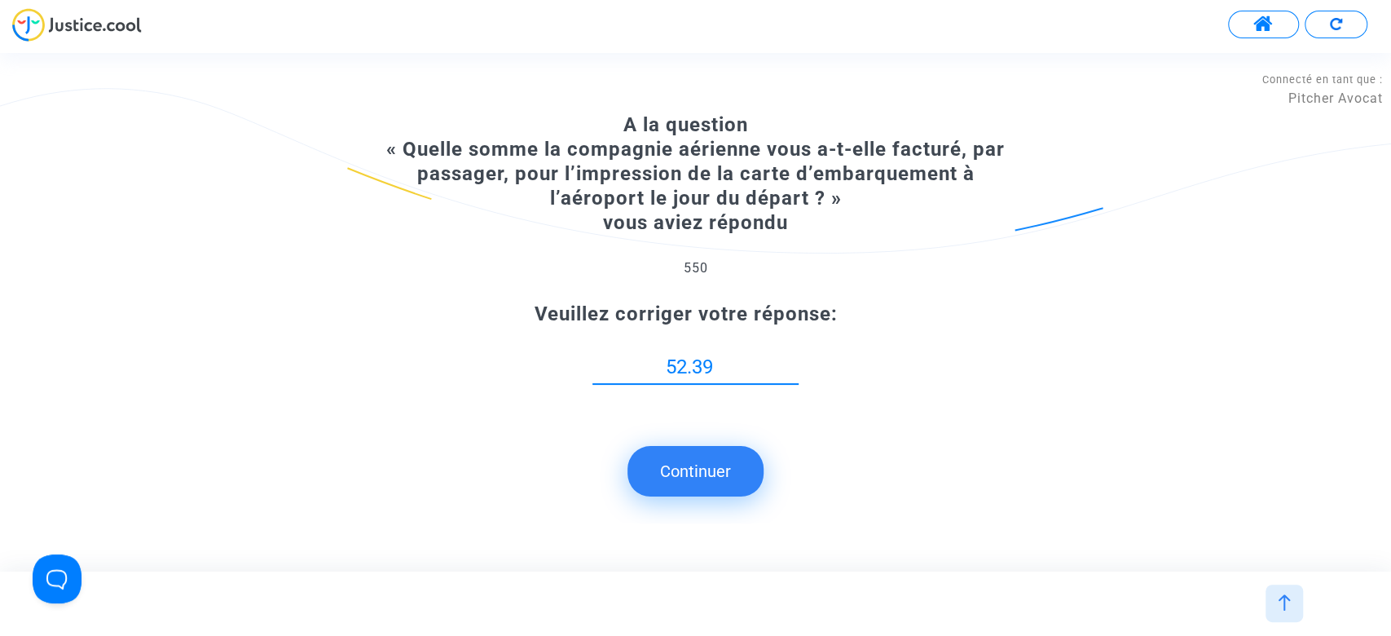
type input "52.39"
click at [698, 474] on button "Continuer" at bounding box center [696, 471] width 136 height 51
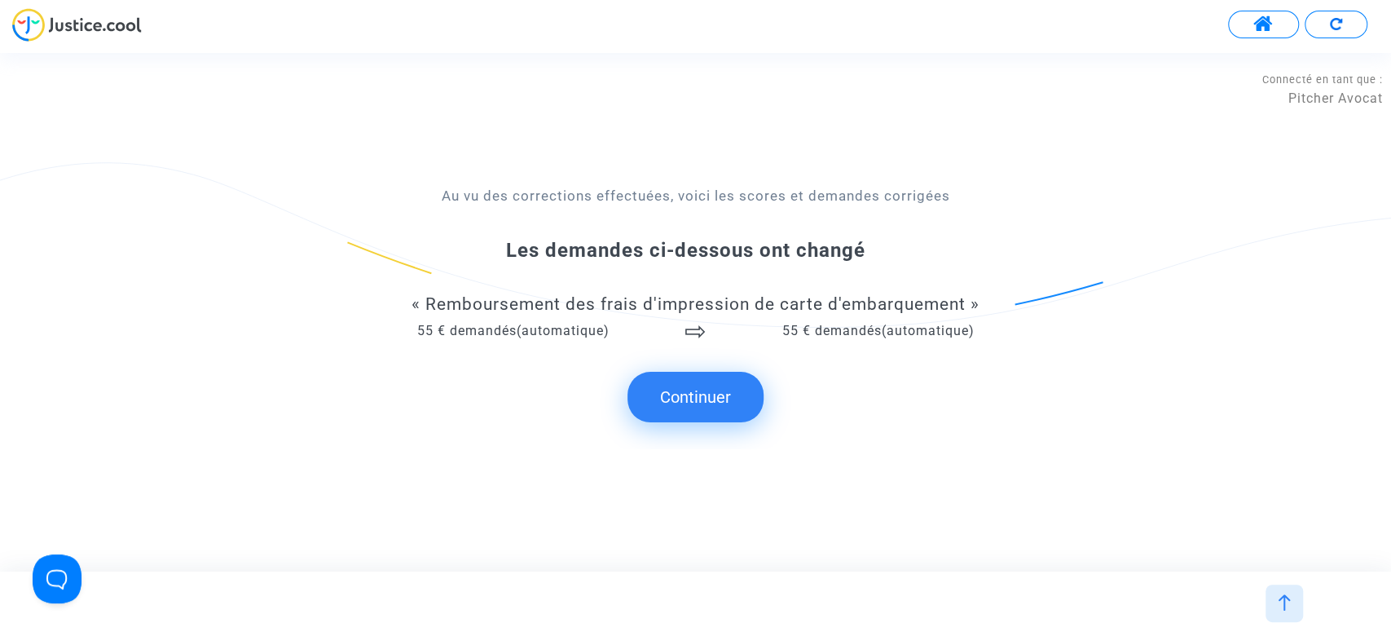
click at [668, 391] on button "Continuer" at bounding box center [696, 397] width 136 height 51
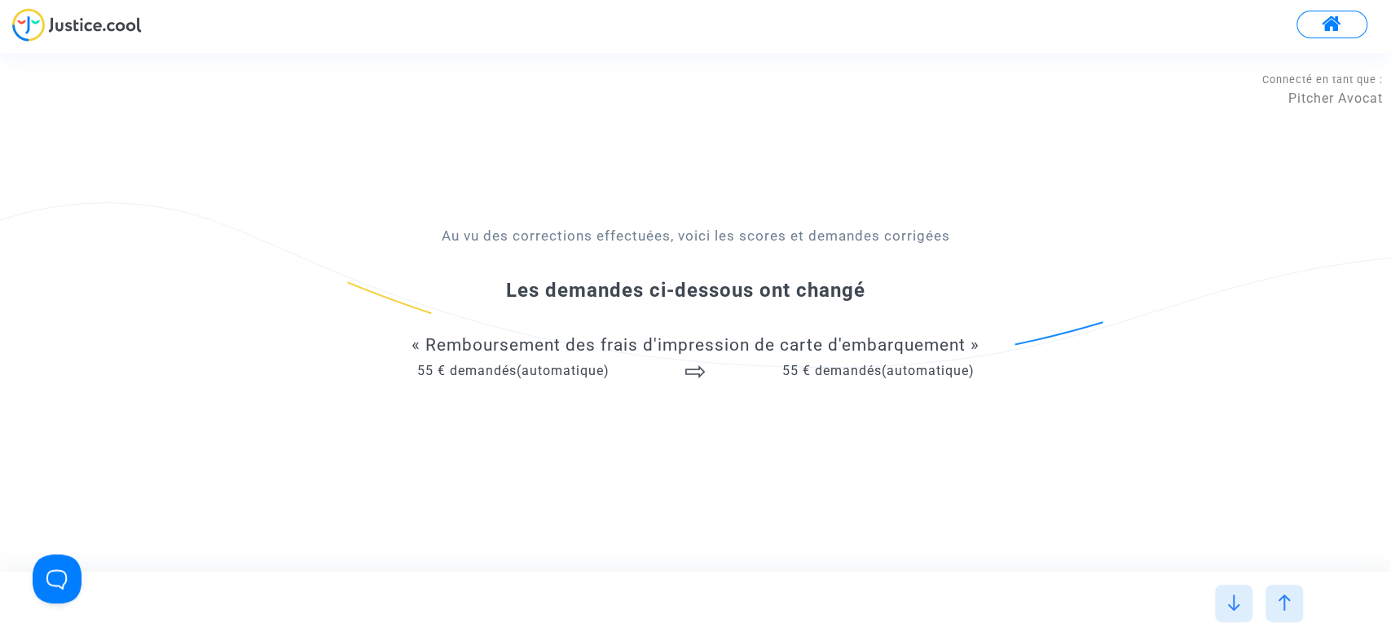
click at [668, 391] on div "Au vu des corrections effectuées, voici les scores et demandes corrigées Les de…" at bounding box center [695, 312] width 626 height 170
click at [1245, 601] on div at bounding box center [1233, 602] width 37 height 37
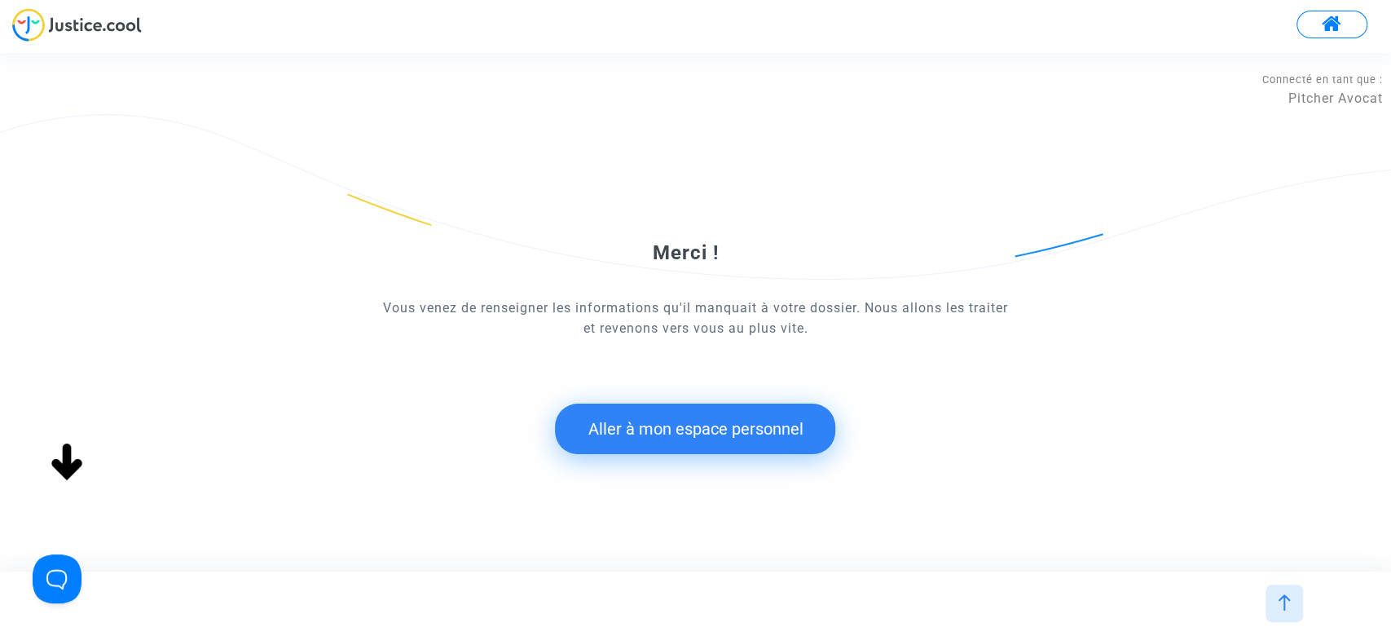
click at [726, 411] on button "Aller à mon espace personnel" at bounding box center [695, 428] width 280 height 51
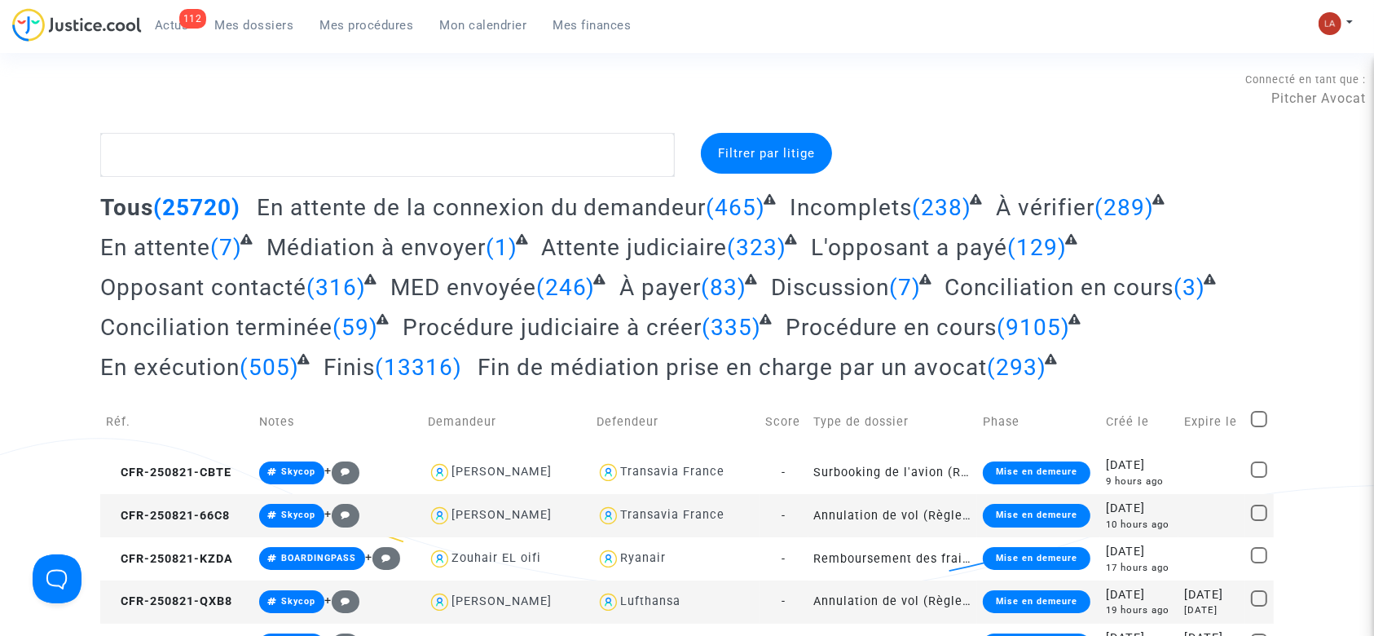
click at [177, 33] on link "112 Actus" at bounding box center [172, 25] width 60 height 24
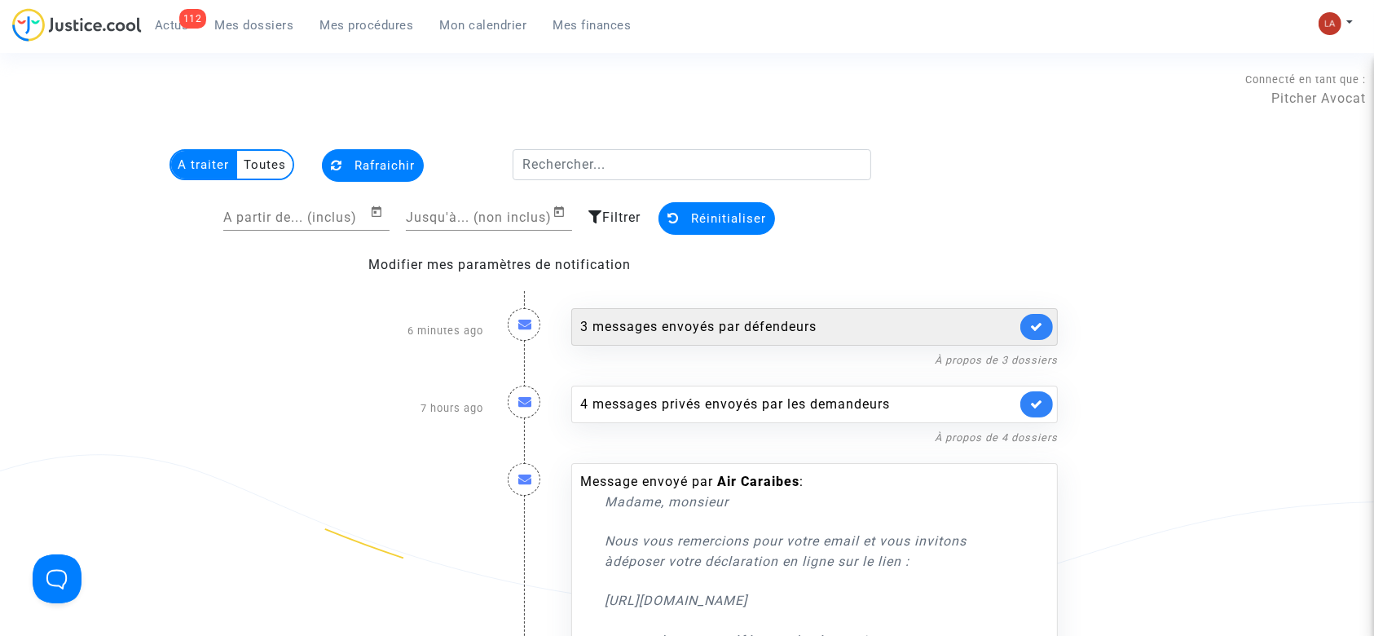
click at [751, 320] on div "3 messages envoyés par défendeurs" at bounding box center [798, 327] width 436 height 20
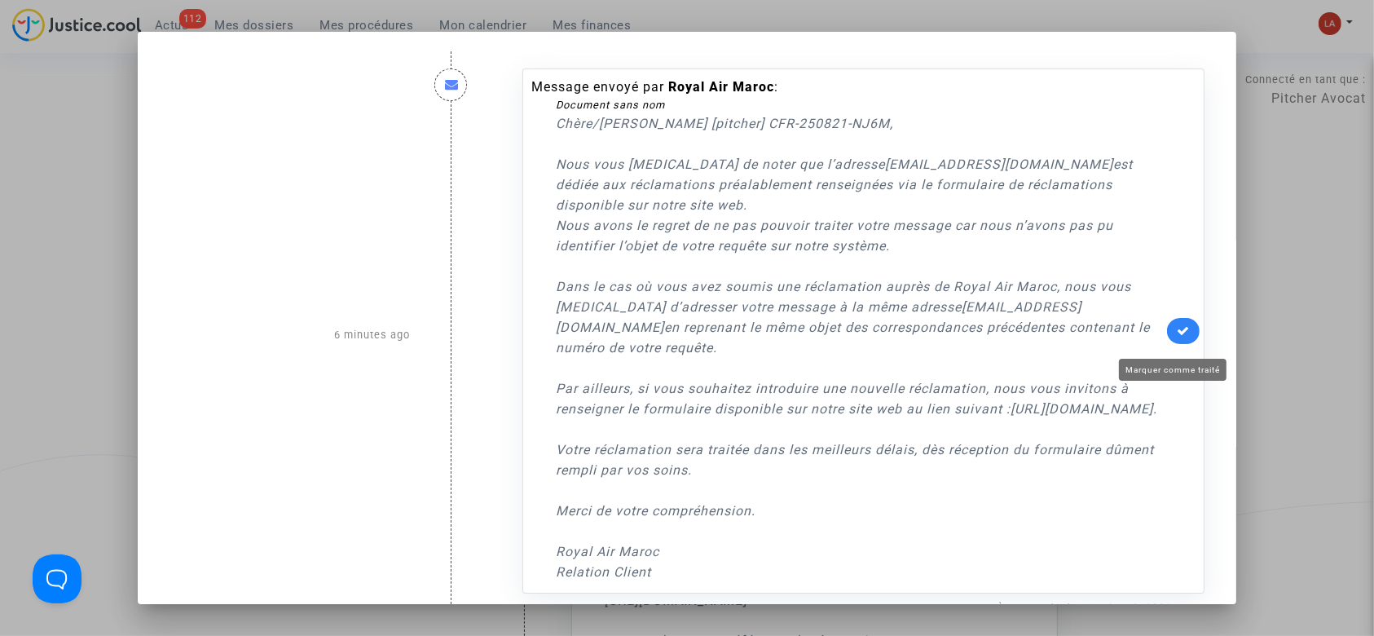
click at [1177, 337] on icon at bounding box center [1183, 330] width 13 height 12
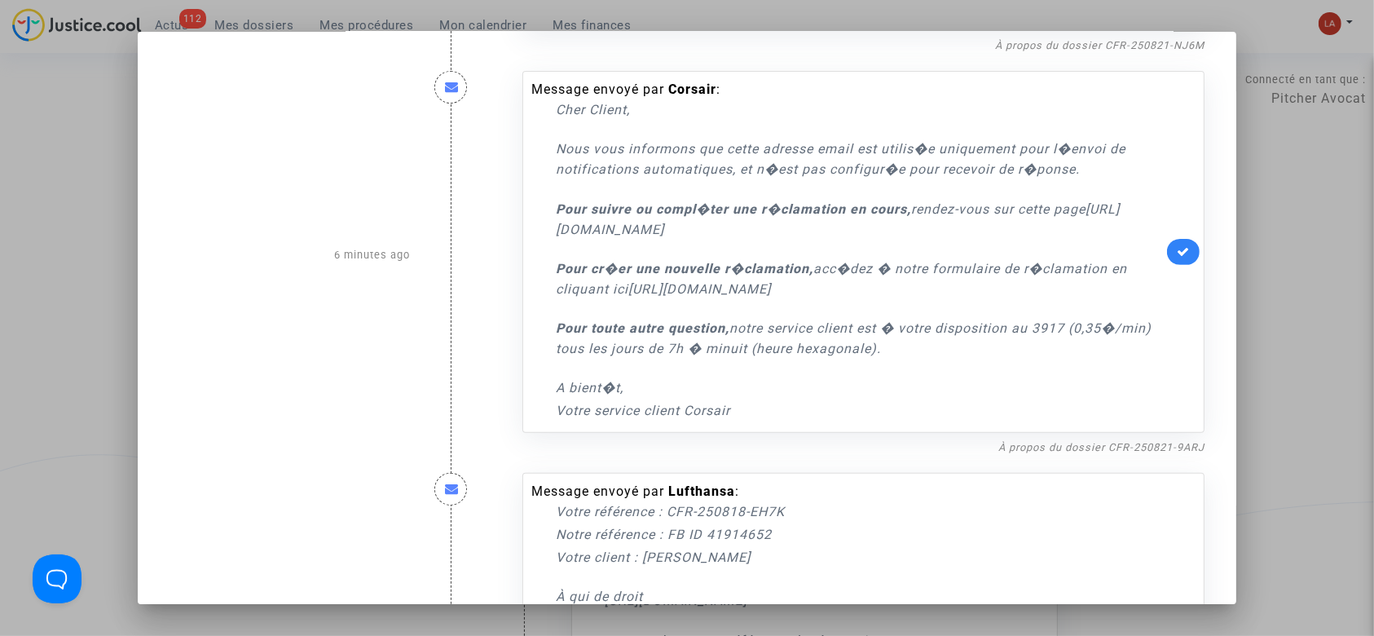
scroll to position [567, 0]
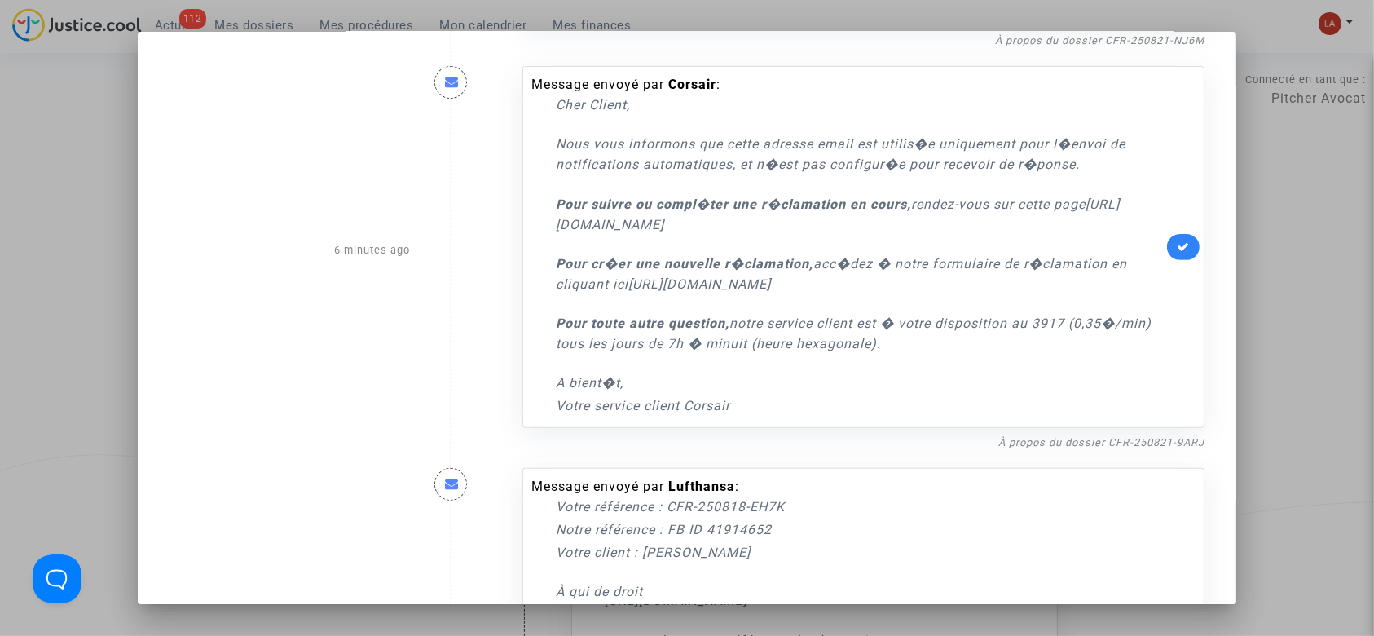
click at [1167, 260] on link at bounding box center [1183, 247] width 33 height 26
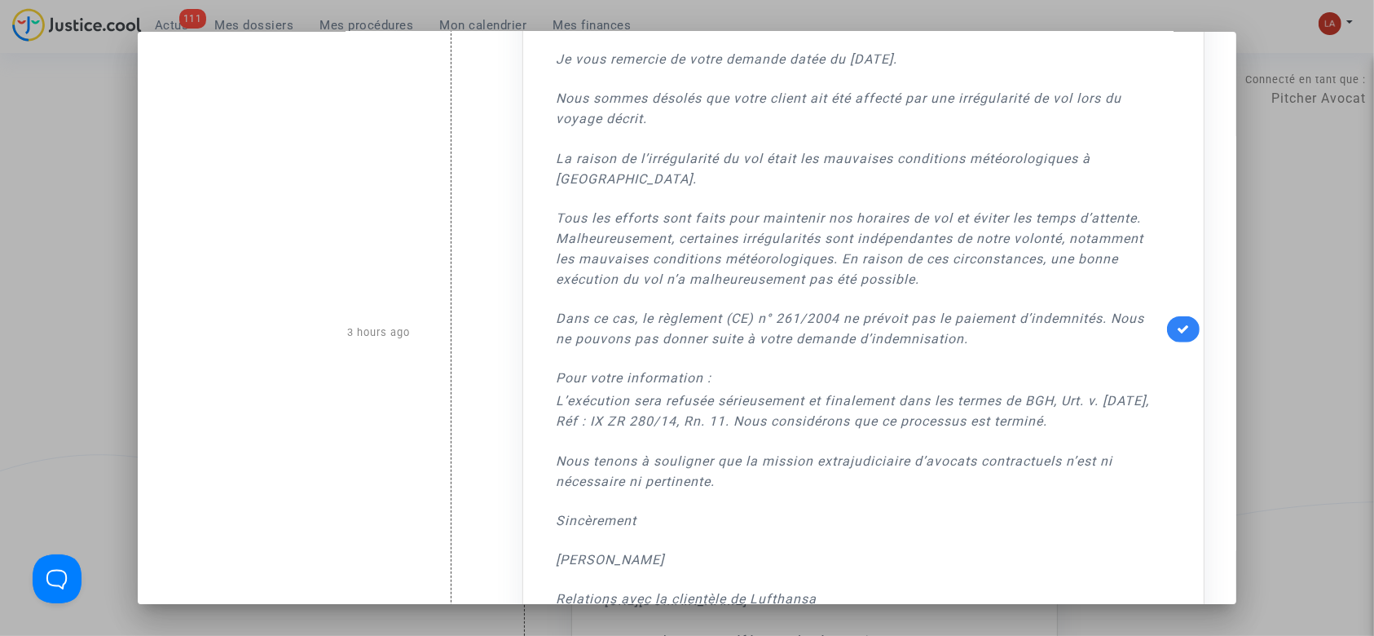
scroll to position [1359, 0]
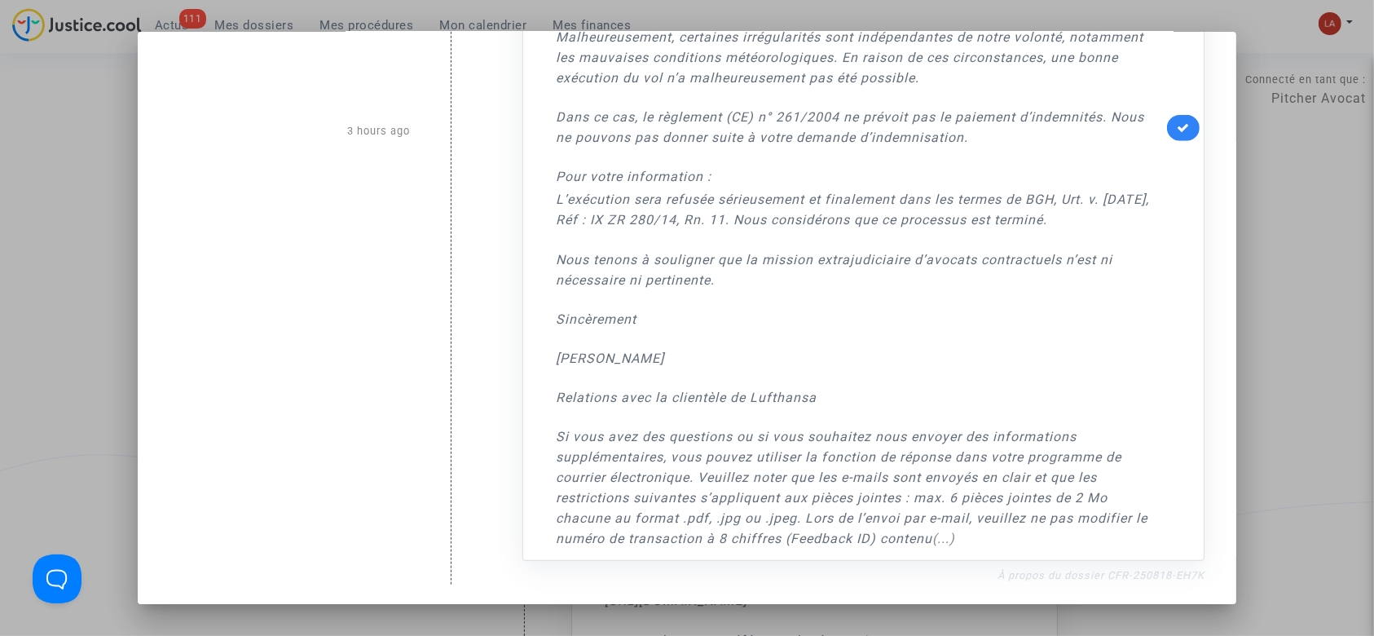
click at [1097, 571] on link "À propos du dossier CFR-250818-EH7K" at bounding box center [1101, 575] width 207 height 12
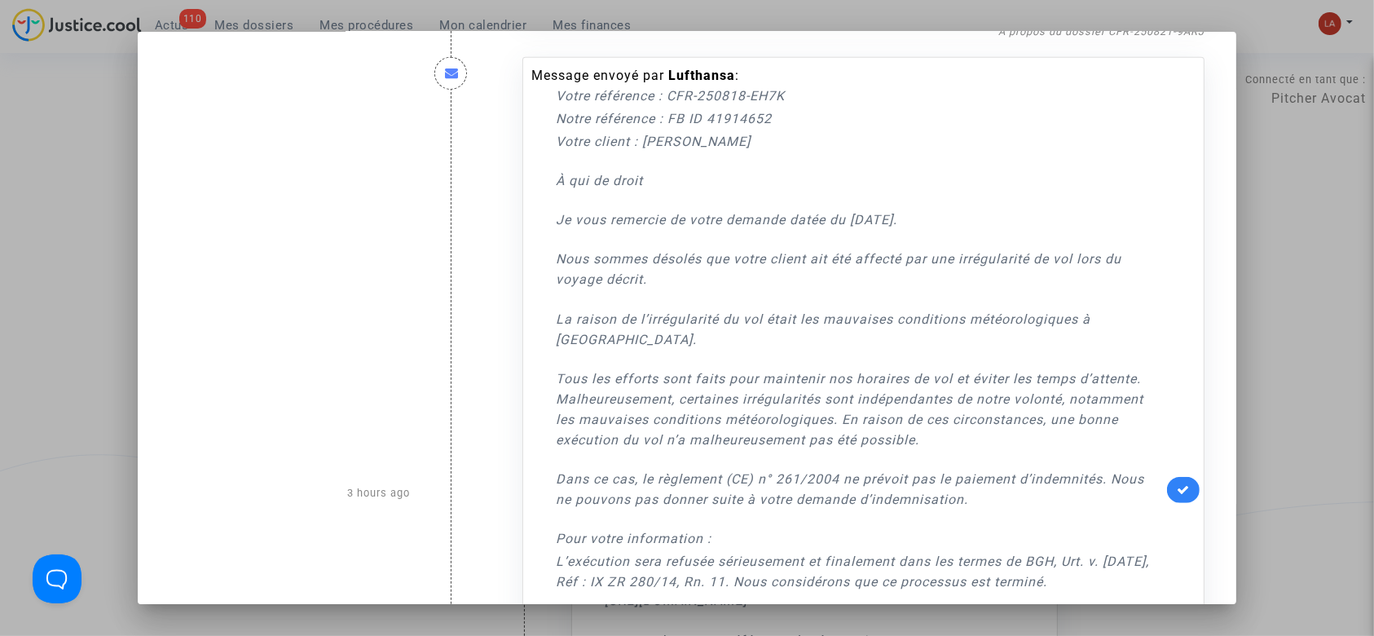
scroll to position [976, 0]
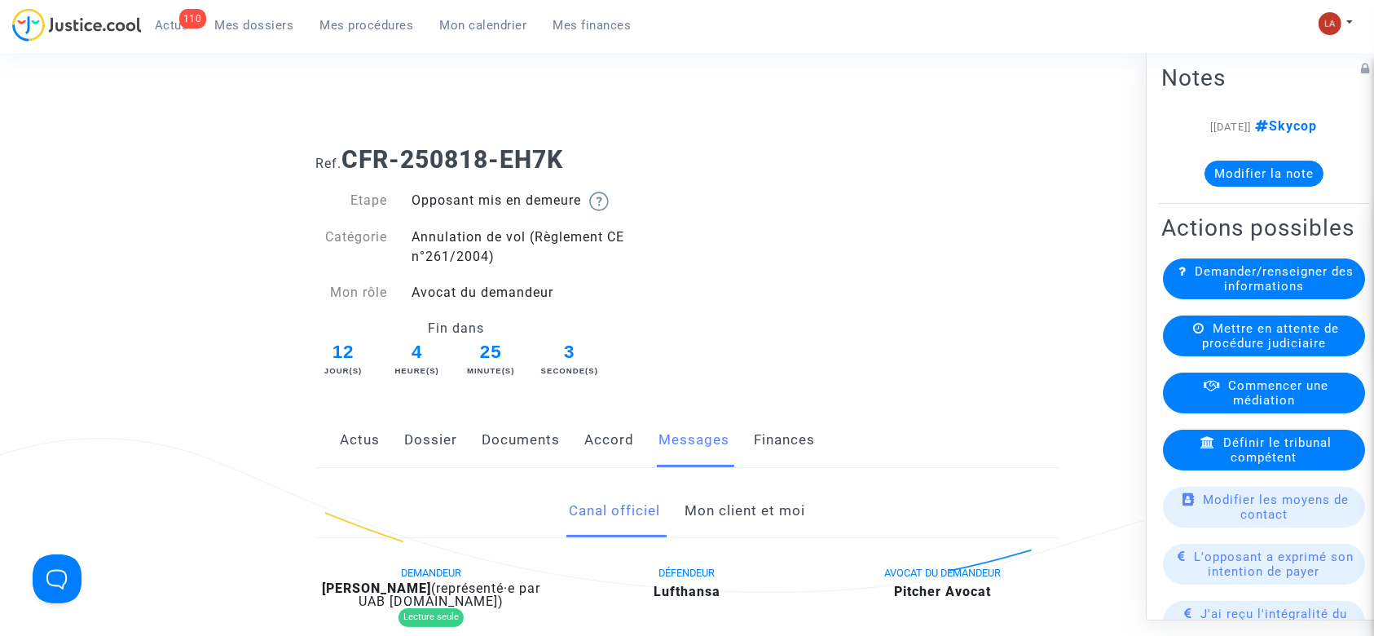
click at [437, 433] on link "Dossier" at bounding box center [431, 440] width 53 height 54
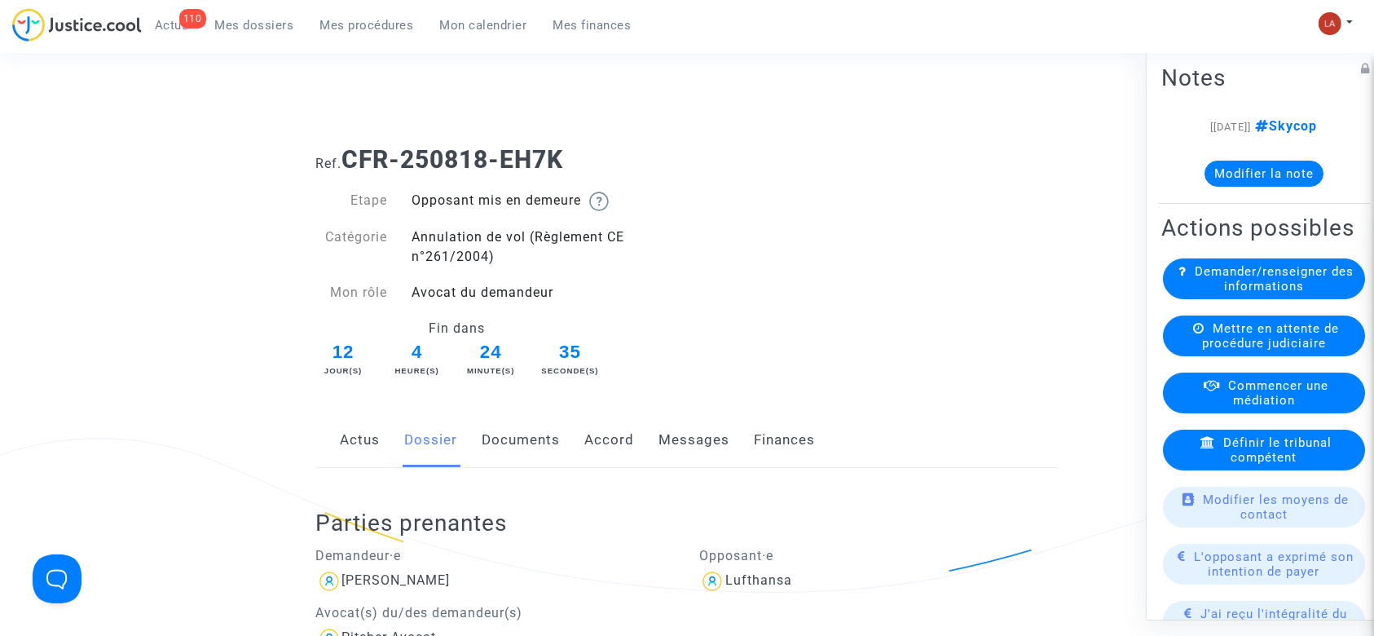
click at [513, 414] on link "Documents" at bounding box center [522, 440] width 78 height 54
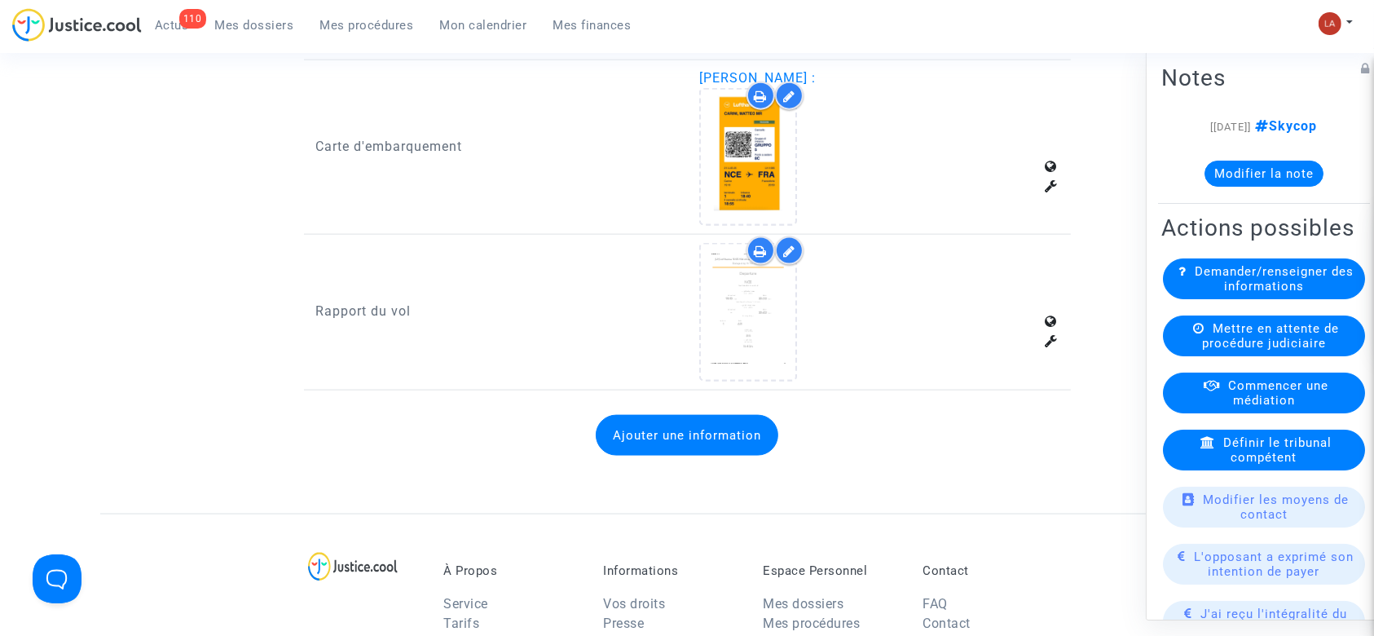
scroll to position [2181, 0]
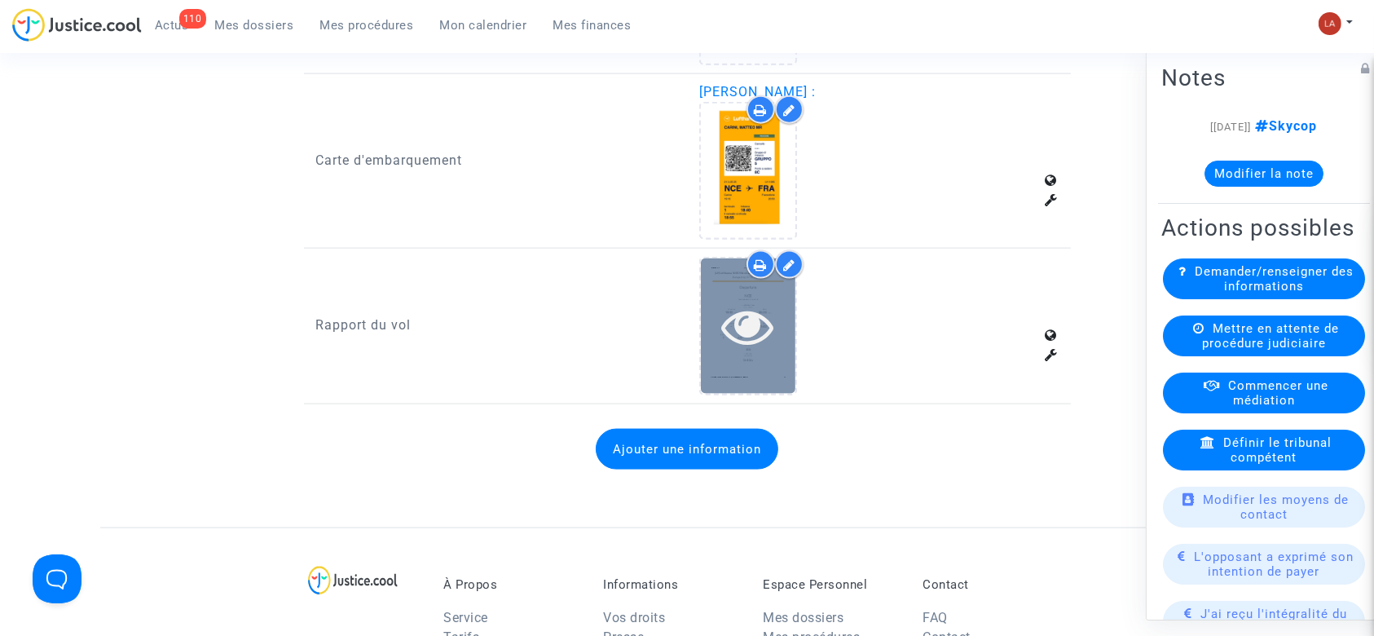
click at [740, 351] on div at bounding box center [748, 325] width 95 height 134
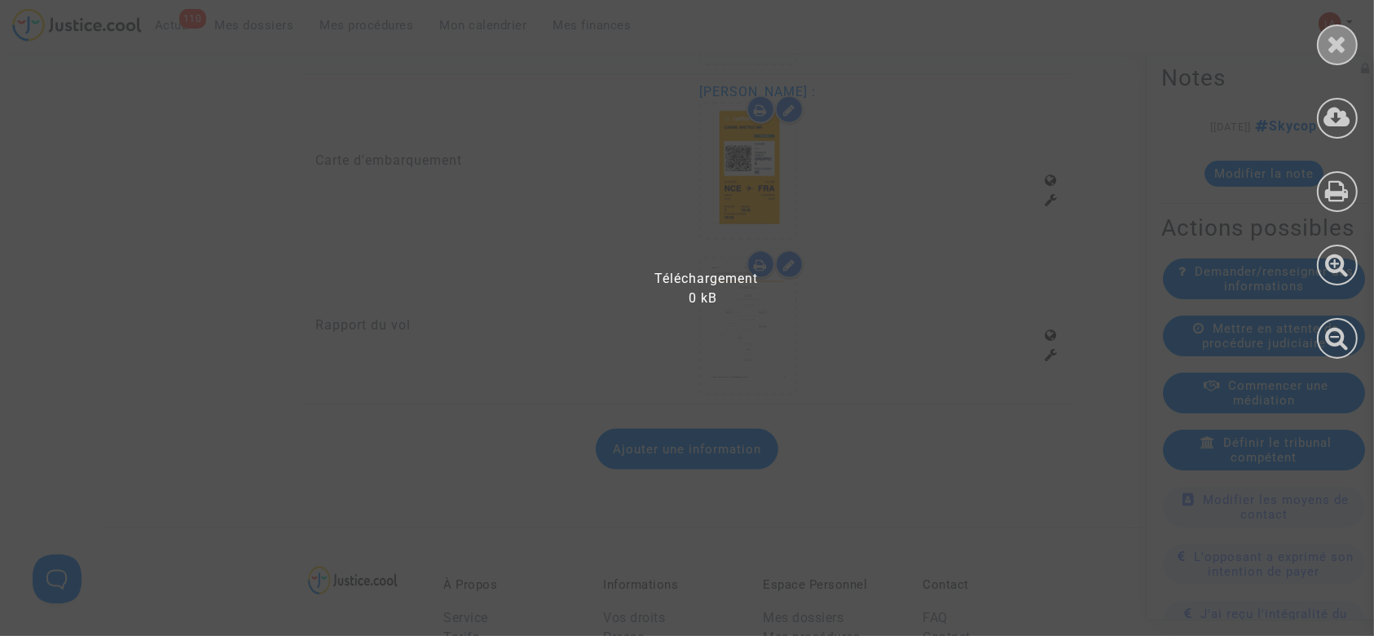
click at [1335, 33] on icon at bounding box center [1338, 44] width 20 height 24
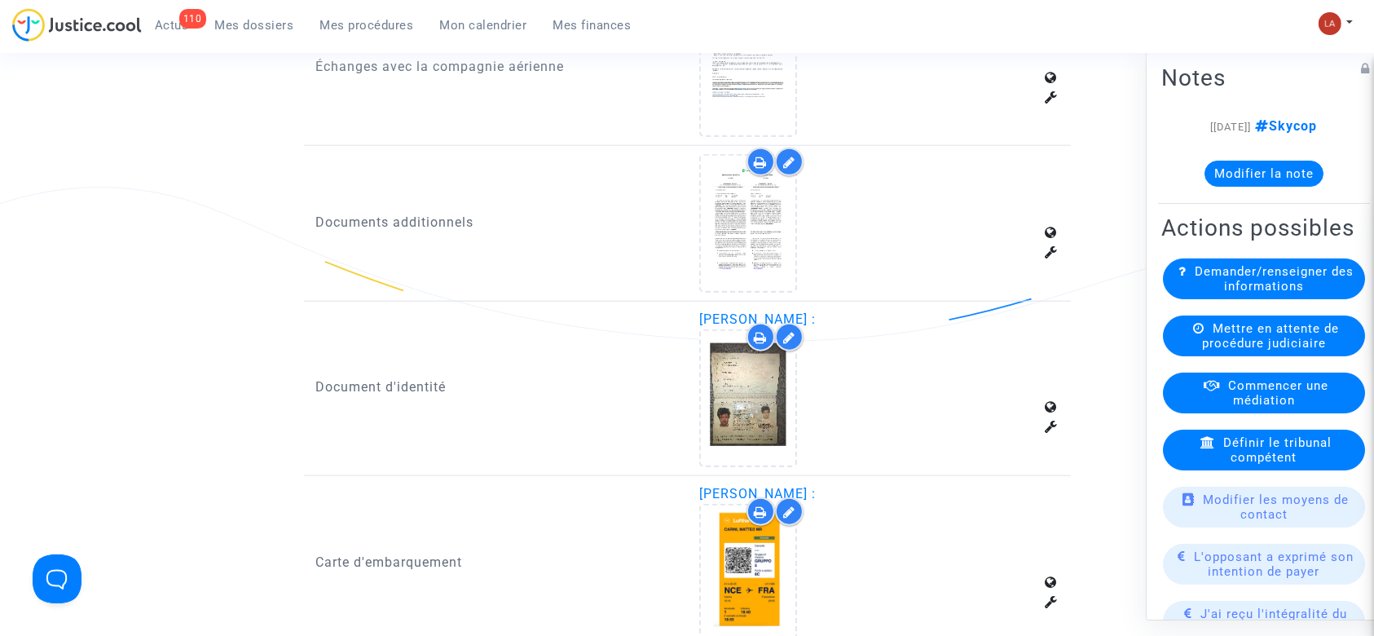
scroll to position [1985, 0]
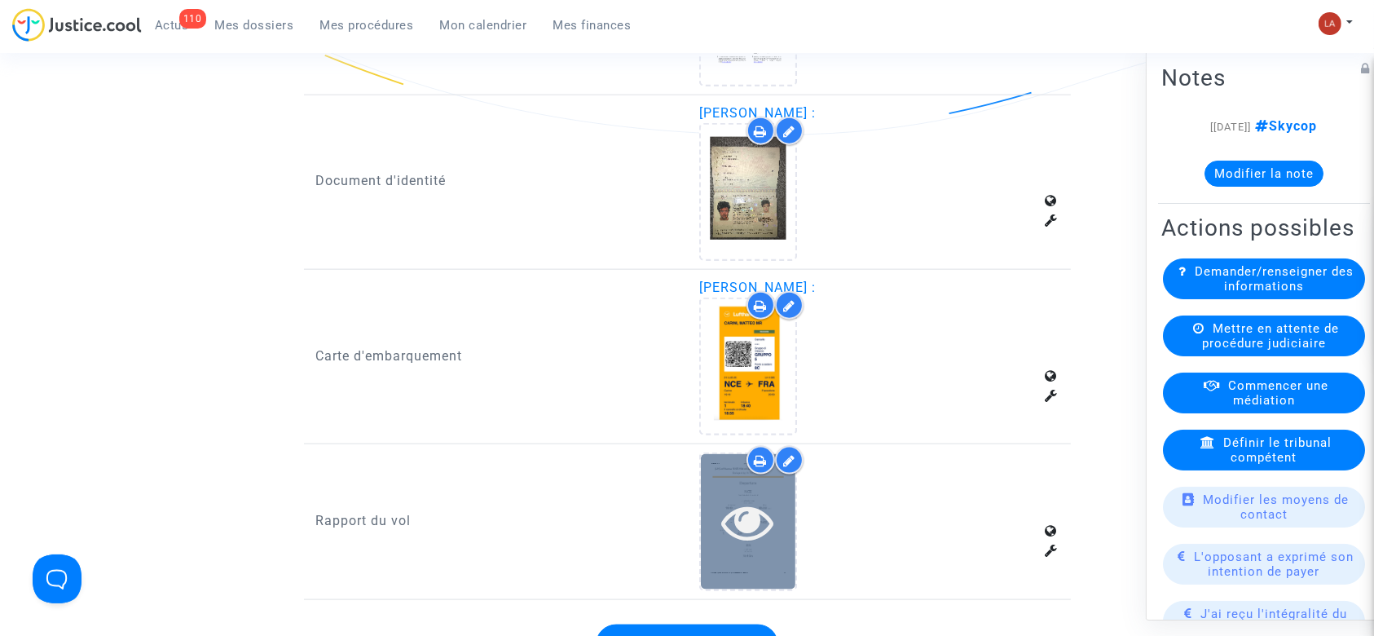
click at [763, 530] on icon at bounding box center [748, 522] width 53 height 52
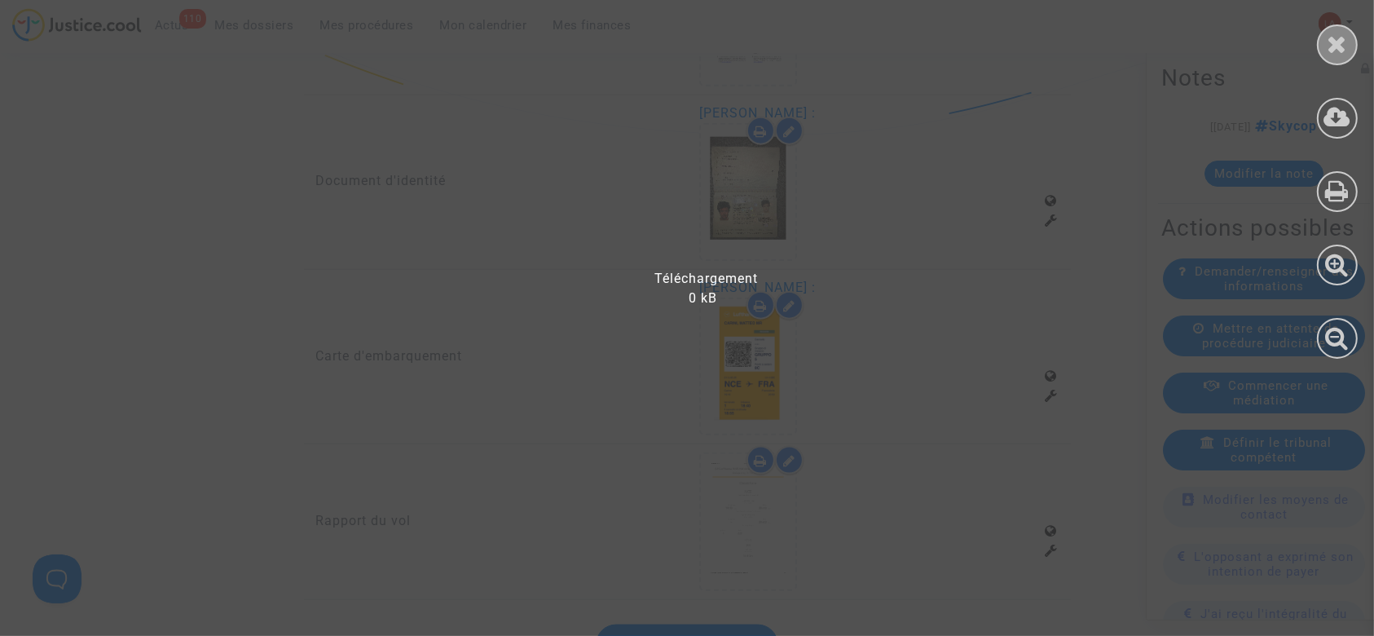
click at [1329, 50] on icon at bounding box center [1338, 44] width 20 height 24
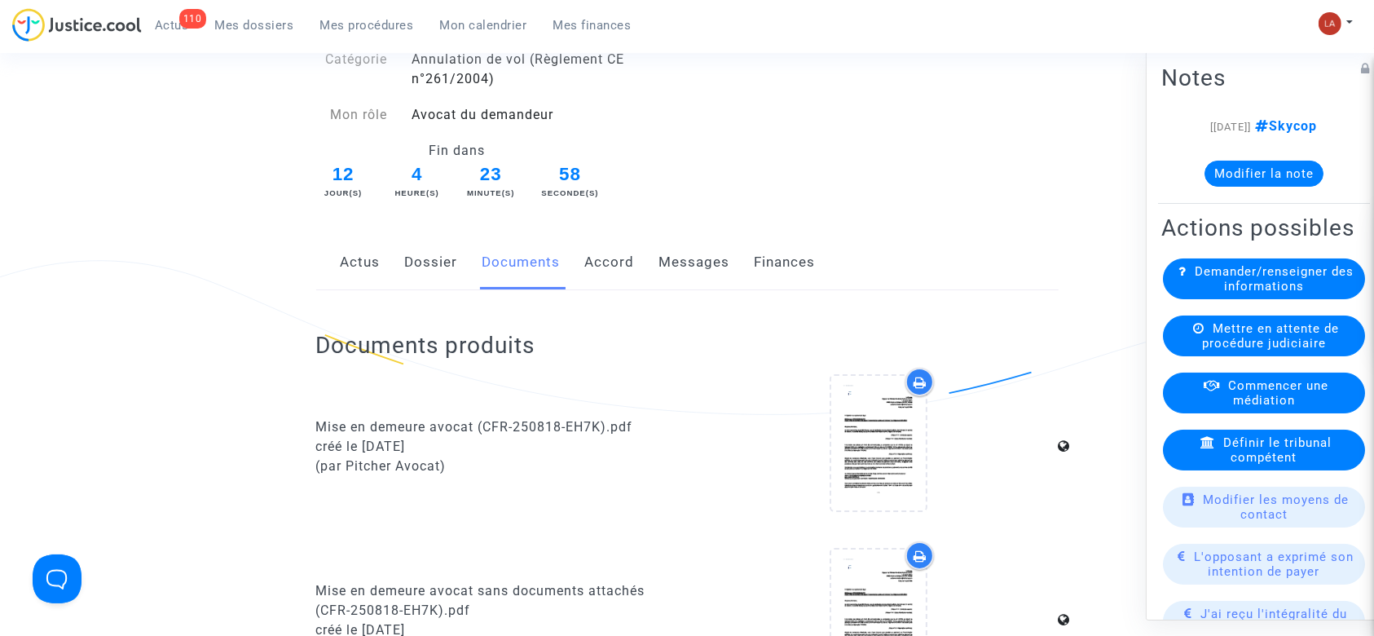
scroll to position [33, 0]
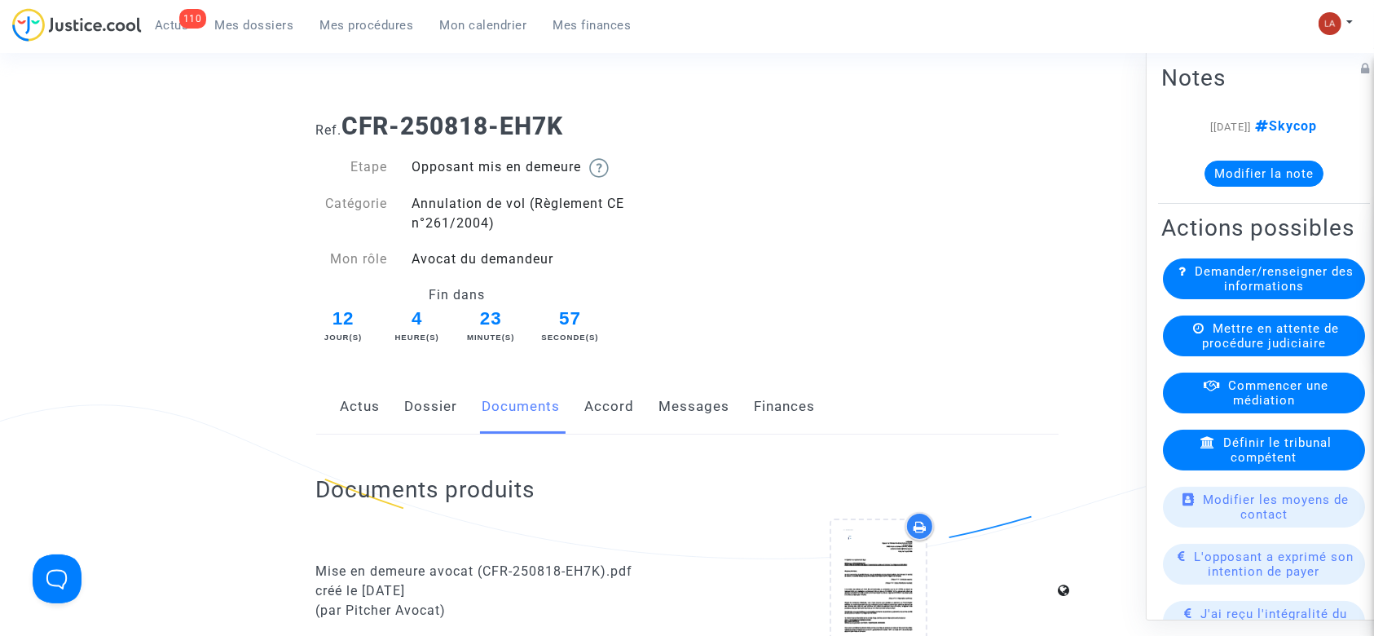
click at [408, 415] on link "Dossier" at bounding box center [431, 407] width 53 height 54
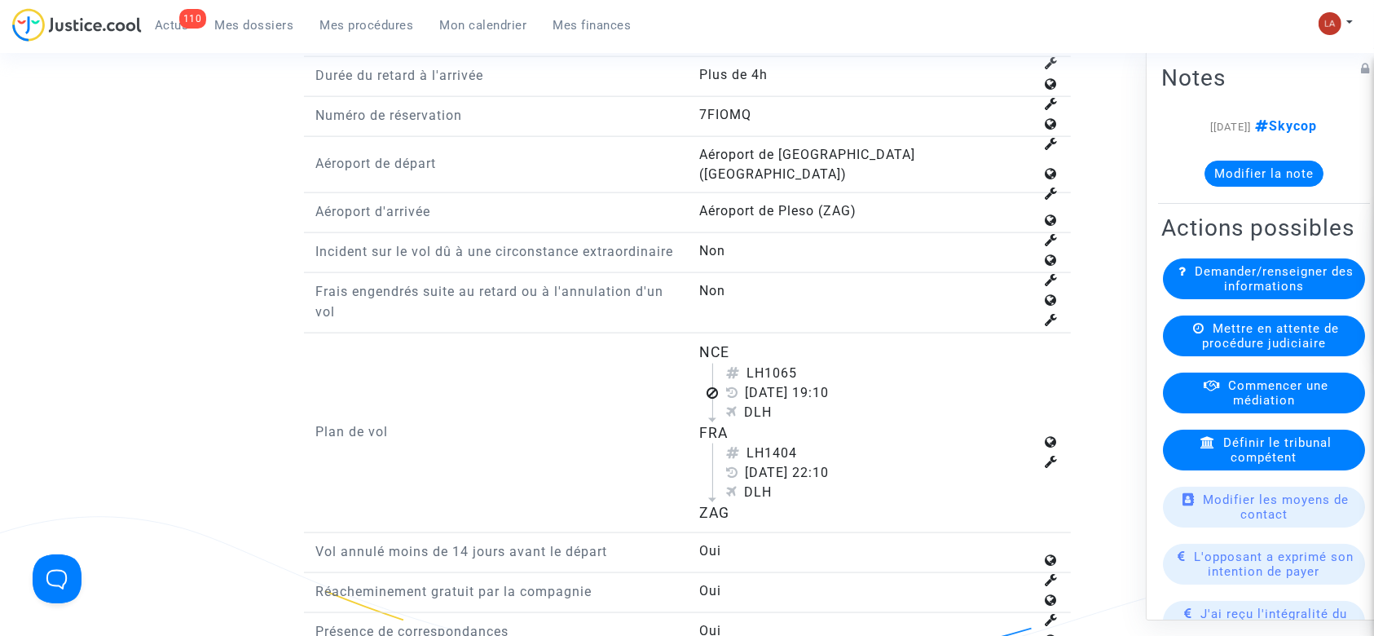
scroll to position [2214, 0]
drag, startPoint x: 768, startPoint y: 396, endPoint x: 815, endPoint y: 399, distance: 47.3
click at [815, 384] on div "LH1065" at bounding box center [880, 374] width 308 height 20
copy div "1065"
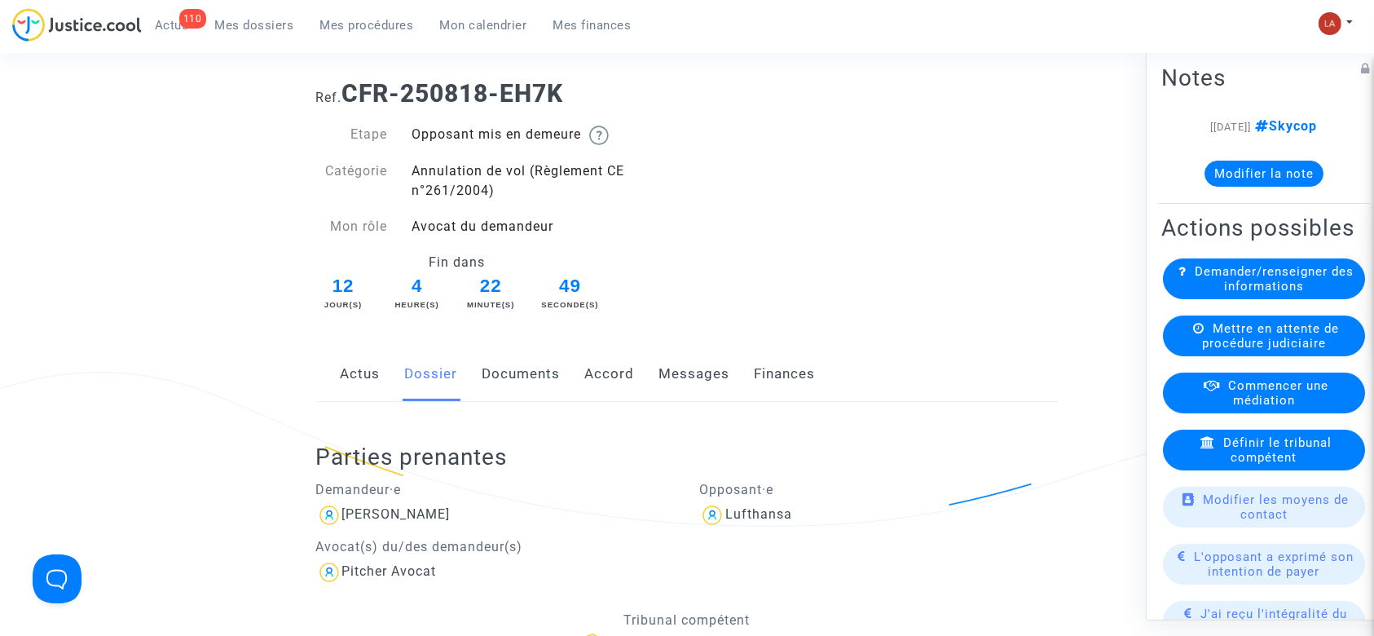
scroll to position [0, 0]
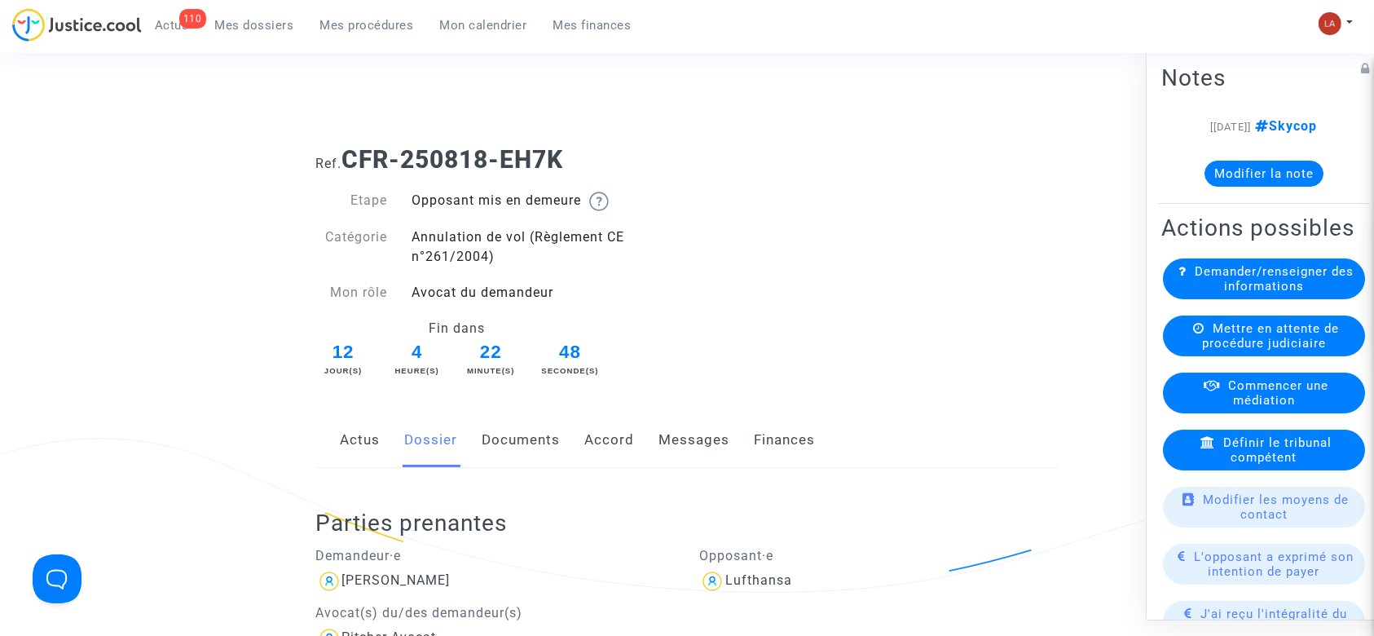
drag, startPoint x: 562, startPoint y: 161, endPoint x: 364, endPoint y: 168, distance: 198.2
click at [348, 176] on div "Ref. CFR-250818-EH7K Etape Opposant mis en demeure Catégorie Annulation de vol …" at bounding box center [687, 256] width 767 height 247
click at [340, 159] on span "Ref." at bounding box center [329, 163] width 26 height 15
drag, startPoint x: 443, startPoint y: 159, endPoint x: 596, endPoint y: 147, distance: 152.9
click at [596, 147] on h1 "Ref. CFR-250818-EH7K" at bounding box center [687, 159] width 743 height 29
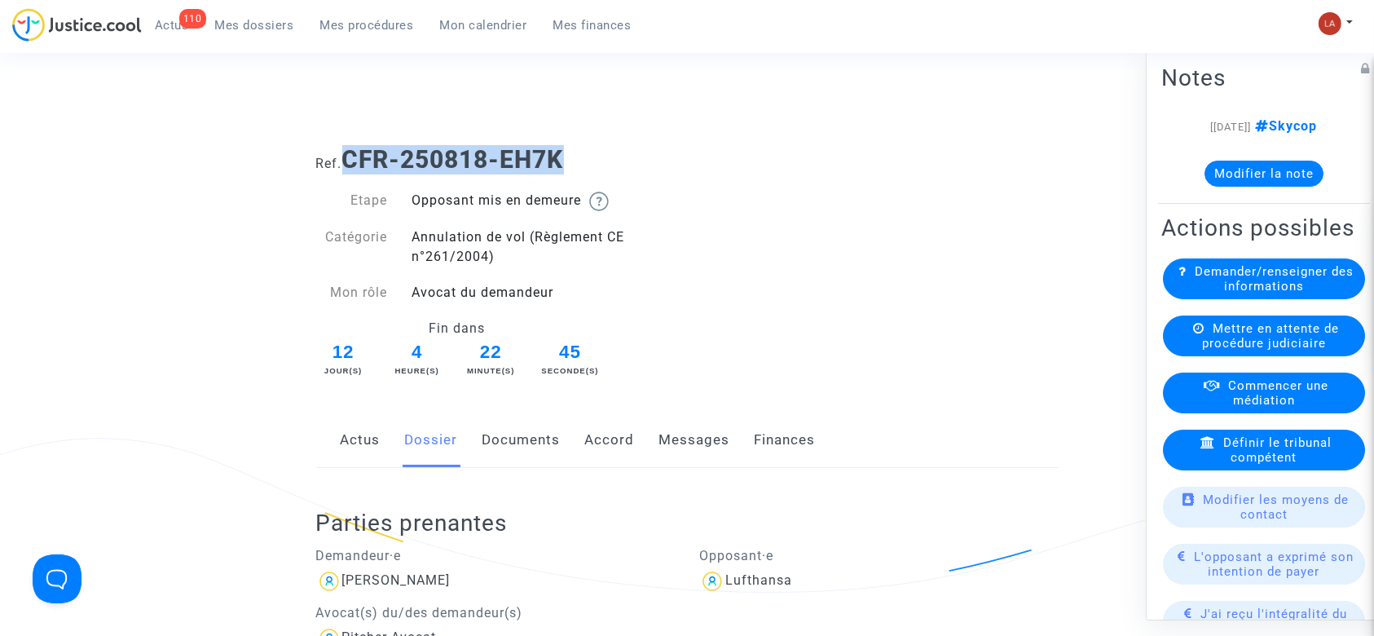
copy b "CFR-250818-EH7K"
